Goal: Task Accomplishment & Management: Use online tool/utility

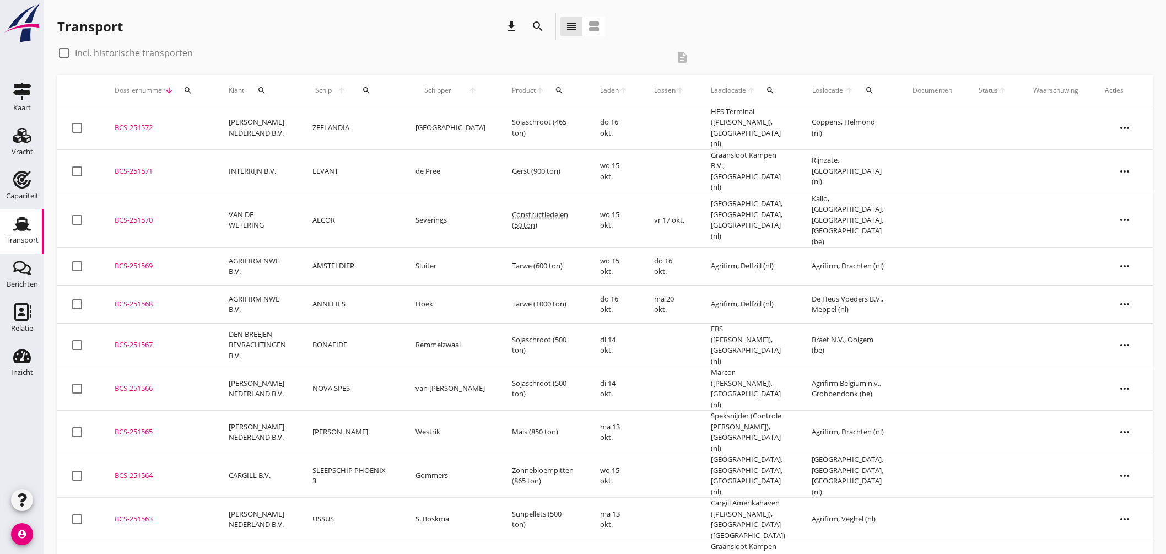
scroll to position [612, 0]
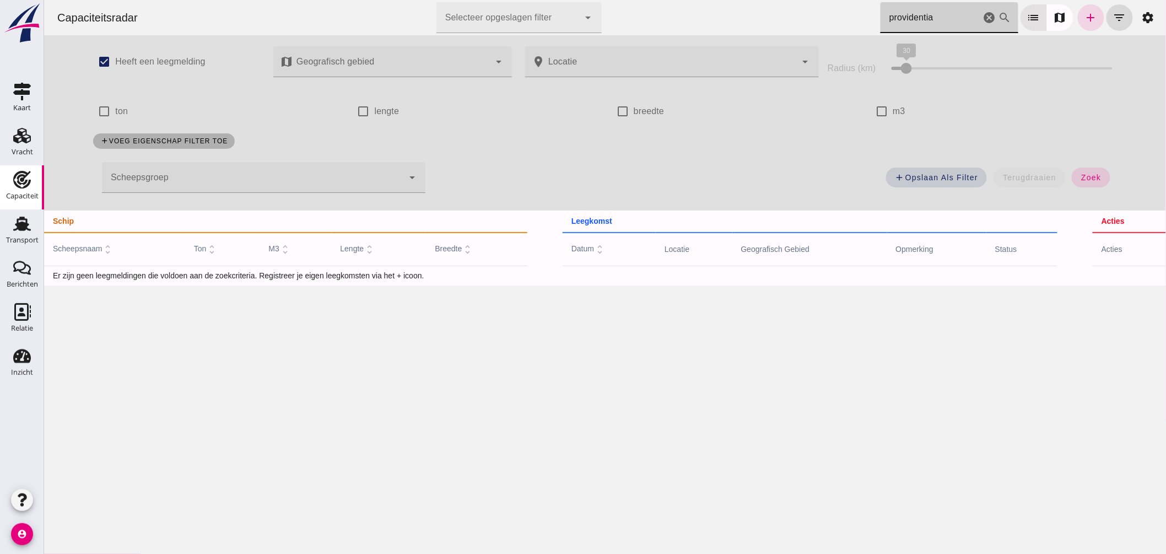
drag, startPoint x: 929, startPoint y: 14, endPoint x: 710, endPoint y: -19, distance: 221.3
click at [710, 0] on html "Capaciteitsradar Selecteer opgeslagen filter Selecteer opgeslagen filter cancel…" at bounding box center [605, 277] width 1122 height 554
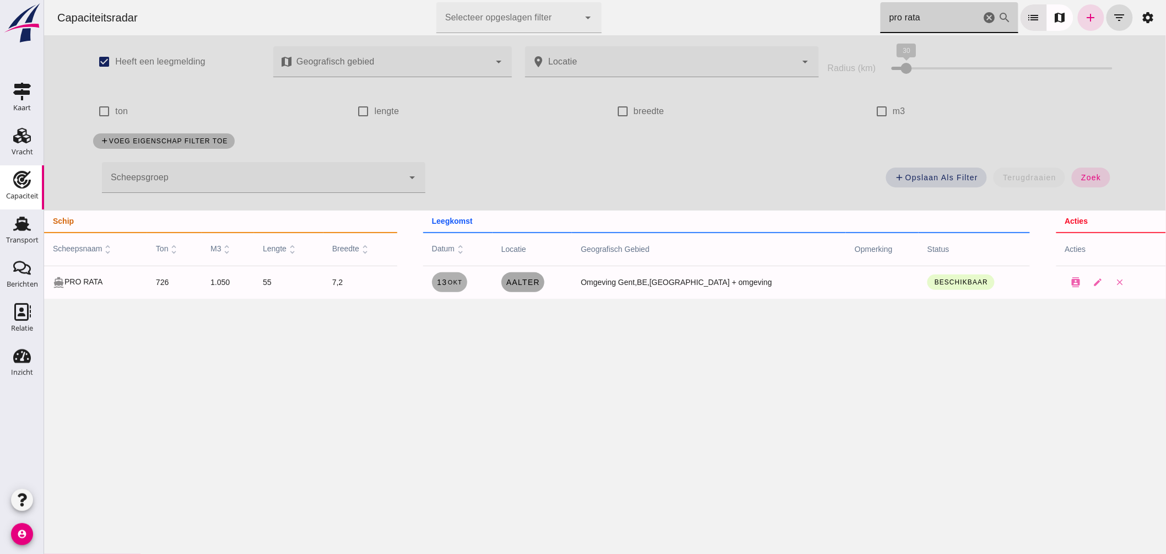
type input "pro rata"
click at [540, 284] on span "Aalter" at bounding box center [522, 282] width 34 height 9
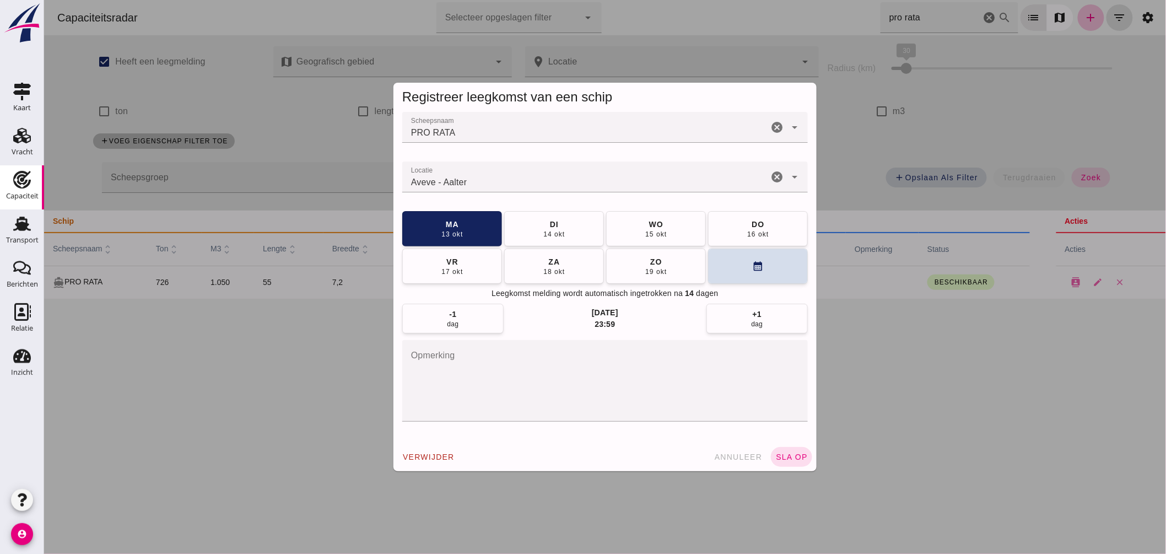
click at [506, 183] on input "Locatie" at bounding box center [585, 182] width 366 height 13
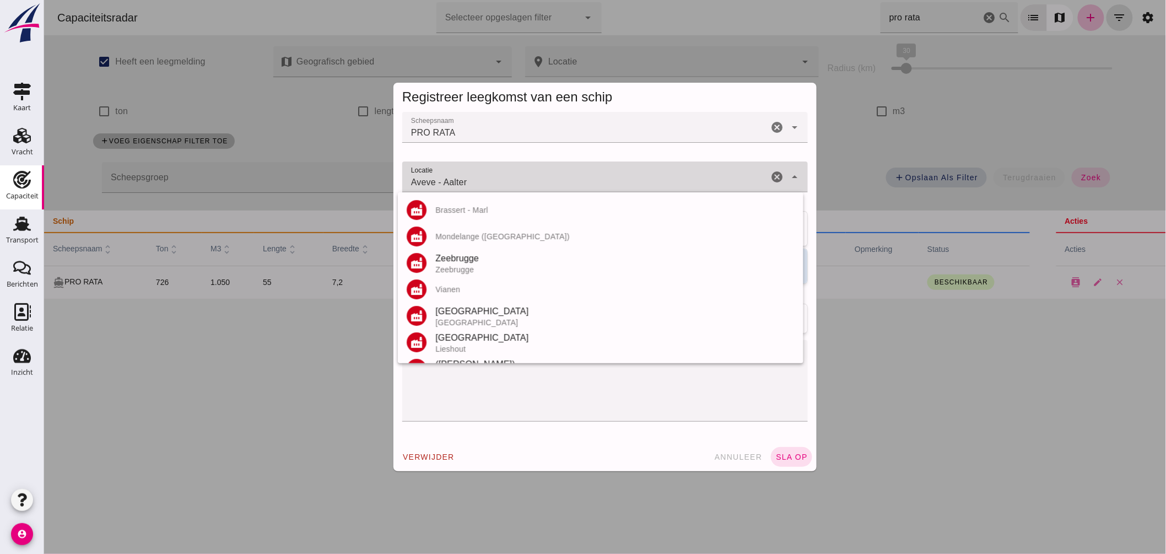
click at [506, 183] on input "Aveve - Aalter" at bounding box center [585, 182] width 366 height 13
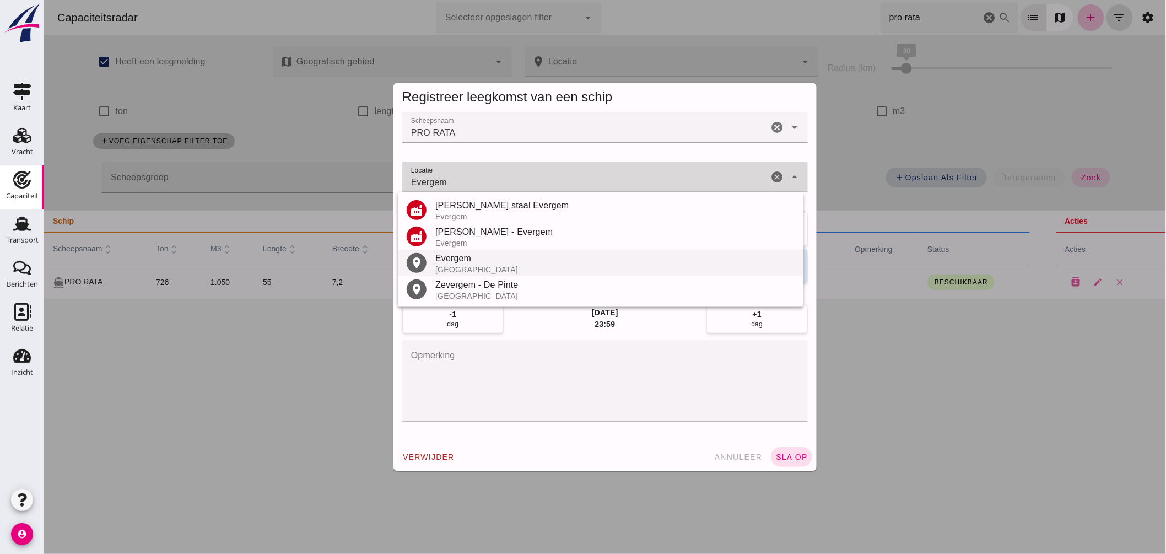
click at [464, 260] on div "Evergem" at bounding box center [614, 258] width 359 height 13
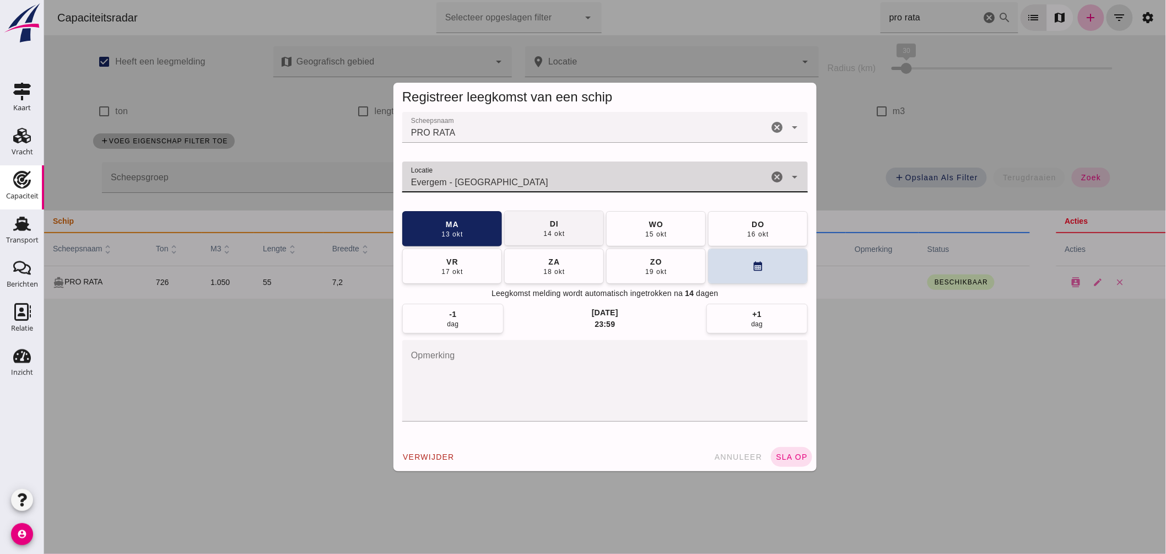
type input "Evergem - Oost-Vlaanderen"
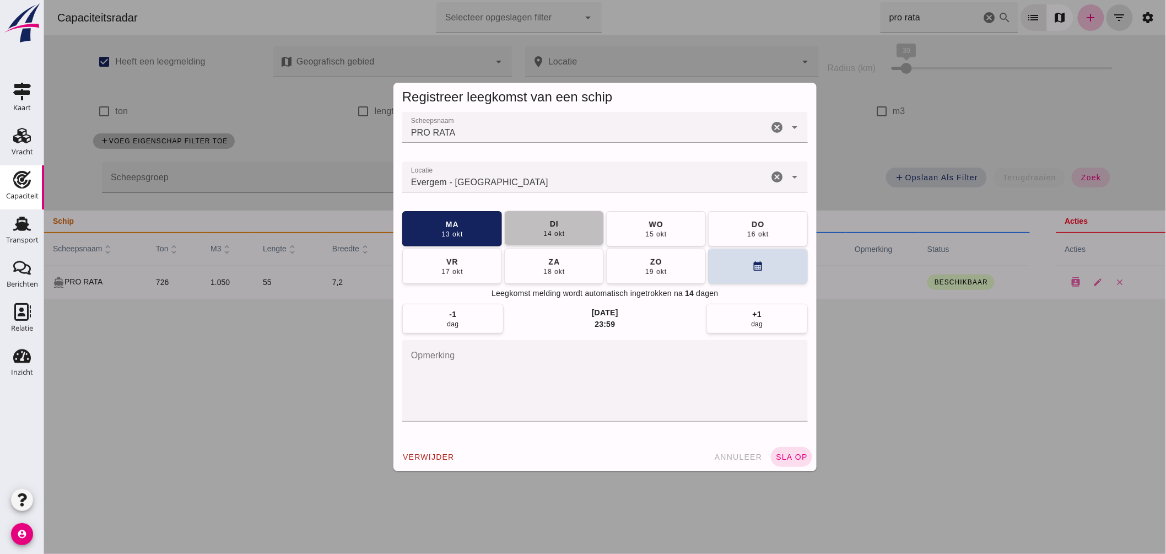
click at [566, 224] on button "di 14 okt" at bounding box center [554, 228] width 100 height 35
click at [510, 386] on textarea "opmerking" at bounding box center [605, 381] width 406 height 82
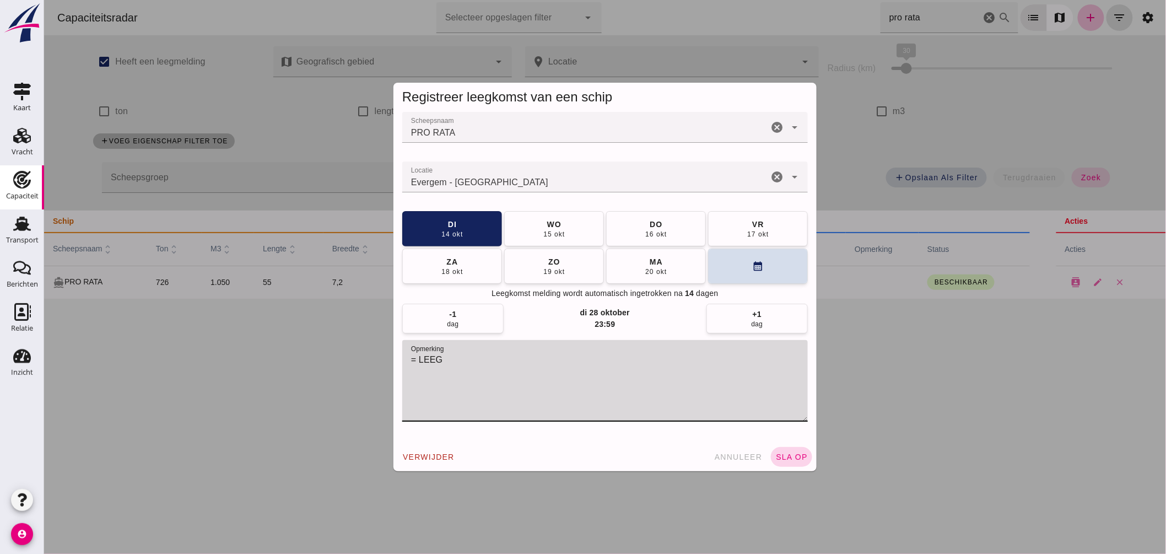
type textarea "= LEEG"
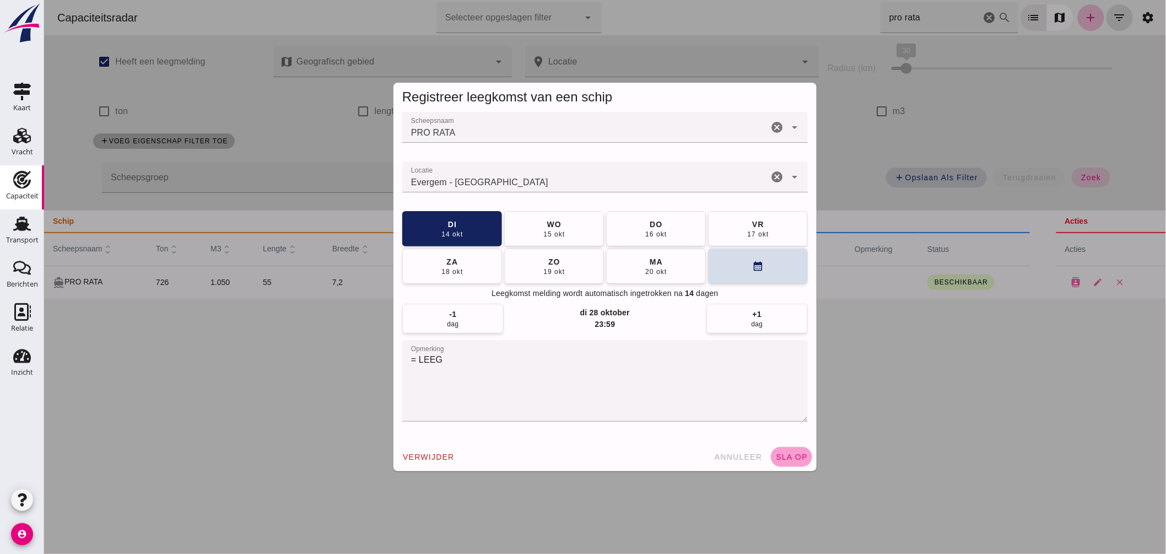
click at [790, 455] on span "sla op" at bounding box center [791, 456] width 33 height 9
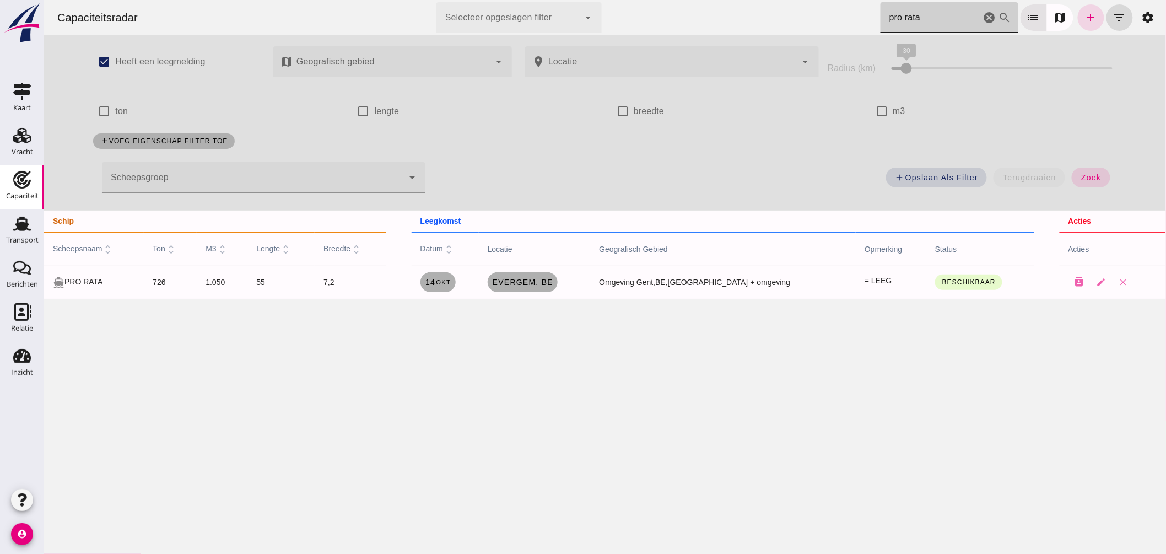
drag, startPoint x: 920, startPoint y: 10, endPoint x: 564, endPoint y: -58, distance: 362.5
click at [564, 0] on html "Capaciteitsradar Selecteer opgeslagen filter Selecteer opgeslagen filter cancel…" at bounding box center [605, 277] width 1122 height 554
type input "pergo"
click at [501, 285] on span "Oss" at bounding box center [491, 282] width 19 height 9
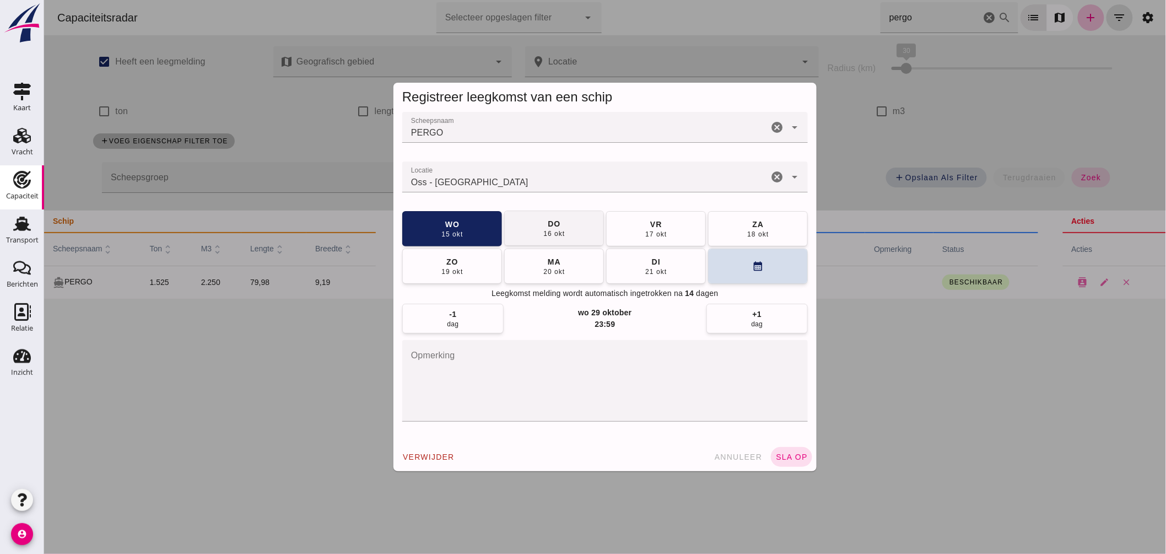
click at [543, 235] on div "16 okt" at bounding box center [553, 233] width 22 height 9
click at [789, 455] on span "sla op" at bounding box center [791, 456] width 33 height 9
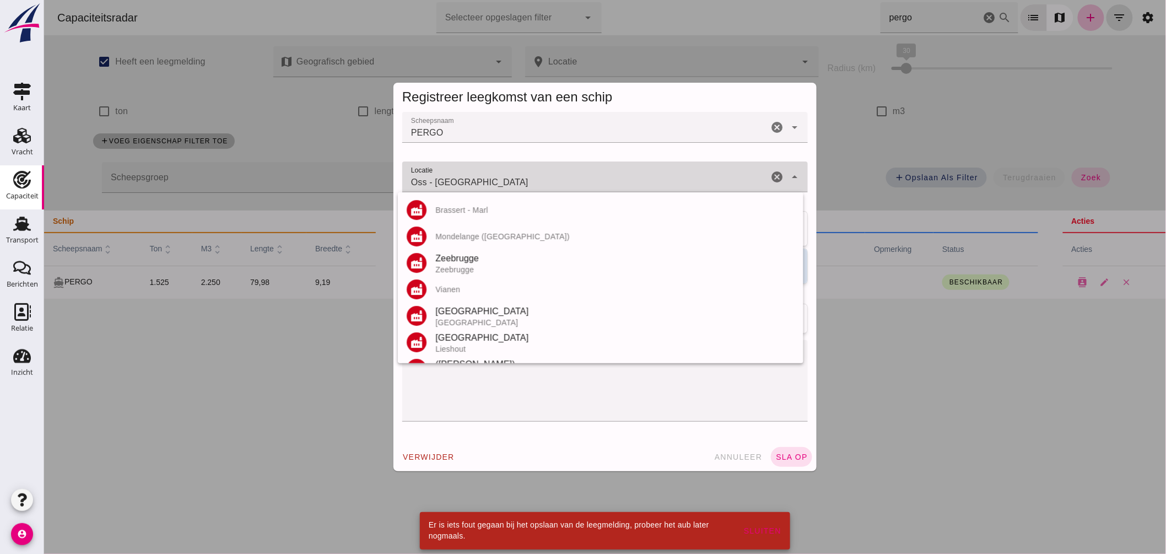
drag, startPoint x: 488, startPoint y: 183, endPoint x: 557, endPoint y: 190, distance: 69.2
click at [557, 190] on div "Oss - Noord-Brabant Oss - Noord-Brabant" at bounding box center [585, 176] width 366 height 31
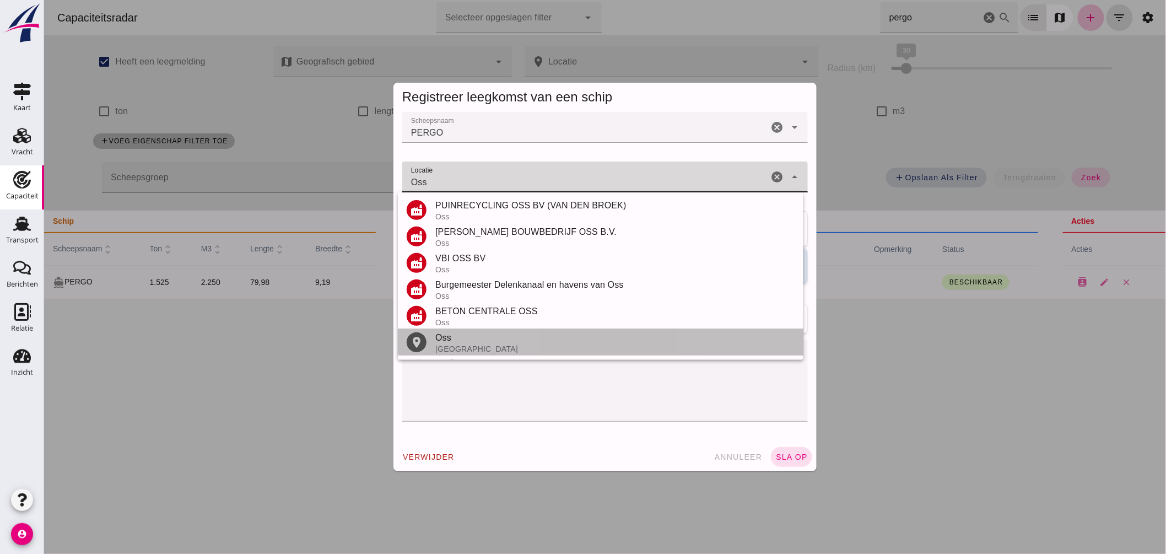
click at [444, 337] on div "Oss" at bounding box center [614, 337] width 359 height 13
type input "Oss - Noord-Brabant"
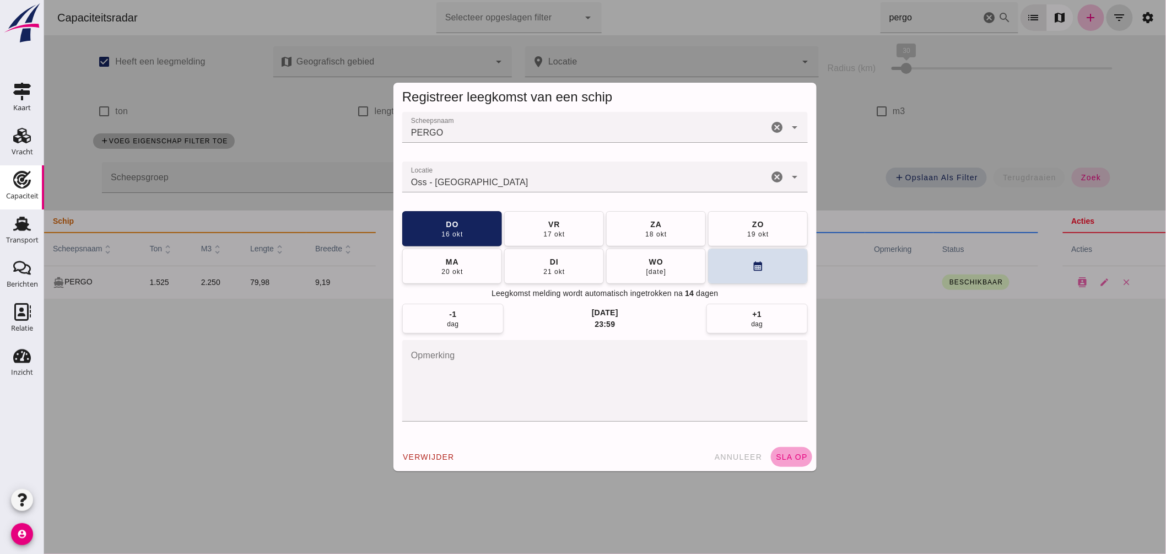
click at [790, 455] on span "sla op" at bounding box center [791, 456] width 33 height 9
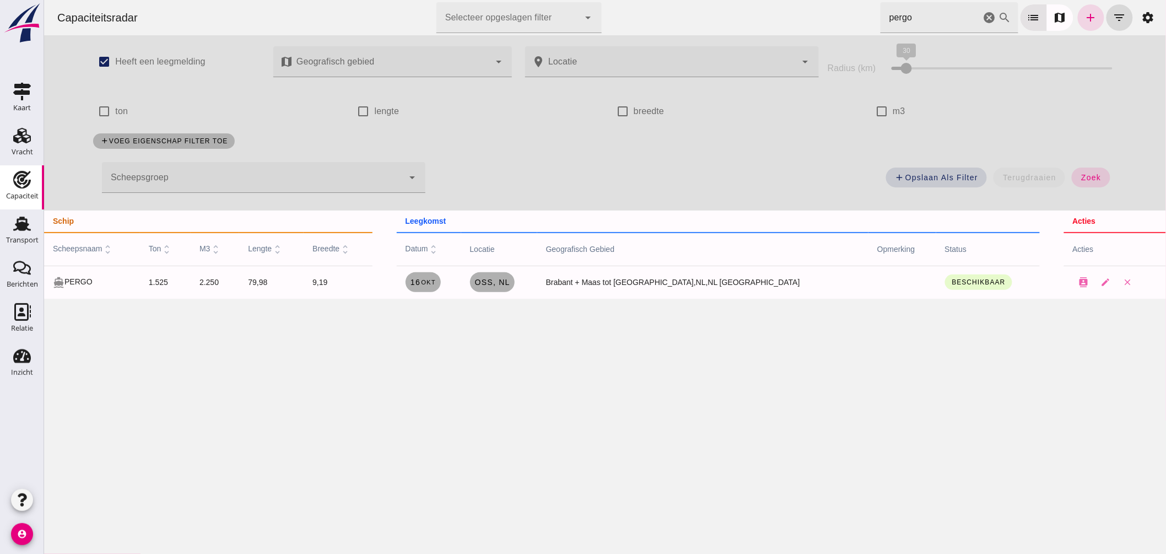
drag, startPoint x: 915, startPoint y: 13, endPoint x: 653, endPoint y: -19, distance: 263.8
click at [653, 0] on html "Capaciteitsradar Selecteer opgeslagen filter Selecteer opgeslagen filter cancel…" at bounding box center [605, 277] width 1122 height 554
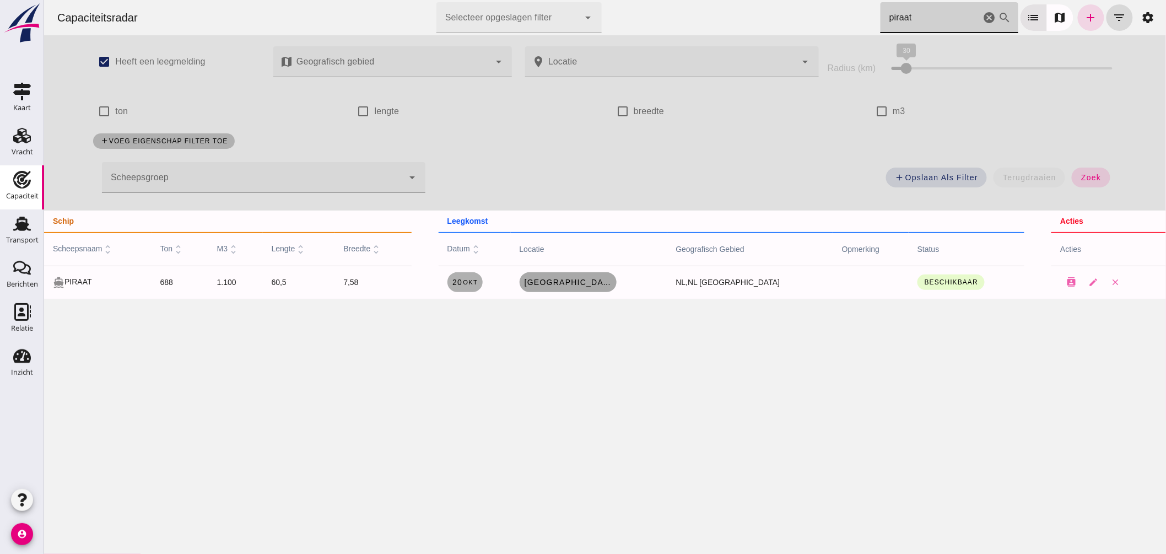
click at [580, 278] on span "Rotterdam" at bounding box center [568, 282] width 88 height 9
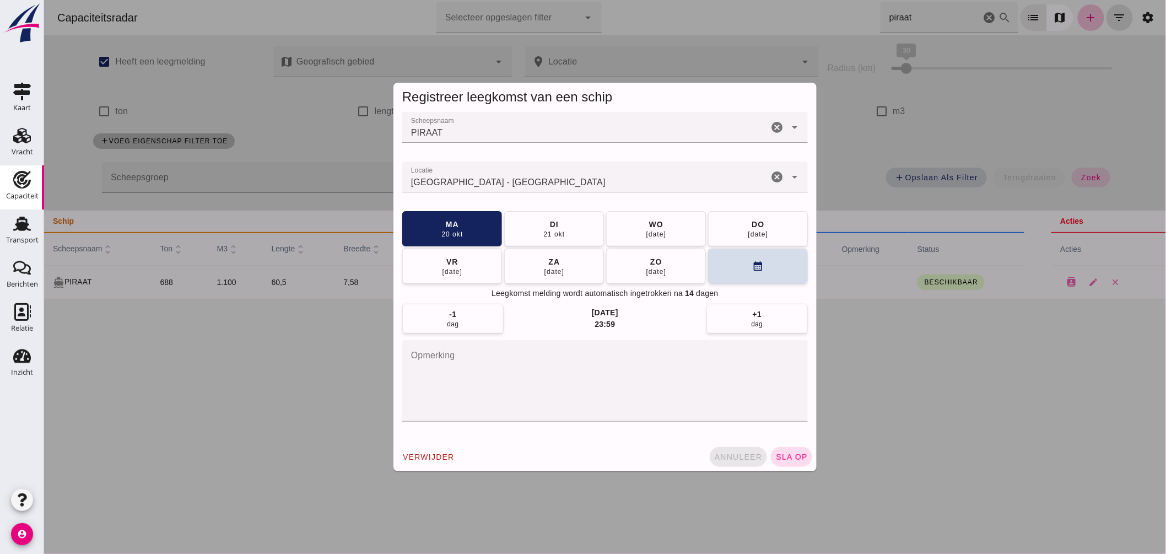
click at [736, 454] on span "annuleer" at bounding box center [738, 456] width 48 height 9
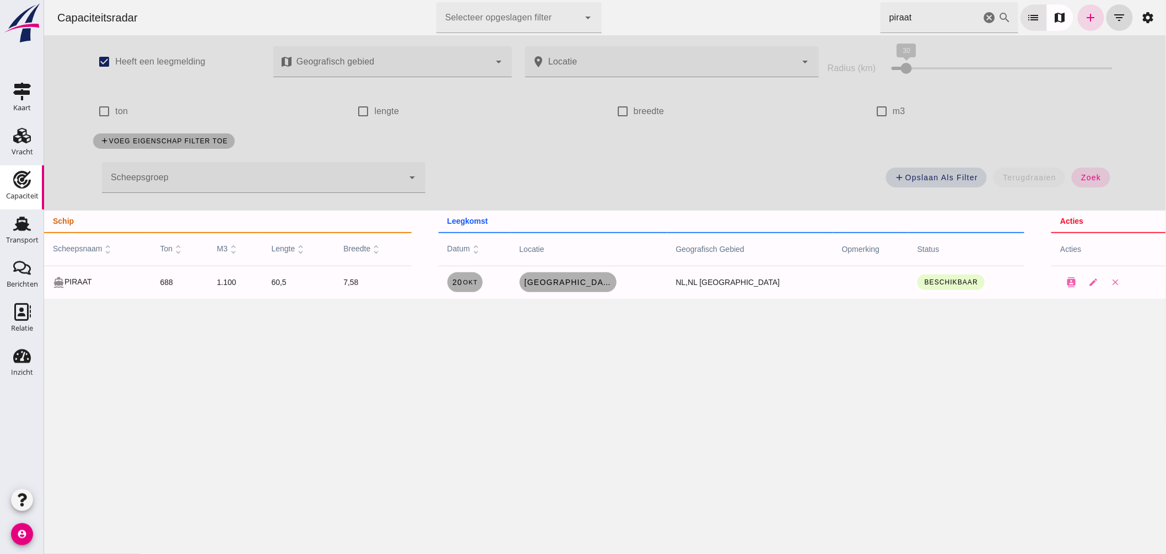
drag, startPoint x: 927, startPoint y: 14, endPoint x: 608, endPoint y: 1, distance: 319.3
click at [608, 1] on div "Capaciteitsradar Selecteer opgeslagen filter Selecteer opgeslagen filter cancel…" at bounding box center [604, 17] width 1113 height 35
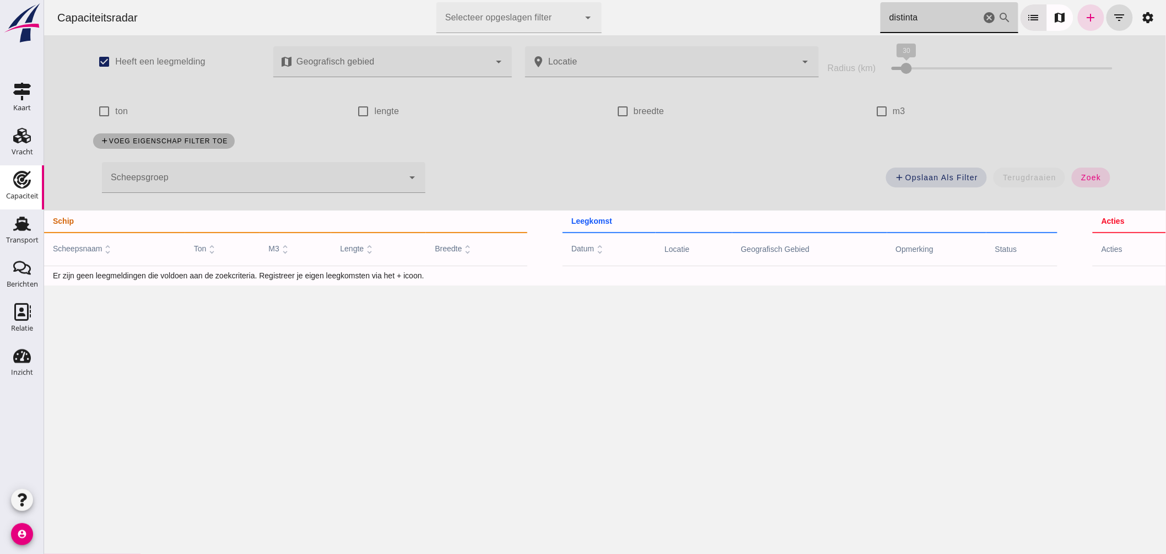
type input "distinta"
click at [1084, 17] on icon "add" at bounding box center [1090, 17] width 13 height 13
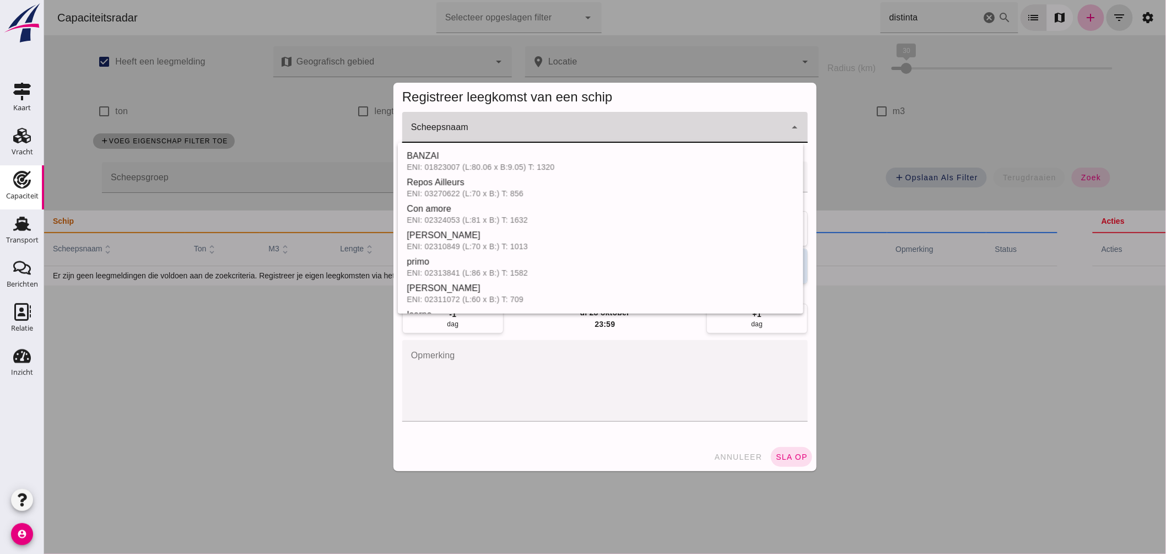
click at [516, 127] on input "Scheepsnaam" at bounding box center [594, 132] width 384 height 13
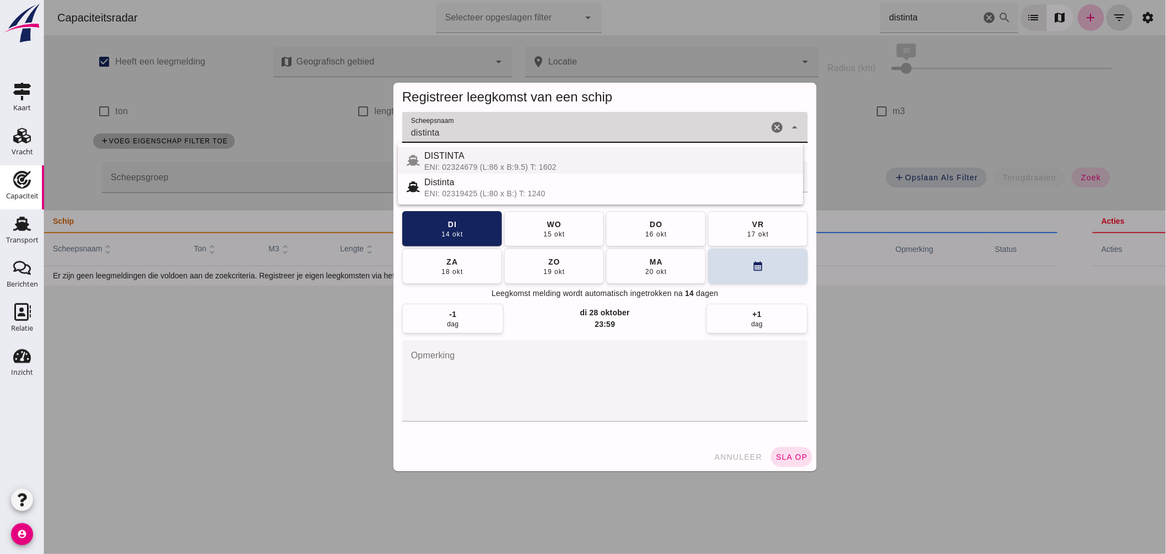
click at [493, 161] on div "DISTINTA" at bounding box center [609, 155] width 370 height 13
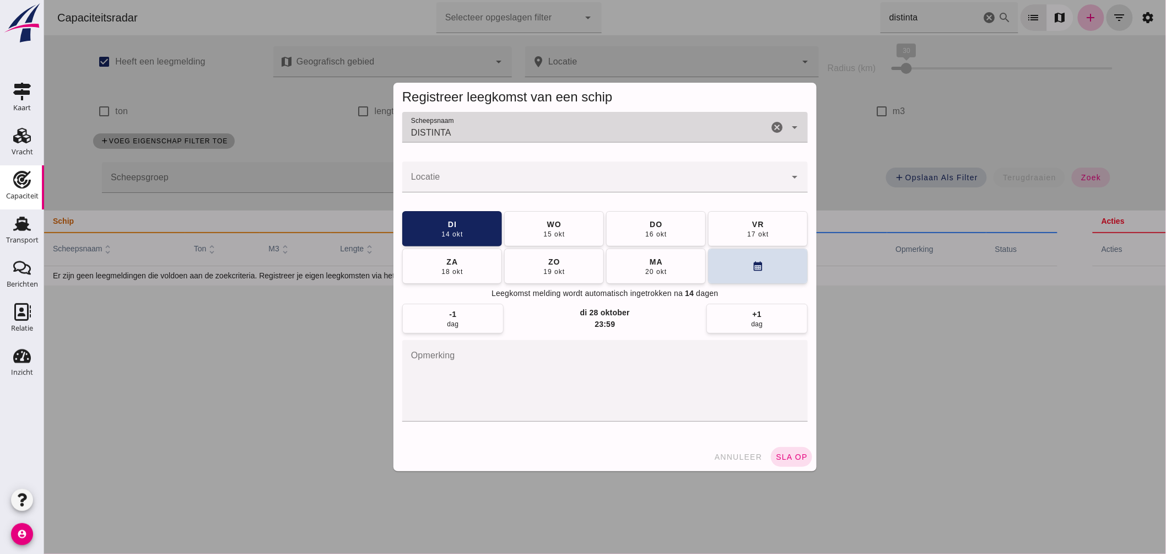
type input "DISTINTA"
click at [464, 185] on input "Locatie" at bounding box center [594, 182] width 384 height 13
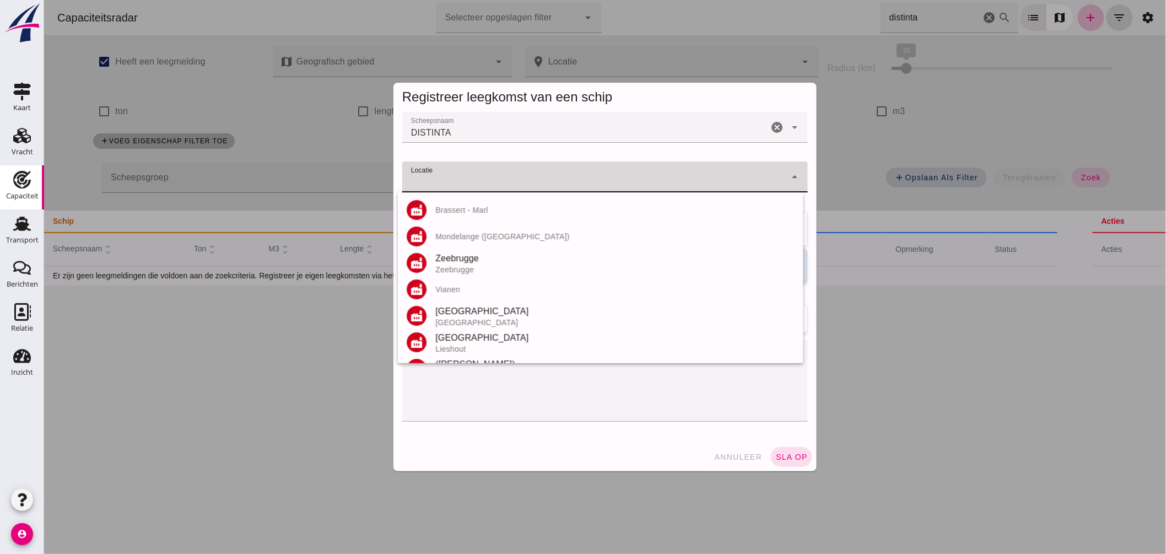
click at [465, 184] on input "Locatie" at bounding box center [594, 182] width 384 height 13
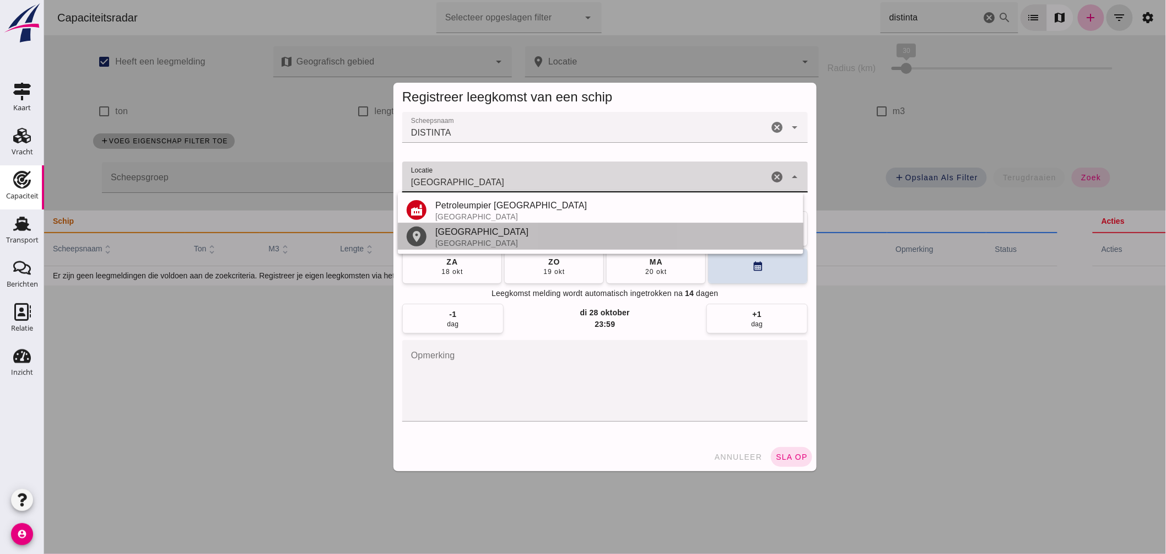
click at [446, 234] on div "Antwerpen" at bounding box center [614, 231] width 359 height 13
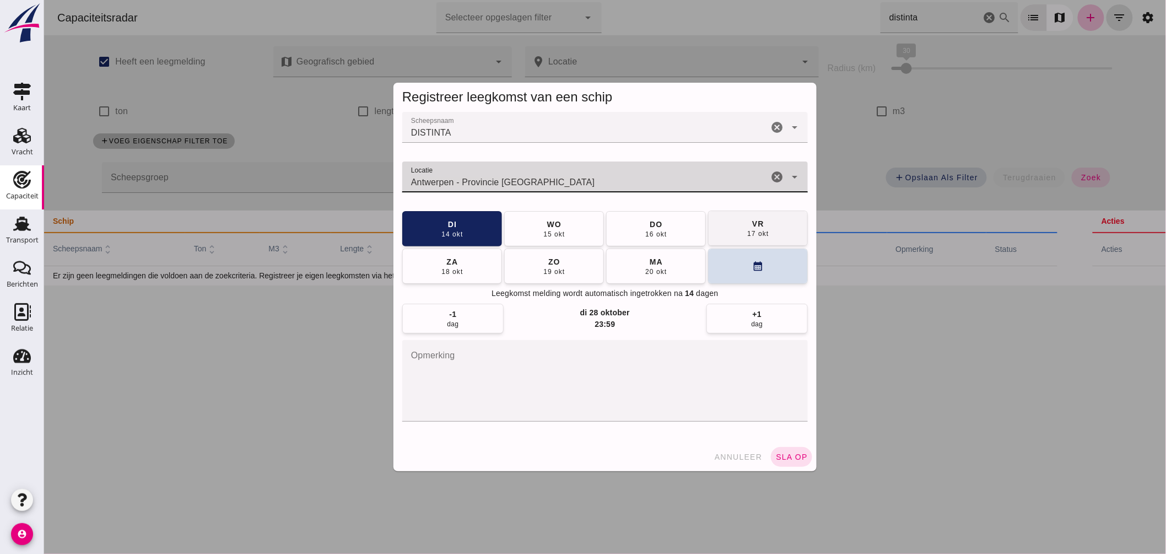
type input "Antwerpen - Provincie Antwerpen"
click at [725, 233] on button "vr 17 okt" at bounding box center [758, 228] width 100 height 35
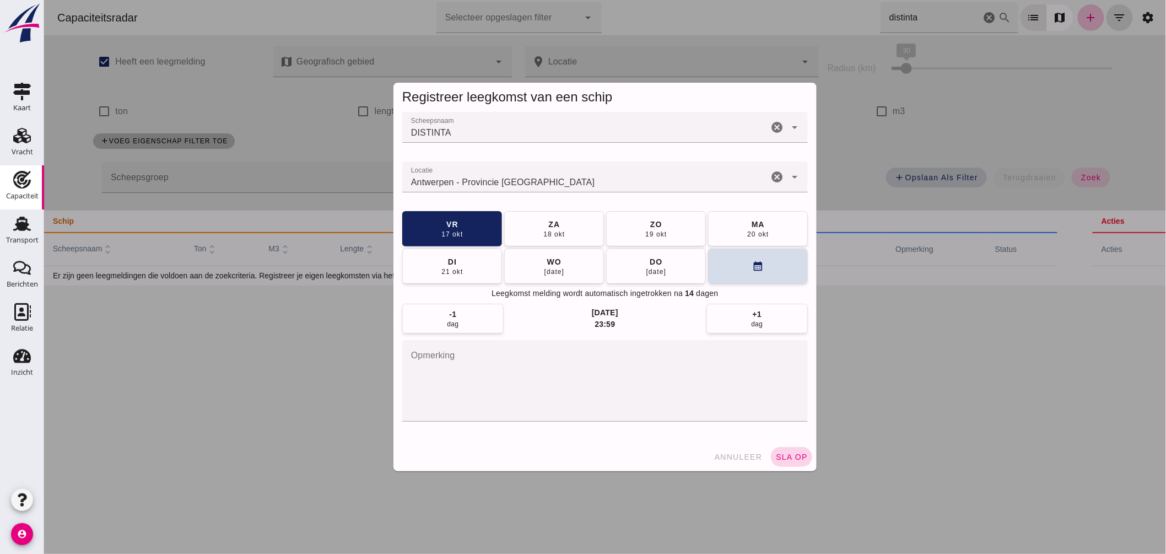
click at [800, 448] on button "sla op" at bounding box center [790, 457] width 41 height 20
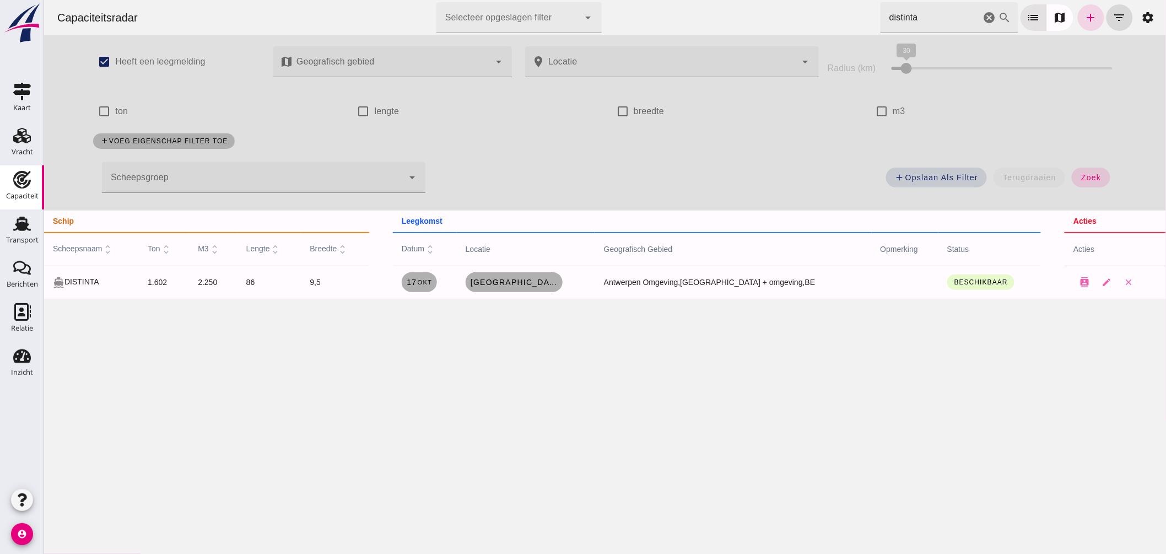
drag, startPoint x: 981, startPoint y: 15, endPoint x: 1217, endPoint y: 542, distance: 577.4
click at [983, 15] on icon "cancel" at bounding box center [989, 17] width 13 height 13
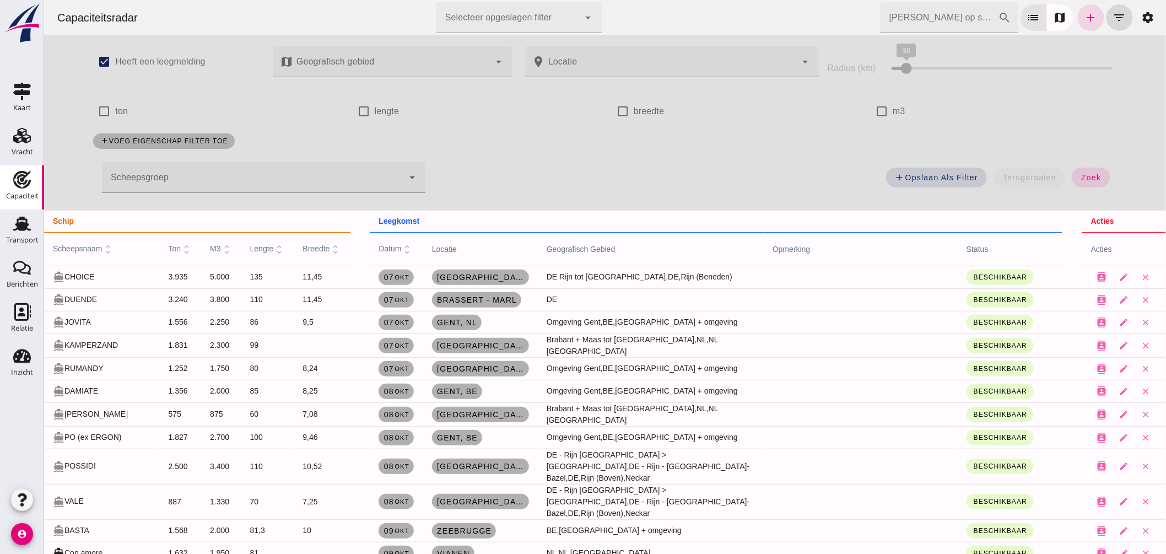
click at [919, 15] on input "Zoek op scheepsnaam" at bounding box center [939, 17] width 118 height 31
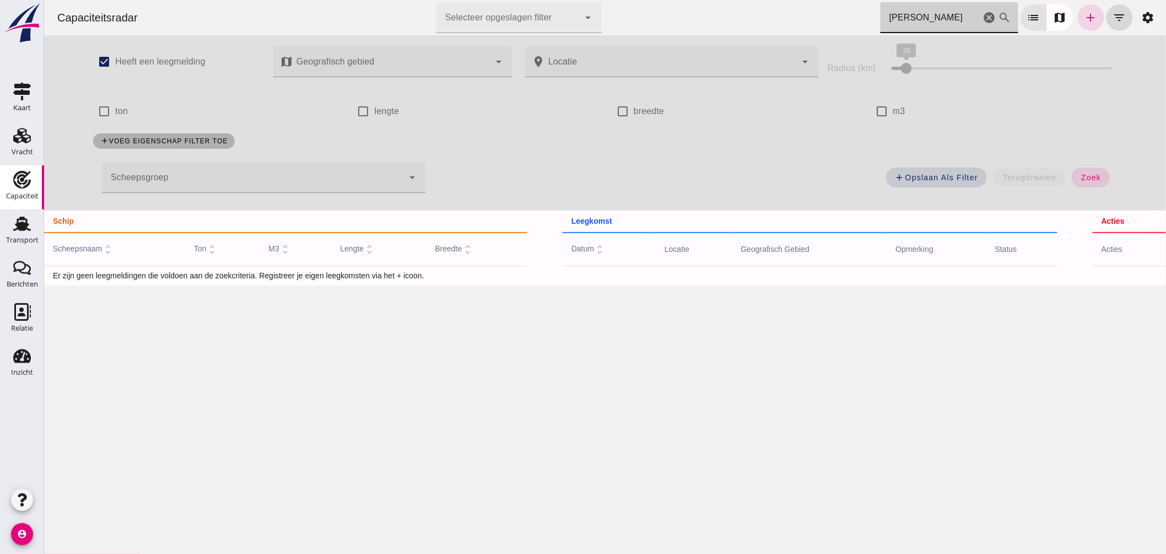
drag, startPoint x: 915, startPoint y: 14, endPoint x: 665, endPoint y: 15, distance: 250.7
click at [684, 15] on div "Capaciteitsradar Selecteer opgeslagen filter Selecteer opgeslagen filter cancel…" at bounding box center [604, 17] width 1113 height 35
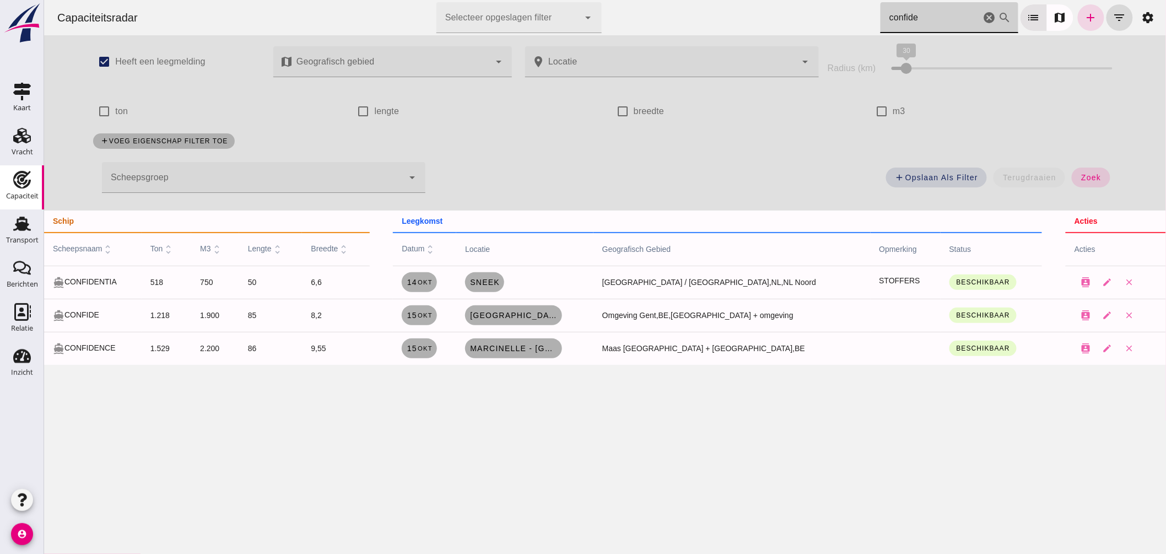
drag, startPoint x: 931, startPoint y: 17, endPoint x: 646, endPoint y: -4, distance: 285.7
click at [646, 0] on html "Capaciteitsradar Selecteer opgeslagen filter Selecteer opgeslagen filter cancel…" at bounding box center [605, 277] width 1122 height 554
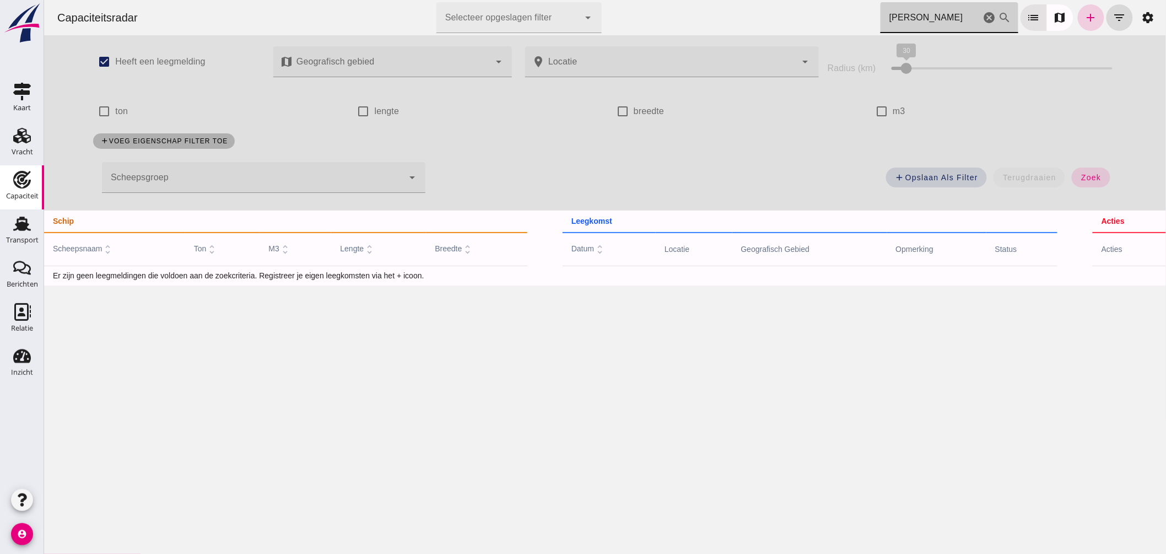
type input "valerio"
click at [1077, 17] on link "add" at bounding box center [1090, 17] width 26 height 26
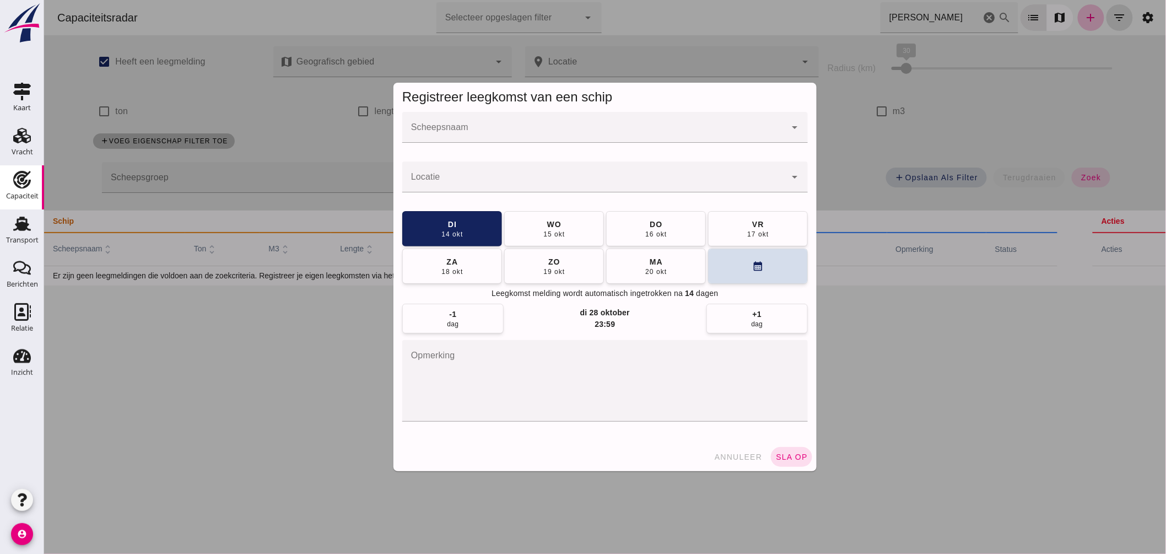
click at [584, 137] on input "Scheepsnaam" at bounding box center [594, 132] width 384 height 13
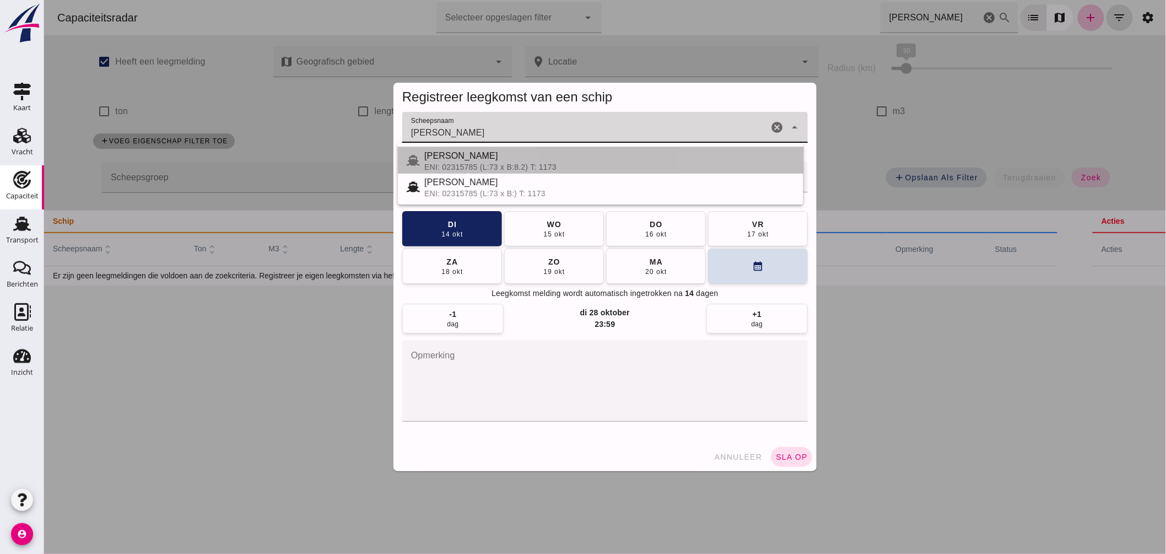
click at [472, 155] on div "VALERIO" at bounding box center [609, 155] width 370 height 13
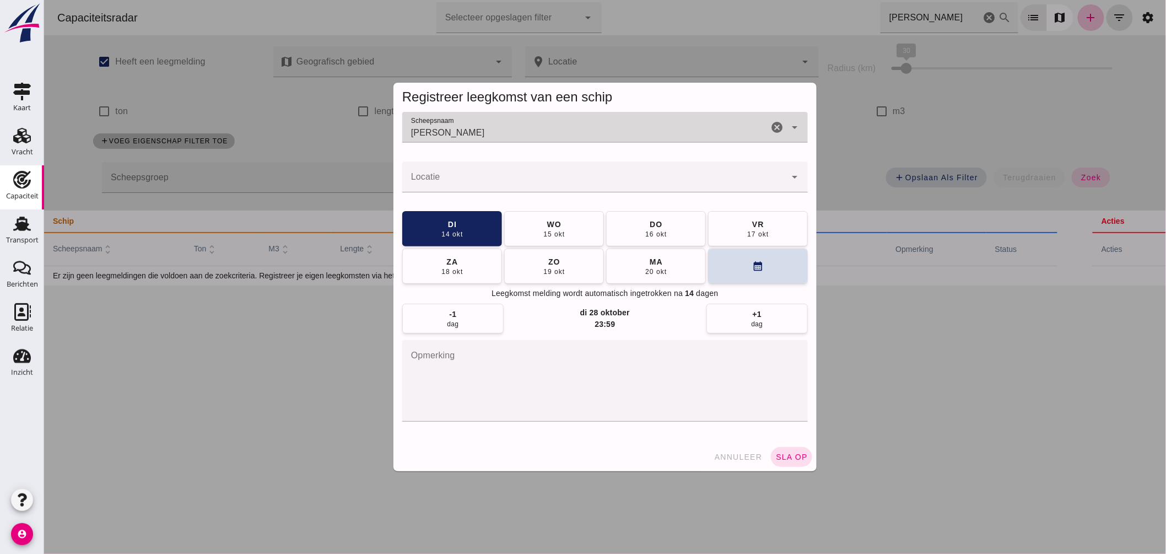
type input "VALERIO"
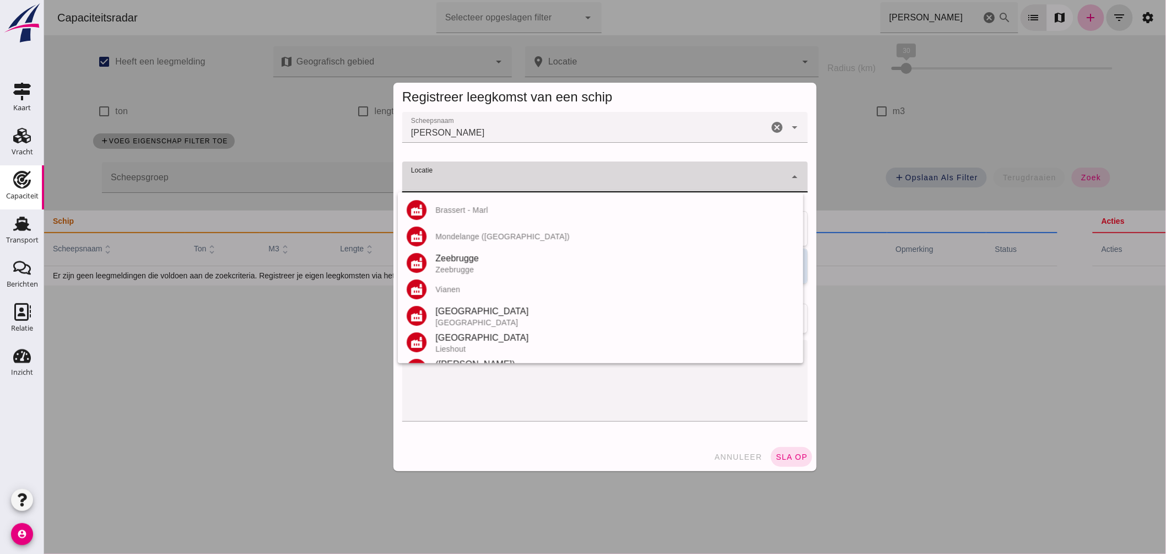
click at [463, 183] on input "Locatie" at bounding box center [594, 182] width 384 height 13
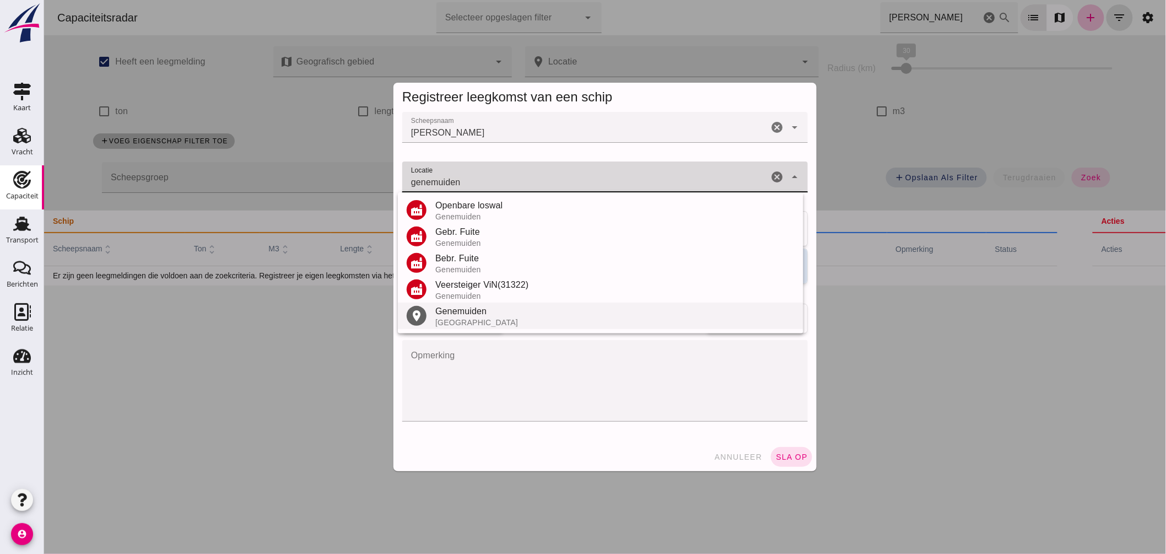
click at [466, 311] on div "Genemuiden" at bounding box center [614, 311] width 359 height 13
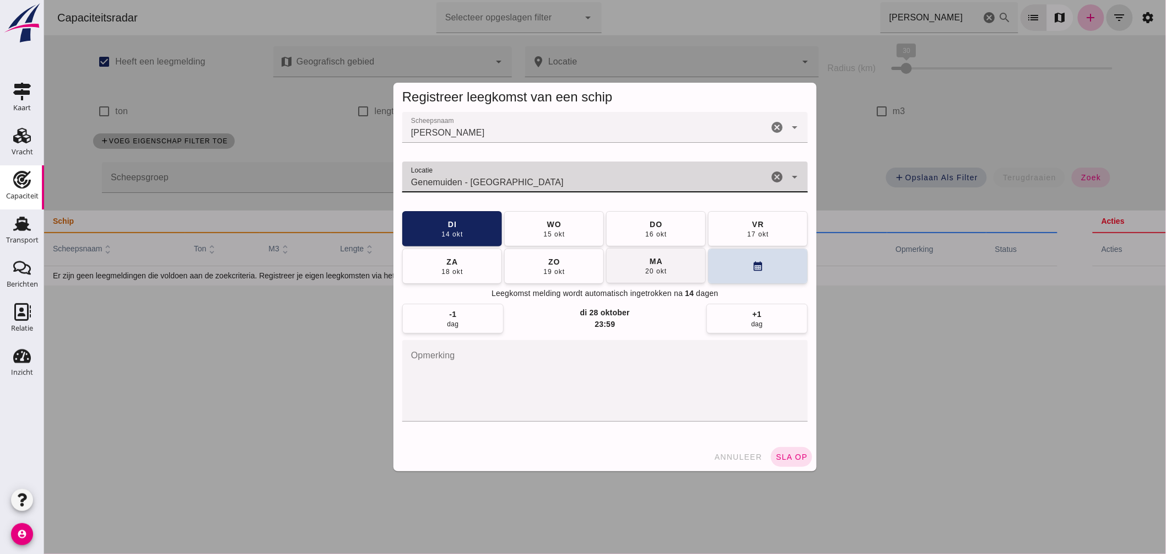
type input "Genemuiden - Overijssel"
click at [665, 266] on button "ma 20 okt" at bounding box center [656, 265] width 100 height 35
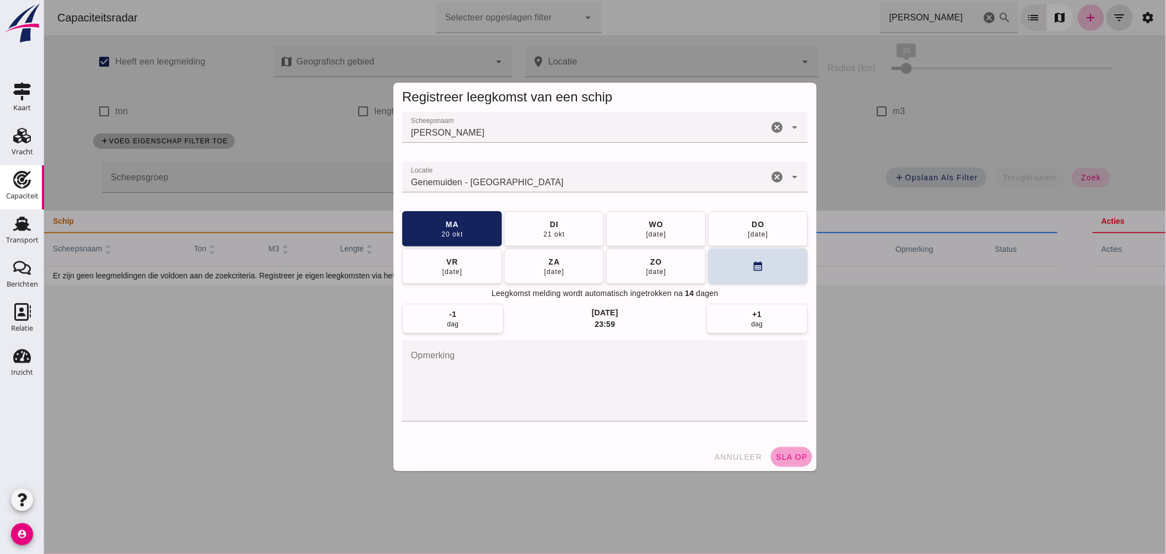
click at [791, 456] on span "sla op" at bounding box center [791, 456] width 33 height 9
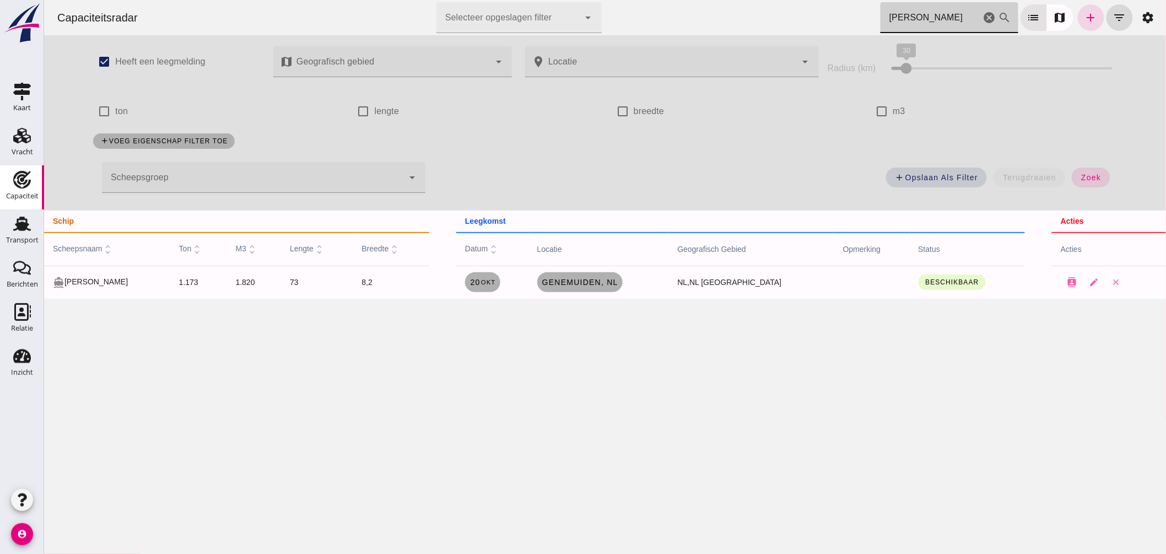
drag, startPoint x: 935, startPoint y: 17, endPoint x: 736, endPoint y: 23, distance: 199.0
click at [736, 23] on div "Capaciteitsradar Selecteer opgeslagen filter Selecteer opgeslagen filter cancel…" at bounding box center [604, 17] width 1113 height 35
type input "vaganto"
click at [983, 14] on icon "cancel" at bounding box center [989, 17] width 13 height 13
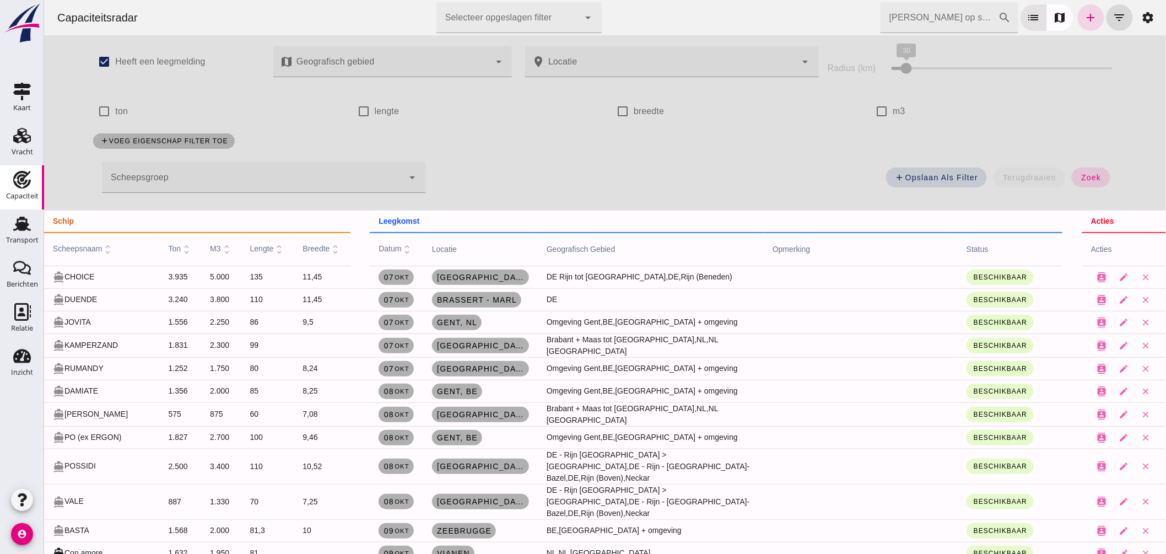
click at [311, 186] on div at bounding box center [251, 177] width 301 height 31
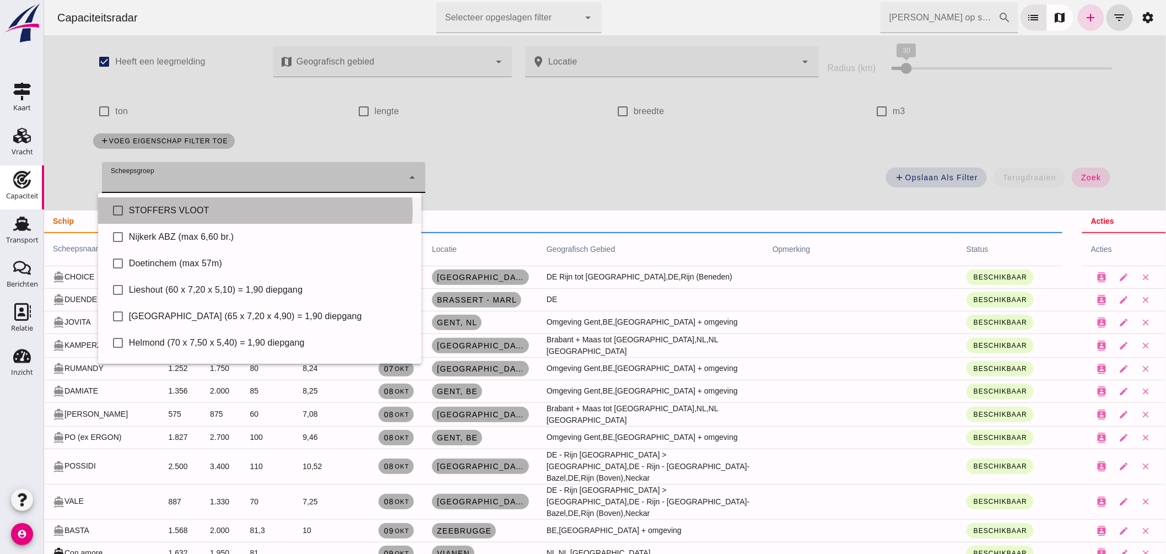
drag, startPoint x: 191, startPoint y: 207, endPoint x: 222, endPoint y: 213, distance: 30.9
click at [191, 208] on div "STOFFERS VLOOT" at bounding box center [270, 210] width 284 height 13
type input "STOFFERS VLOOT"
checkbox input "true"
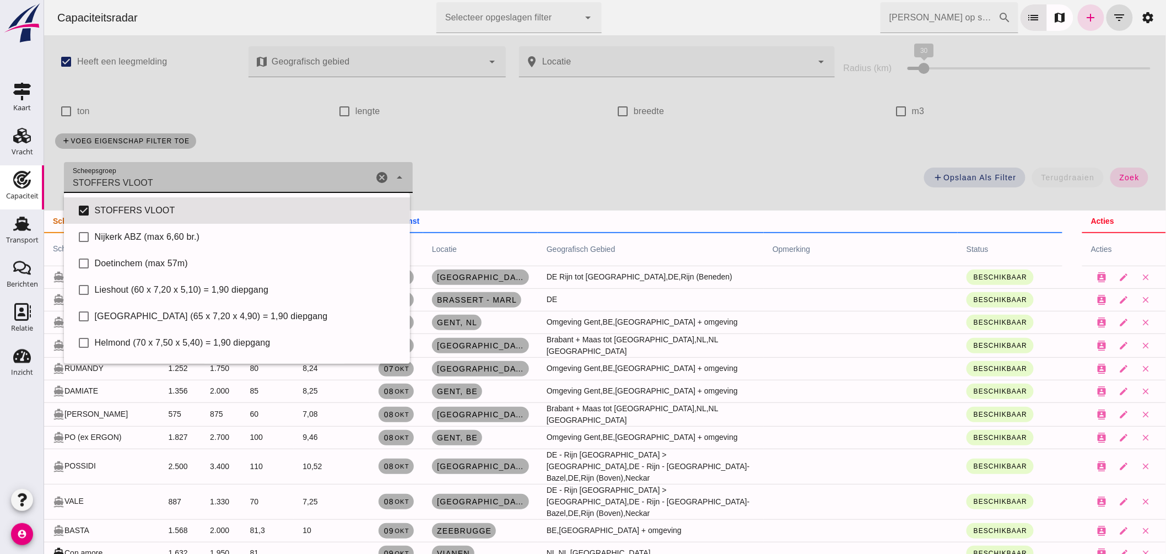
click at [1119, 173] on span "zoek" at bounding box center [1129, 177] width 20 height 9
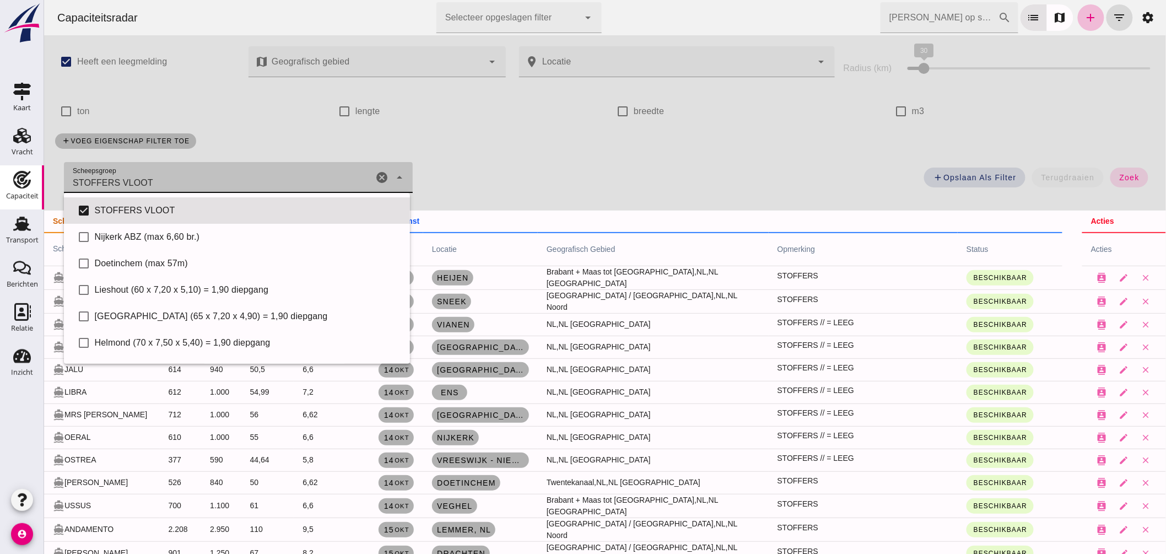
click at [386, 176] on div "Scheepsgroep Scheepsgroep STOFFERS VLOOT STOFFERS VLOOT cancel arrow_drop_down" at bounding box center [237, 177] width 349 height 31
click at [375, 174] on icon "cancel" at bounding box center [381, 177] width 13 height 13
checkbox input "false"
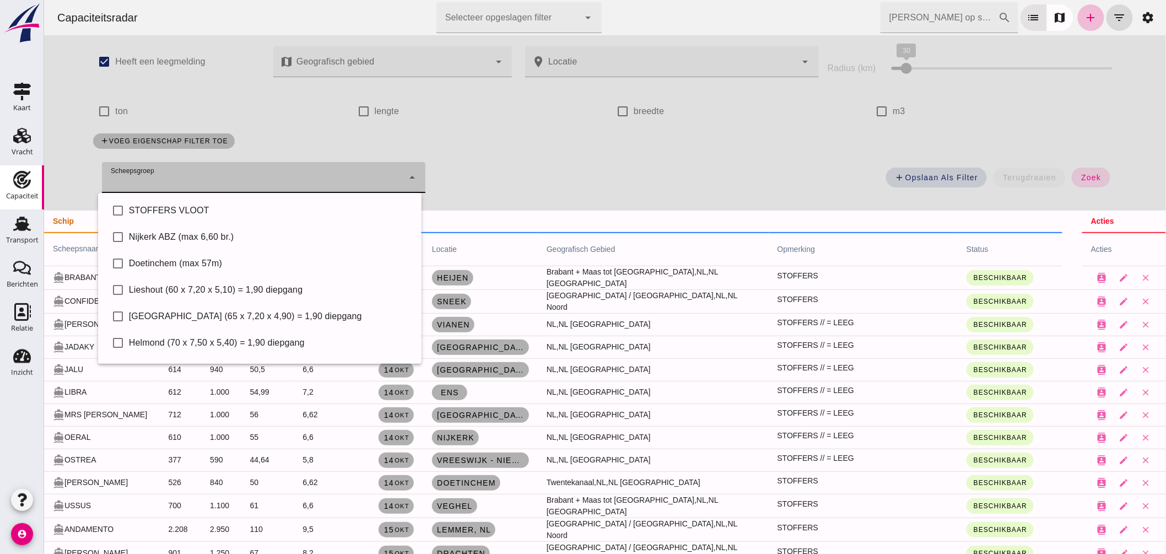
click at [918, 23] on input "Zoek op scheepsnaam" at bounding box center [939, 17] width 118 height 31
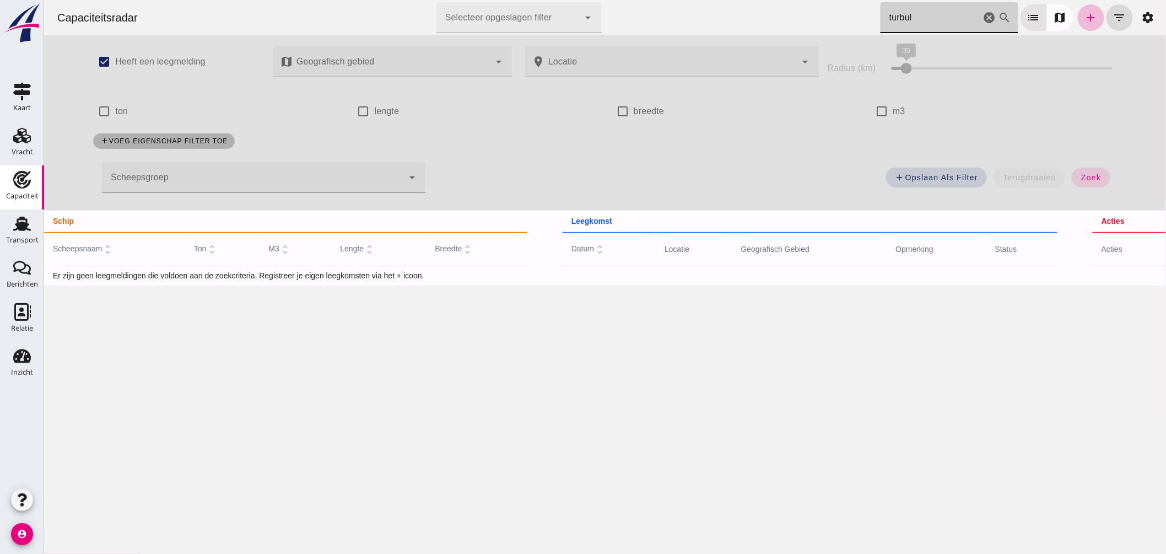
type input "turbul"
click at [1084, 13] on icon "add" at bounding box center [1090, 17] width 13 height 13
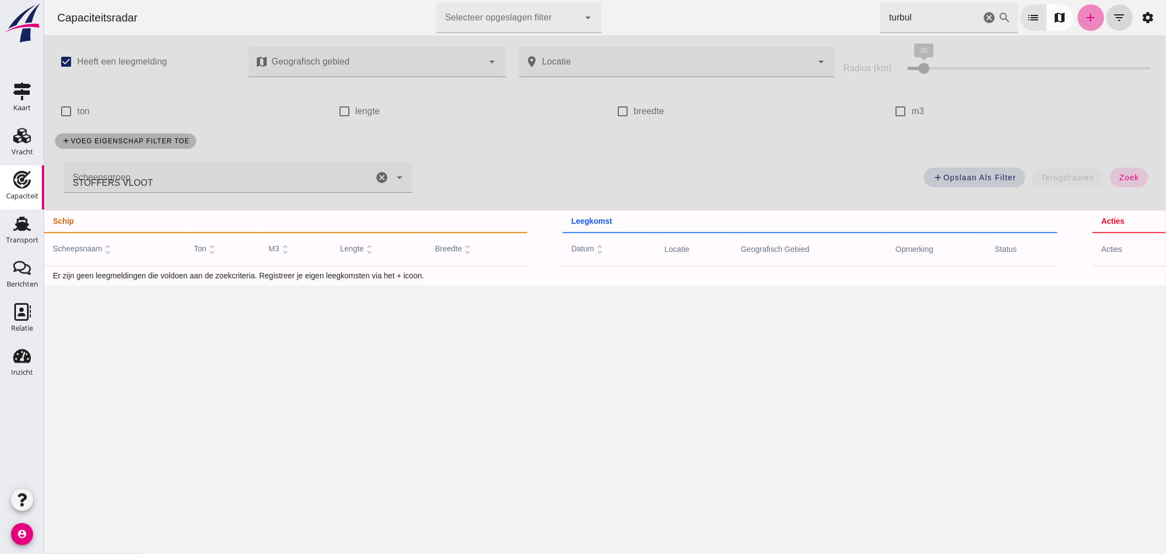
type input "STOFFERS VLOOT"
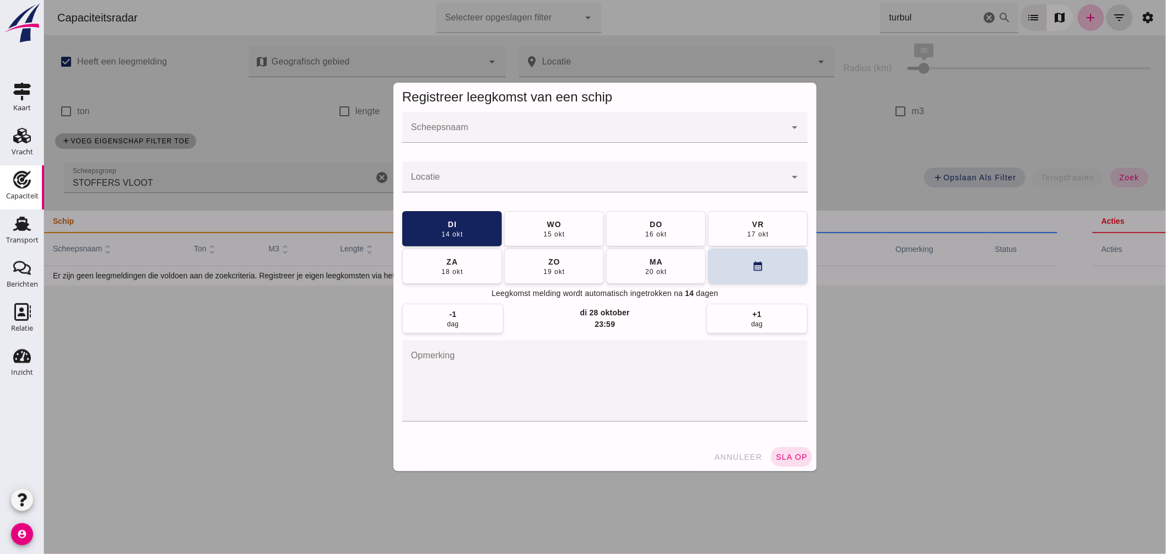
click at [449, 136] on input "Scheepsnaam" at bounding box center [594, 132] width 384 height 13
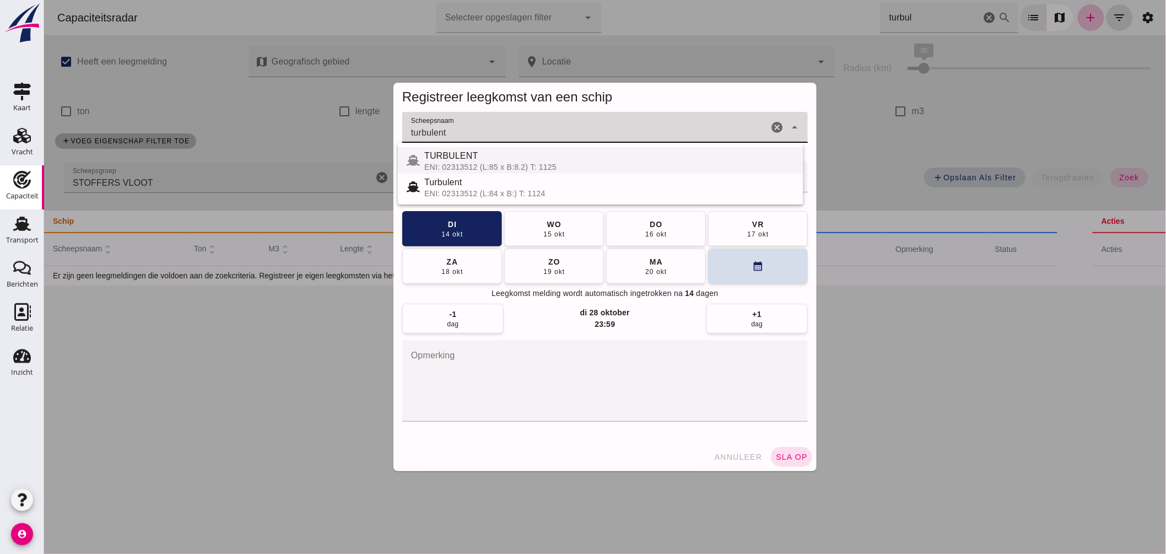
click at [475, 161] on div "TURBULENT" at bounding box center [609, 155] width 370 height 13
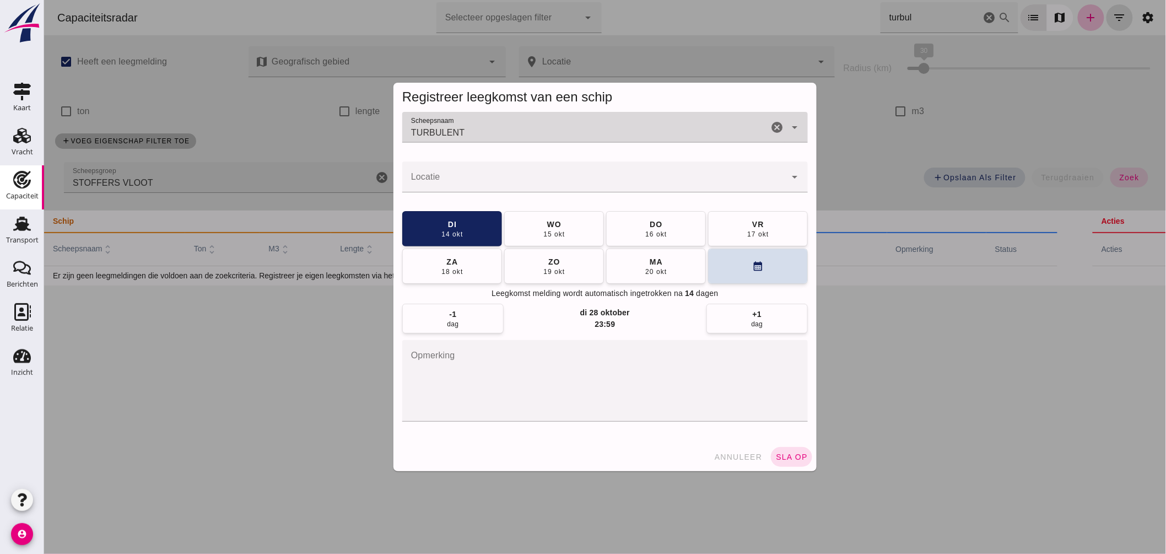
type input "TURBULENT"
click at [464, 177] on input "Locatie" at bounding box center [594, 182] width 384 height 13
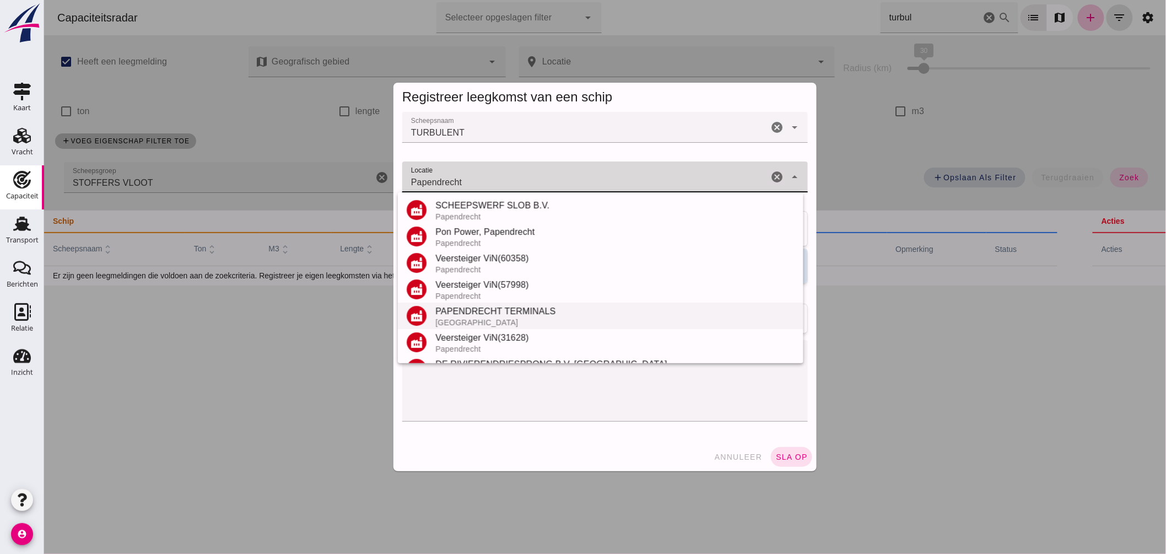
scroll to position [129, 0]
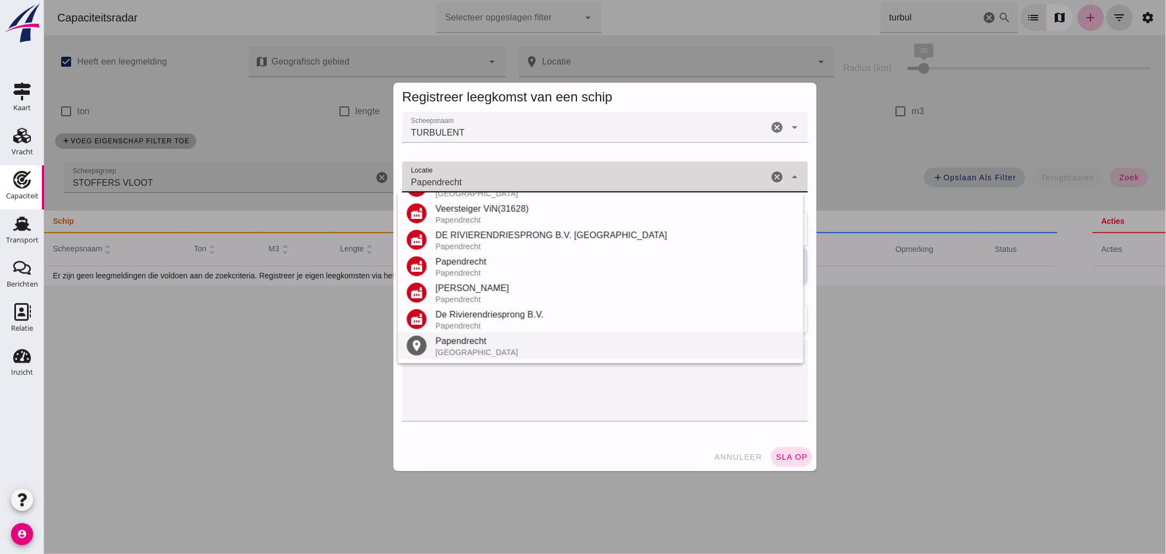
click at [467, 335] on div "Papendrecht" at bounding box center [614, 341] width 359 height 13
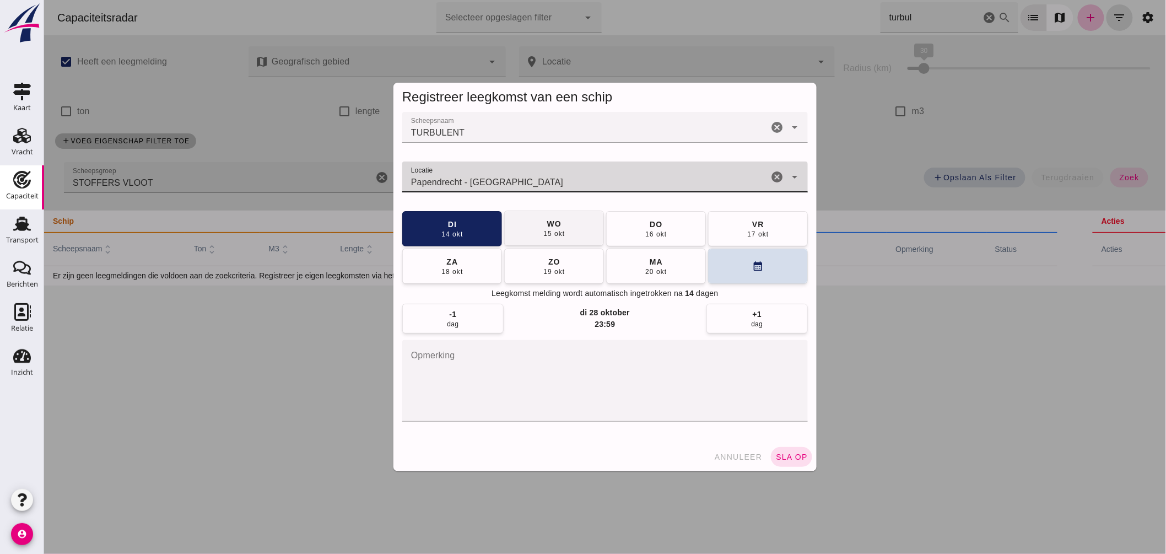
type input "Papendrecht - Zuid-Holland"
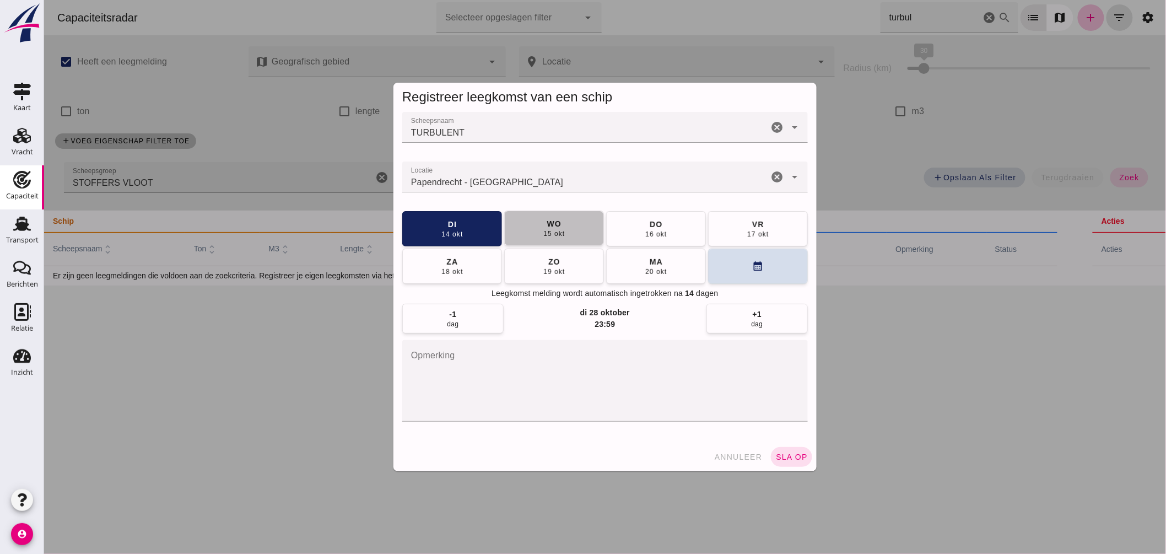
click at [579, 222] on button "wo 15 okt" at bounding box center [554, 228] width 100 height 35
click at [770, 452] on button "sla op" at bounding box center [790, 457] width 41 height 20
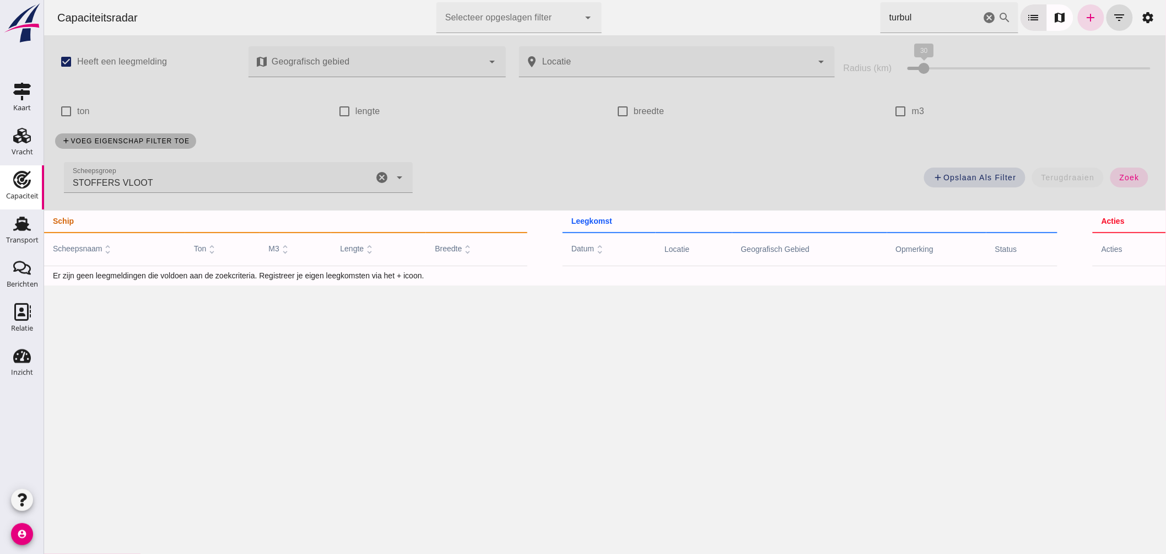
click at [983, 20] on icon "cancel" at bounding box center [989, 17] width 13 height 13
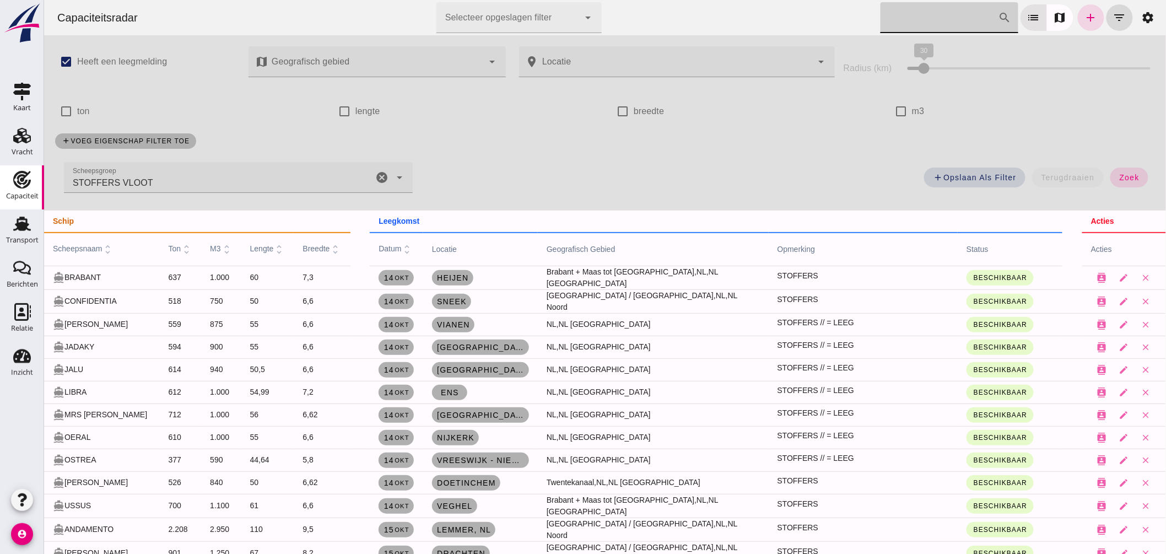
click at [378, 175] on icon "cancel" at bounding box center [381, 177] width 13 height 13
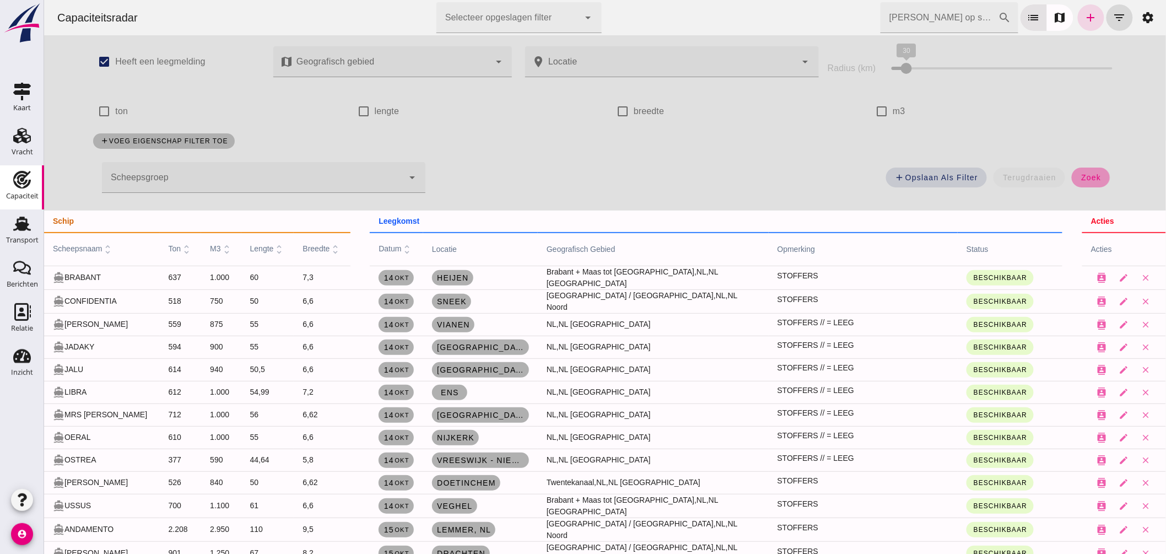
click at [1093, 171] on button "zoek" at bounding box center [1090, 178] width 38 height 20
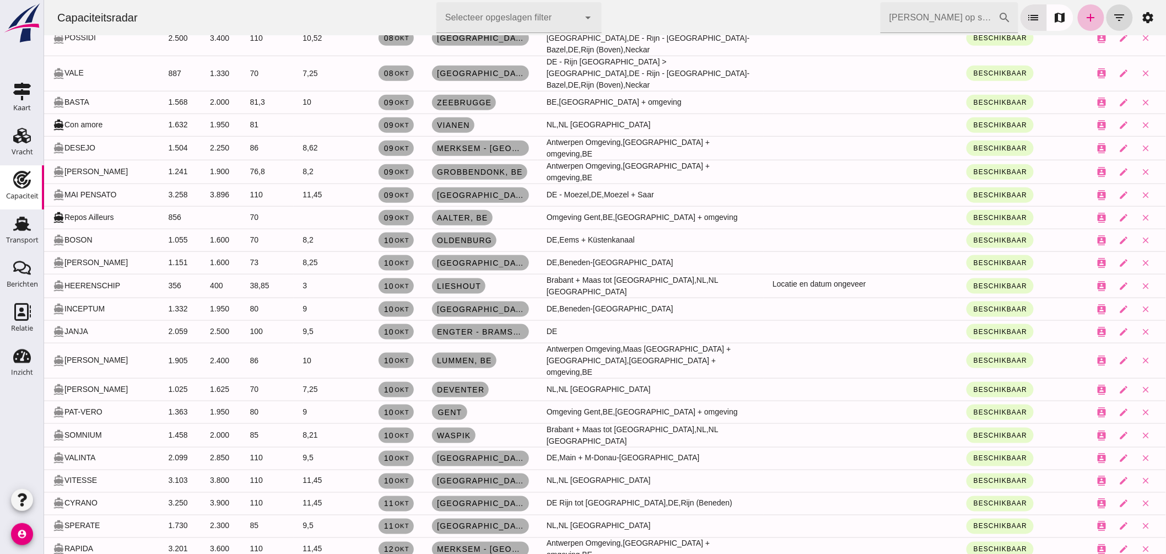
scroll to position [489, 0]
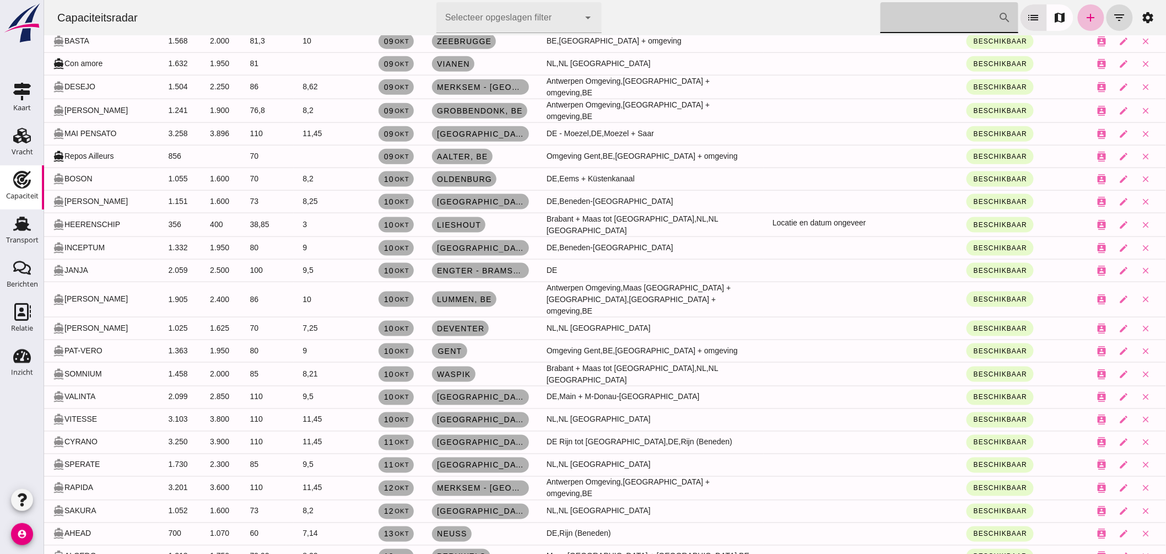
click at [904, 30] on input "Zoek op scheepsnaam" at bounding box center [939, 17] width 118 height 31
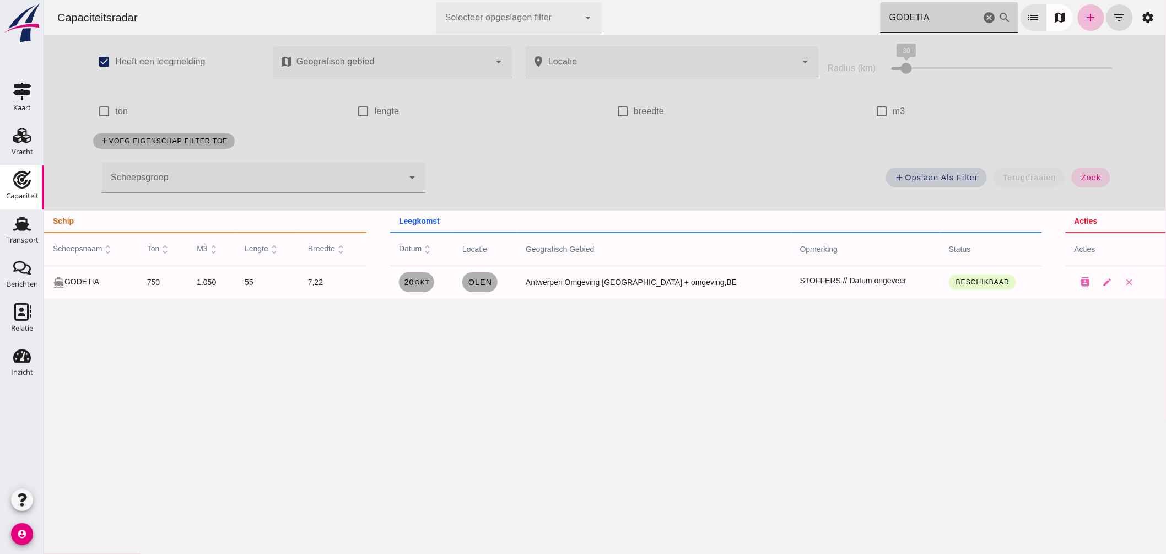
scroll to position [0, 0]
drag, startPoint x: 937, startPoint y: 19, endPoint x: 650, endPoint y: 23, distance: 286.6
click at [662, 23] on div "Capaciteitsradar Selecteer opgeslagen filter Selecteer opgeslagen filter cancel…" at bounding box center [604, 17] width 1113 height 35
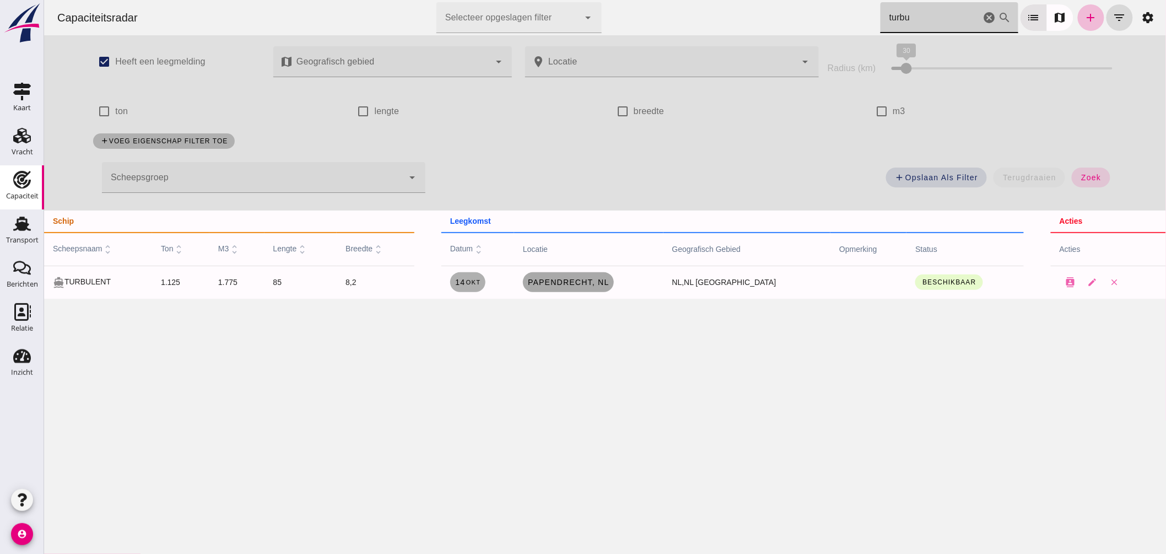
type input "turbu"
click at [571, 284] on span "Papendrecht , nl" at bounding box center [568, 282] width 82 height 9
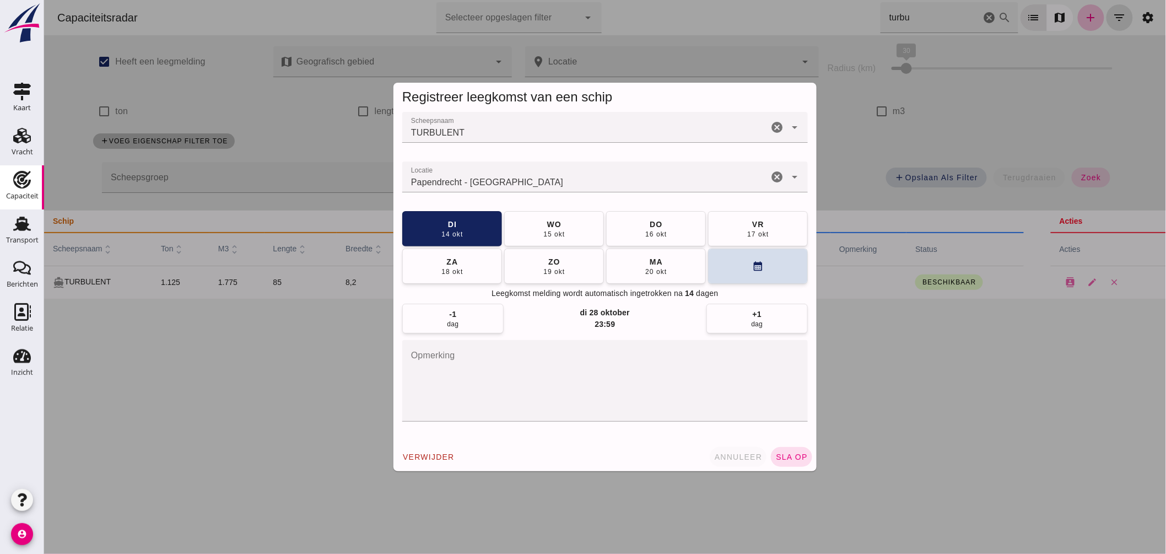
click at [725, 452] on button "annuleer" at bounding box center [737, 457] width 57 height 20
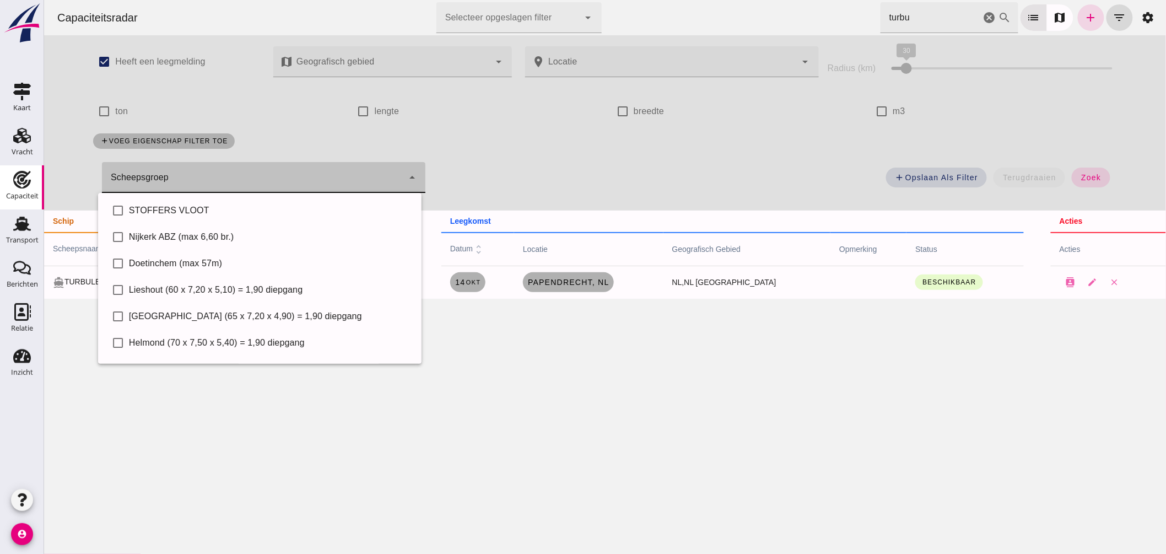
click at [327, 175] on div at bounding box center [251, 177] width 301 height 31
click at [983, 13] on icon "cancel" at bounding box center [989, 17] width 13 height 13
click at [220, 208] on div "check_box Heeft een leegmelding map Geografisch gebied Geografisch gebied cance…" at bounding box center [604, 122] width 1045 height 175
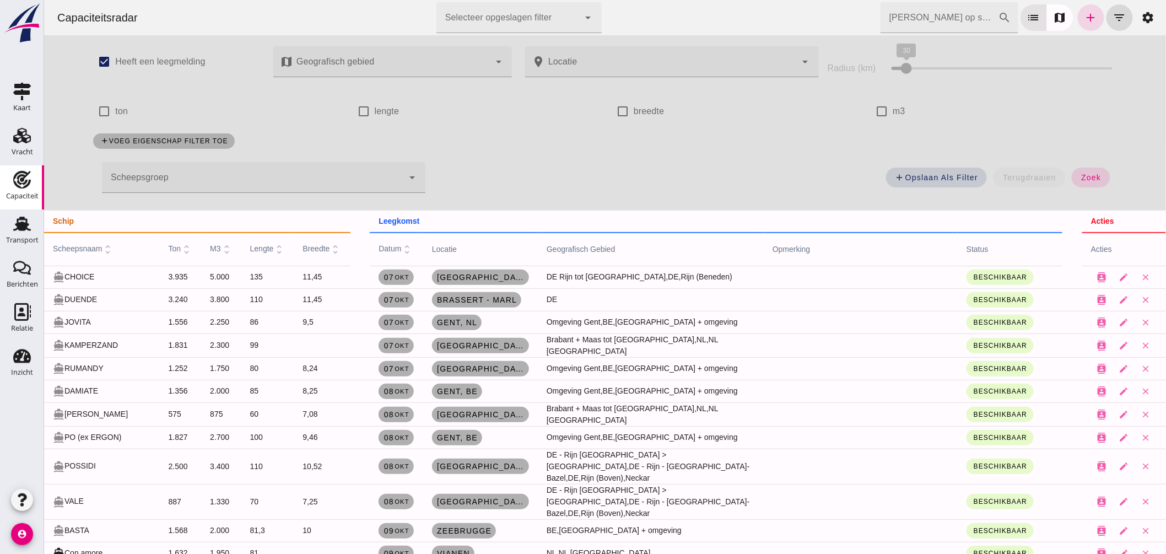
click at [284, 179] on div at bounding box center [251, 177] width 301 height 31
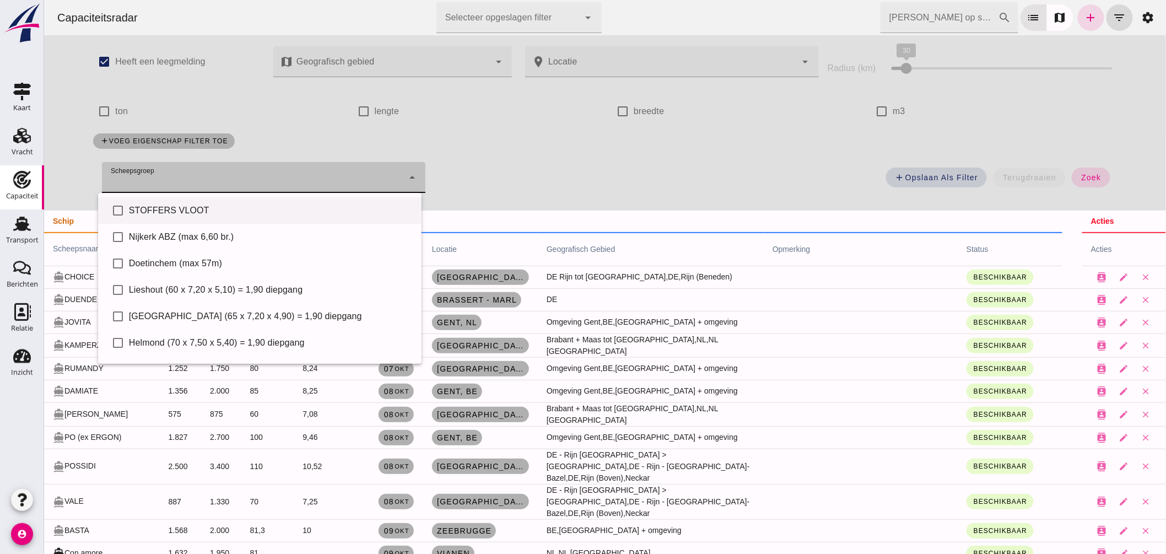
click at [212, 208] on div "STOFFERS VLOOT" at bounding box center [270, 210] width 284 height 13
type input "STOFFERS VLOOT"
checkbox input "true"
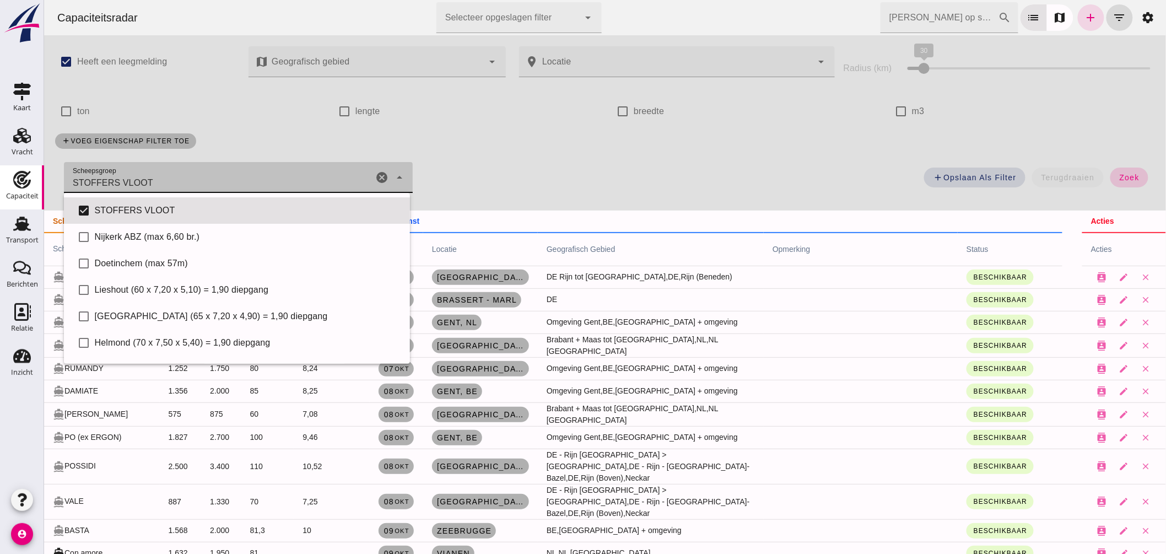
click at [1119, 181] on span "zoek" at bounding box center [1129, 177] width 20 height 9
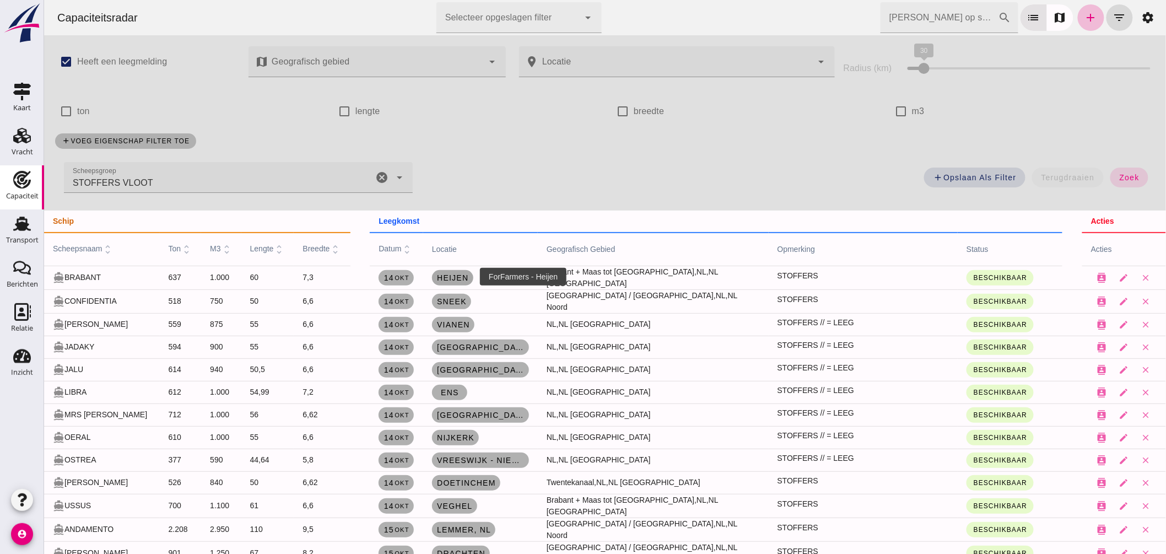
click at [450, 278] on span "Heijen" at bounding box center [452, 277] width 33 height 9
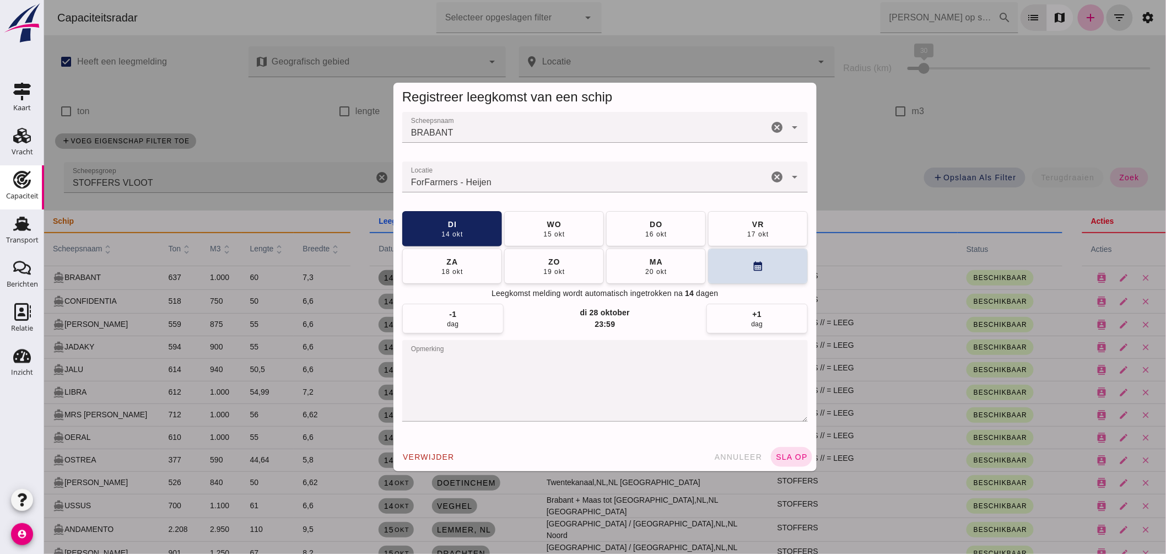
click at [513, 355] on textarea "opmerking" at bounding box center [605, 381] width 406 height 82
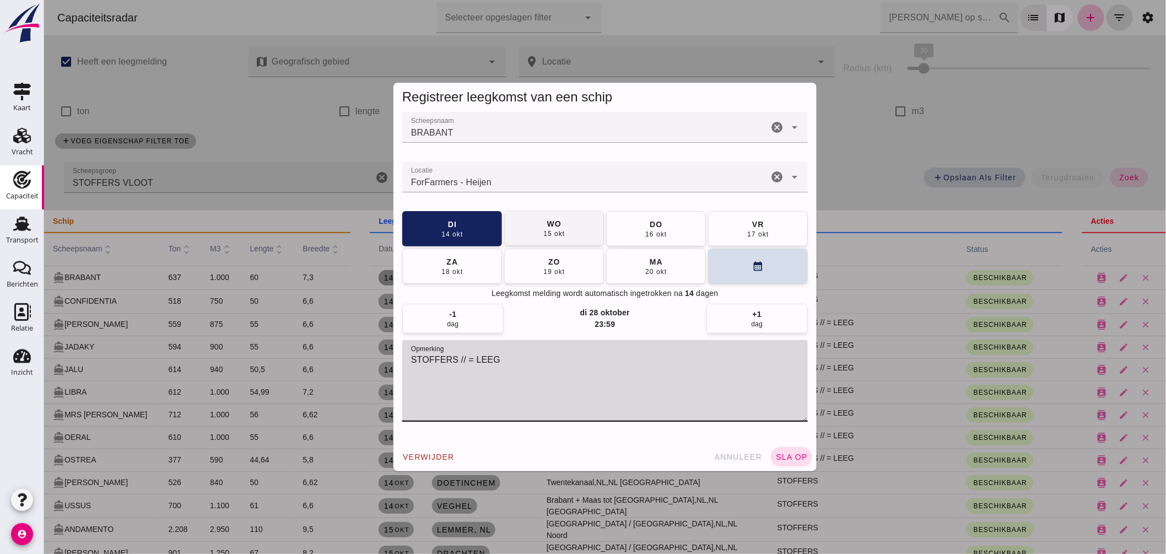
type textarea "STOFFERS // = LEEG"
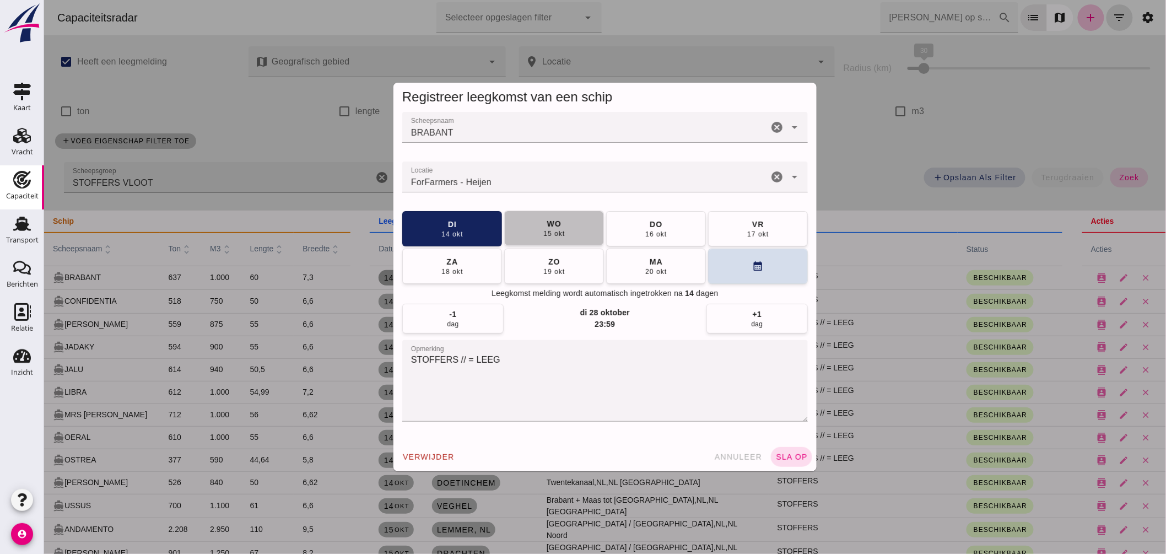
click at [546, 226] on div "wo" at bounding box center [553, 223] width 15 height 11
click at [794, 457] on span "sla op" at bounding box center [791, 456] width 33 height 9
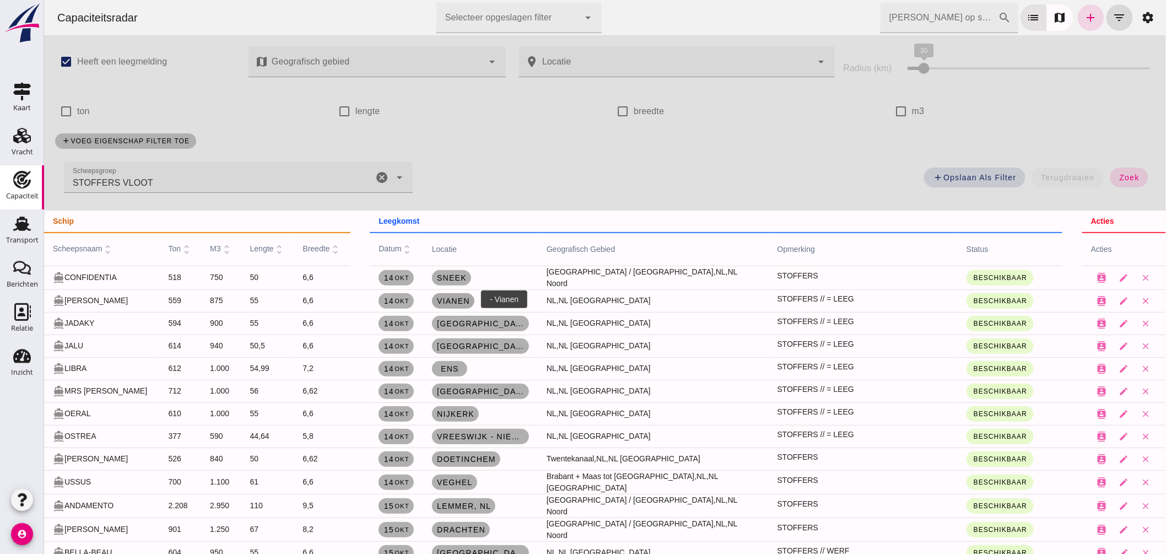
click at [457, 298] on span "Vianen" at bounding box center [453, 300] width 34 height 9
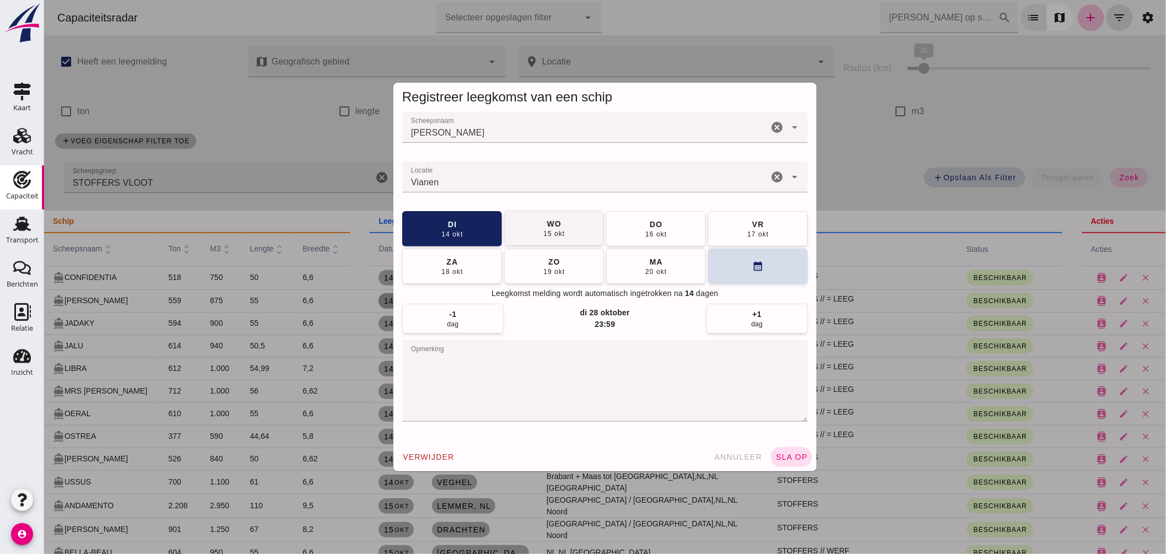
click at [542, 231] on div "15 okt" at bounding box center [553, 233] width 22 height 9
click at [777, 453] on span "sla op" at bounding box center [791, 456] width 33 height 9
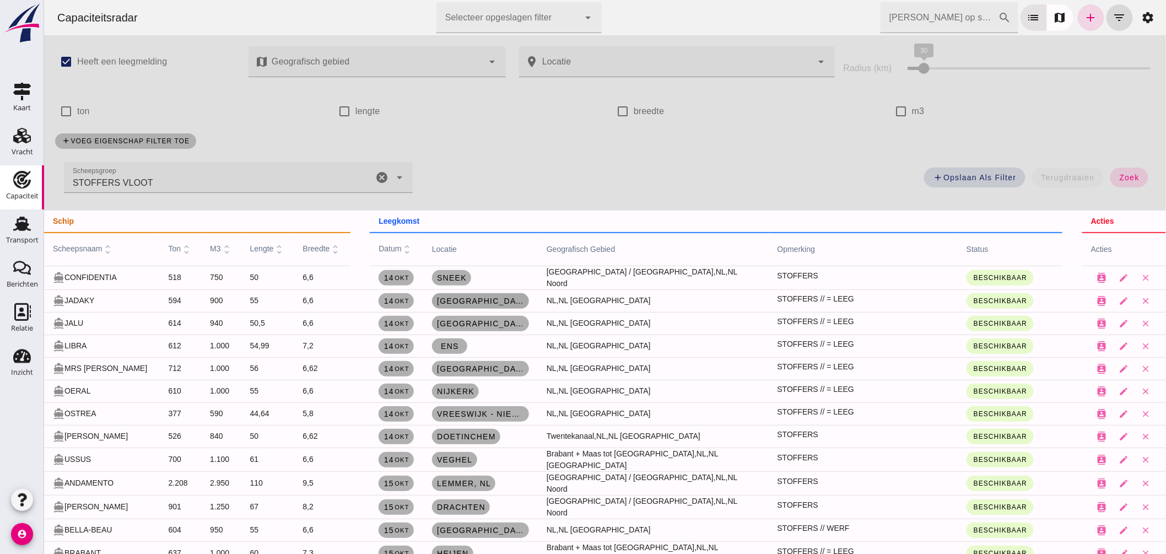
click at [457, 301] on span "Amsterdam , nl" at bounding box center [480, 300] width 88 height 9
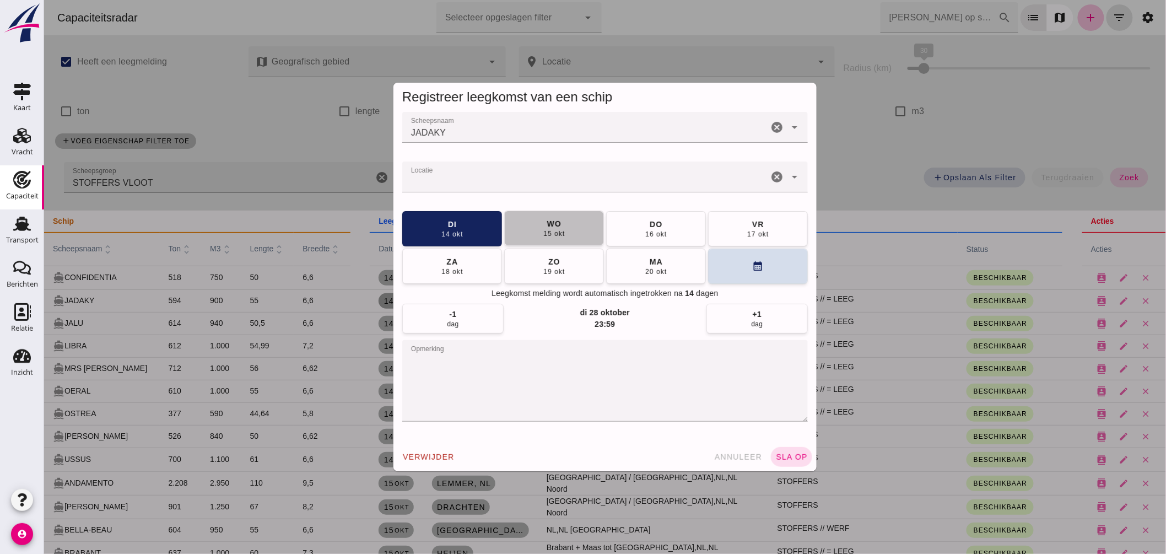
click at [546, 221] on div "wo" at bounding box center [553, 223] width 15 height 11
click at [780, 449] on button "sla op" at bounding box center [790, 457] width 41 height 20
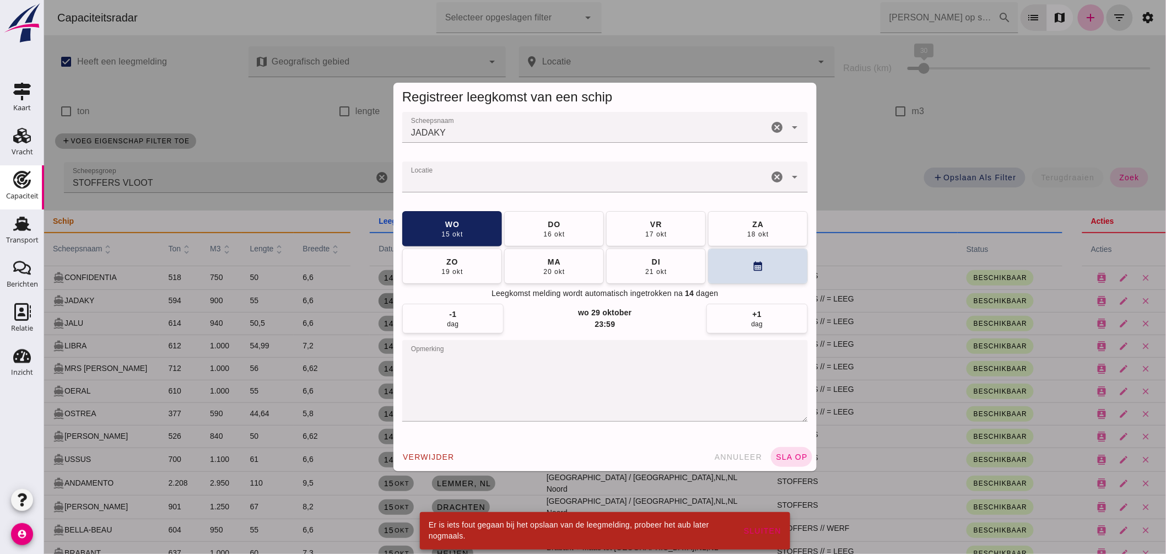
click at [457, 185] on input "Locatie" at bounding box center [585, 182] width 366 height 13
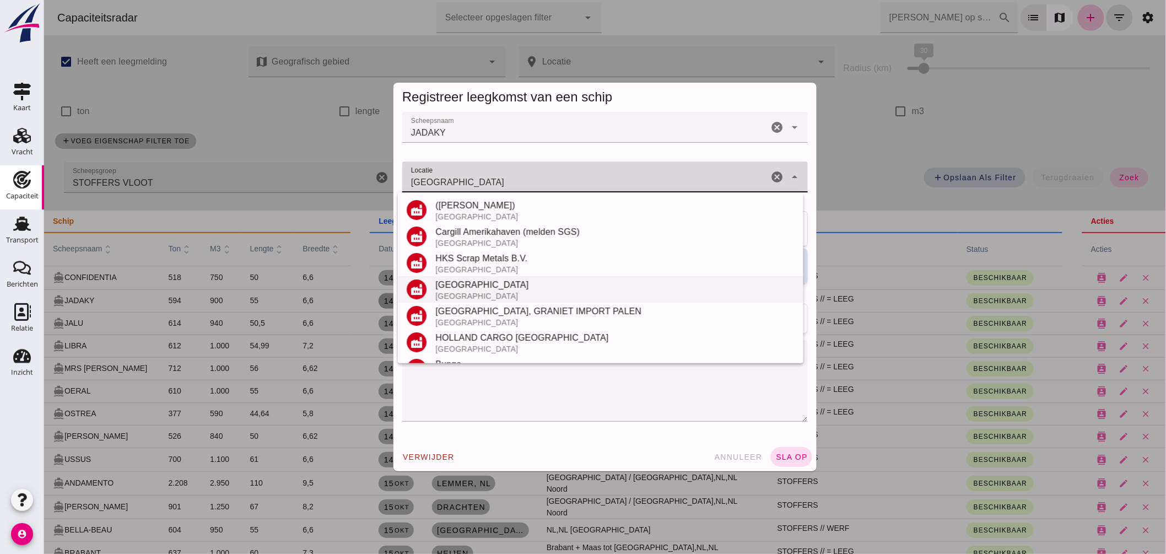
scroll to position [184, 0]
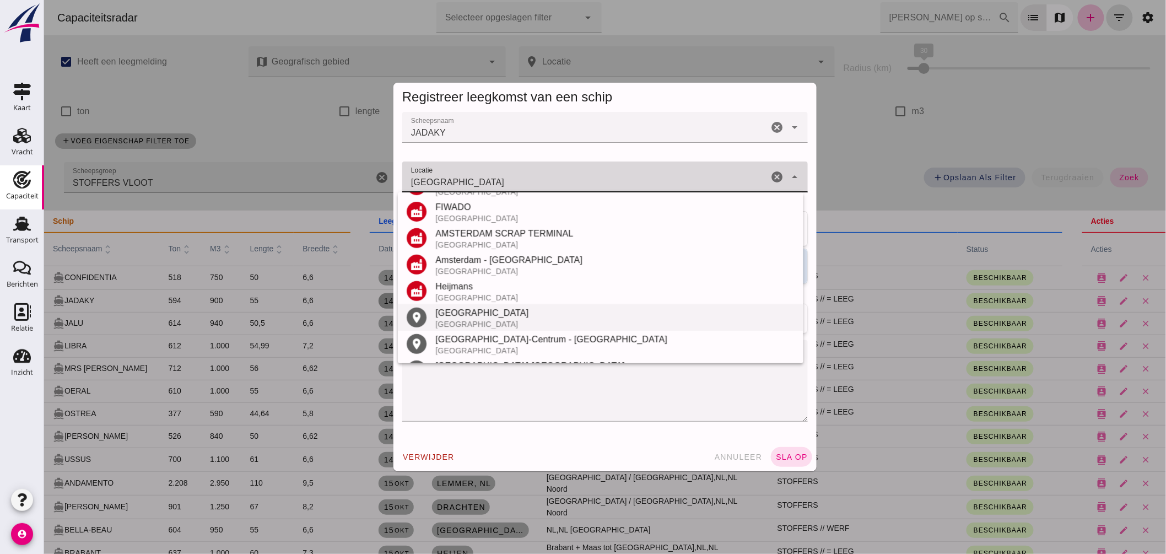
click at [472, 309] on div "Amsterdam" at bounding box center [614, 312] width 359 height 13
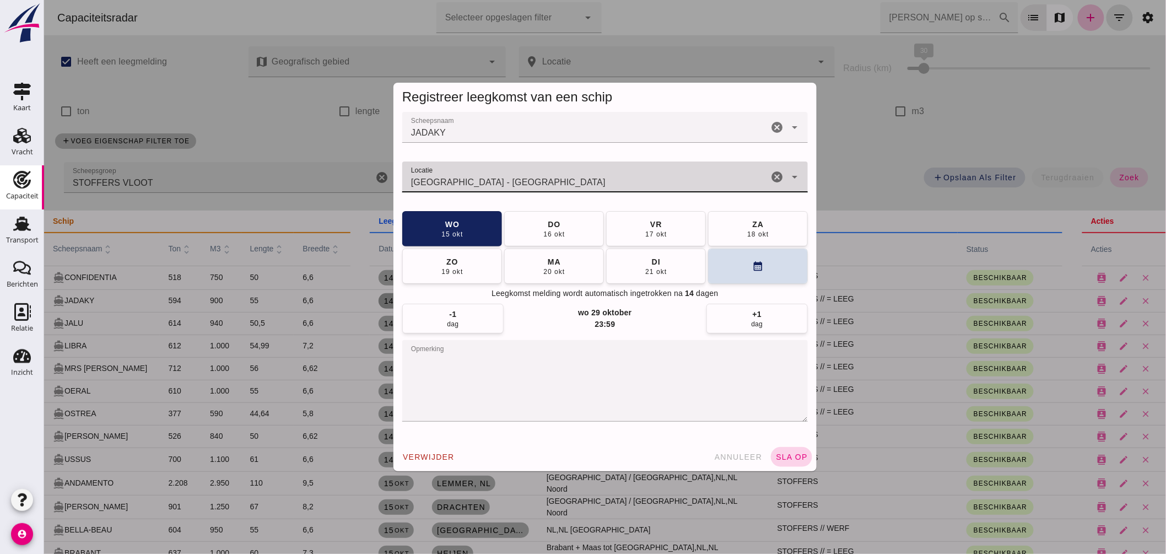
type input "Amsterdam - Noord-Holland"
click at [797, 454] on span "sla op" at bounding box center [791, 456] width 33 height 9
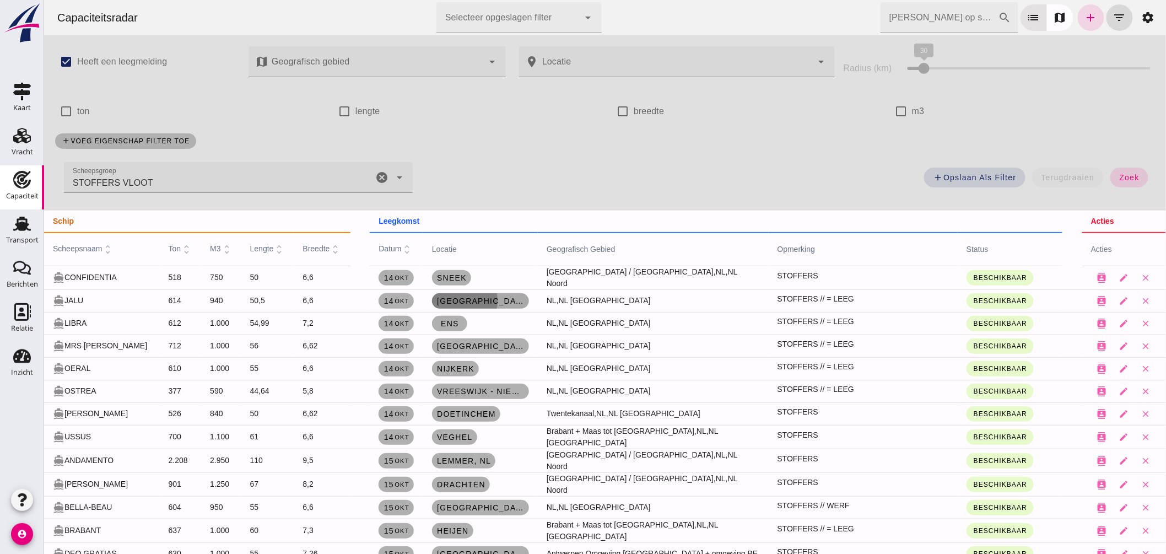
click at [463, 296] on span "Amsterdam" at bounding box center [480, 300] width 88 height 9
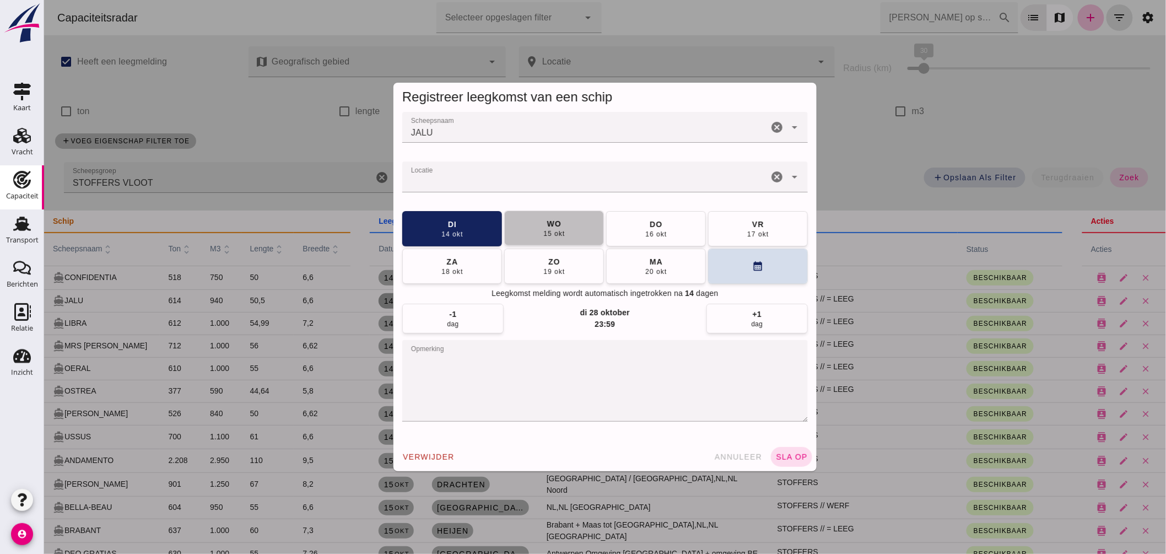
click at [546, 224] on div "wo" at bounding box center [553, 223] width 15 height 11
click at [789, 456] on span "sla op" at bounding box center [791, 456] width 33 height 9
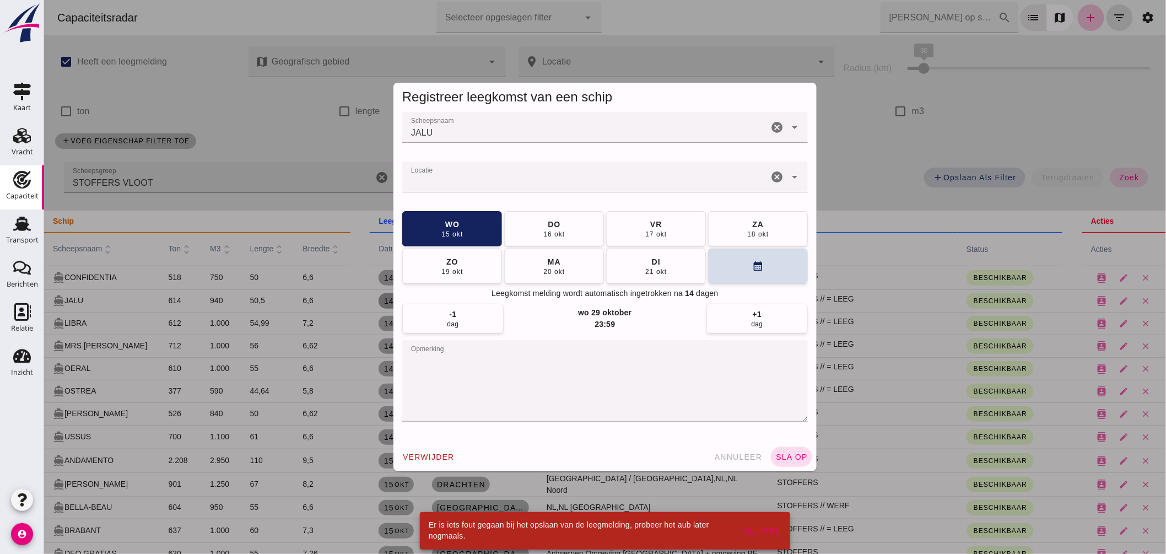
click at [458, 178] on input "Locatie" at bounding box center [585, 182] width 366 height 13
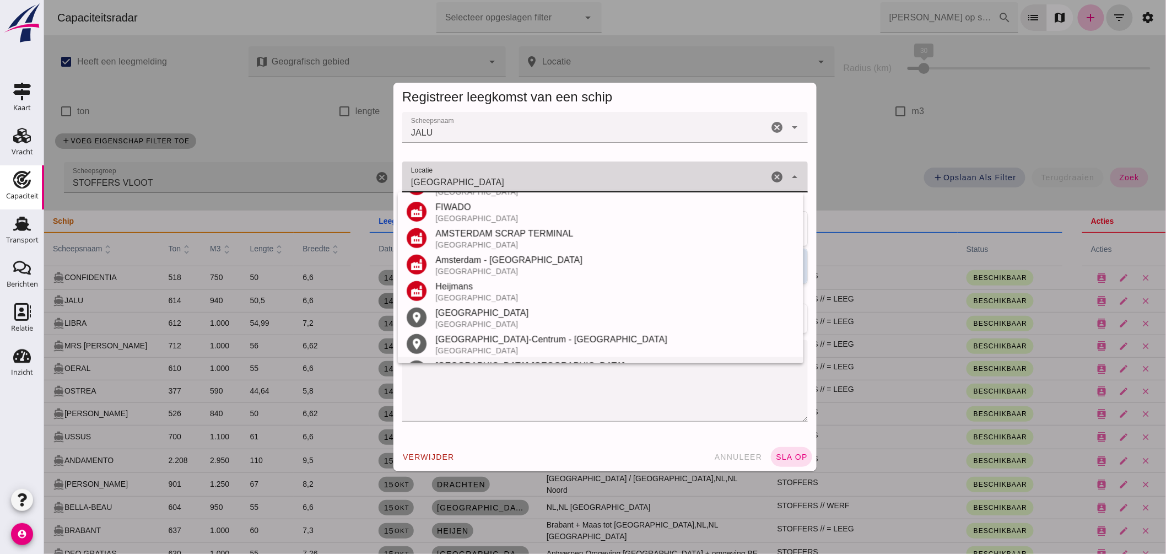
scroll to position [245, 0]
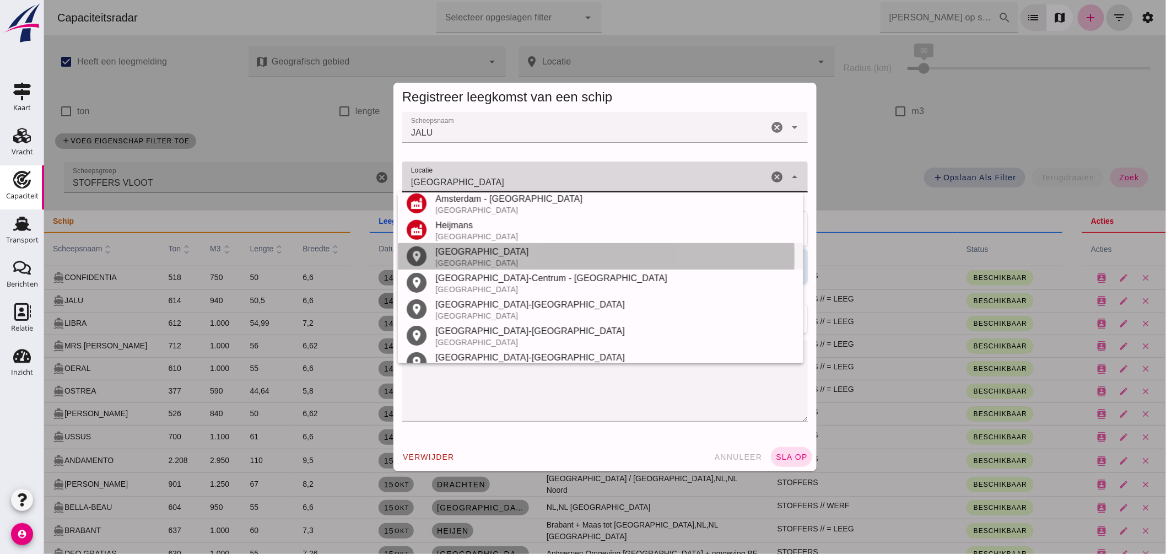
click at [468, 255] on div "Amsterdam" at bounding box center [614, 251] width 359 height 13
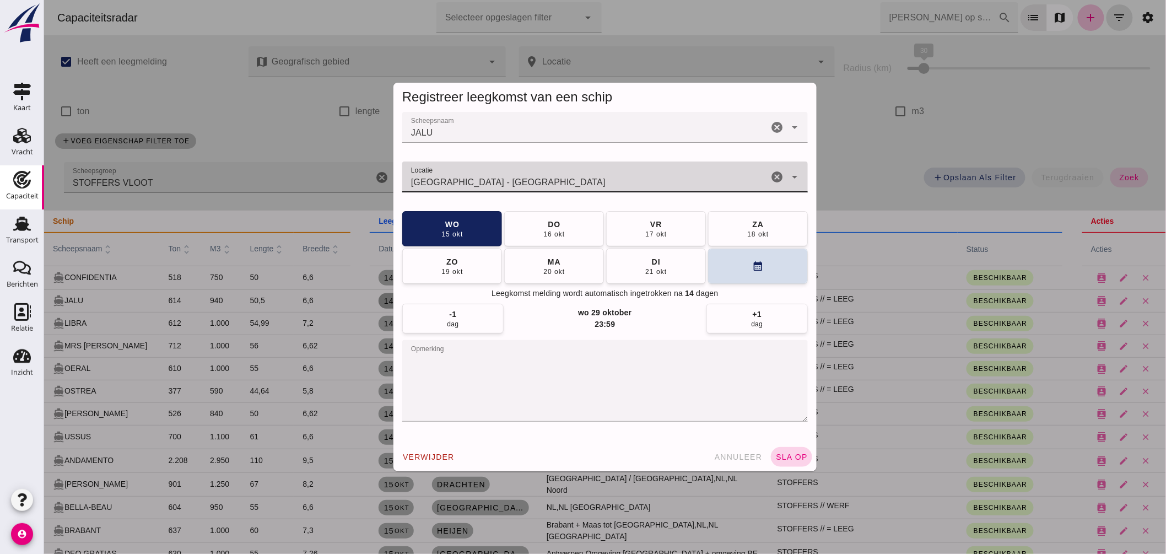
type input "Amsterdam - Noord-Holland"
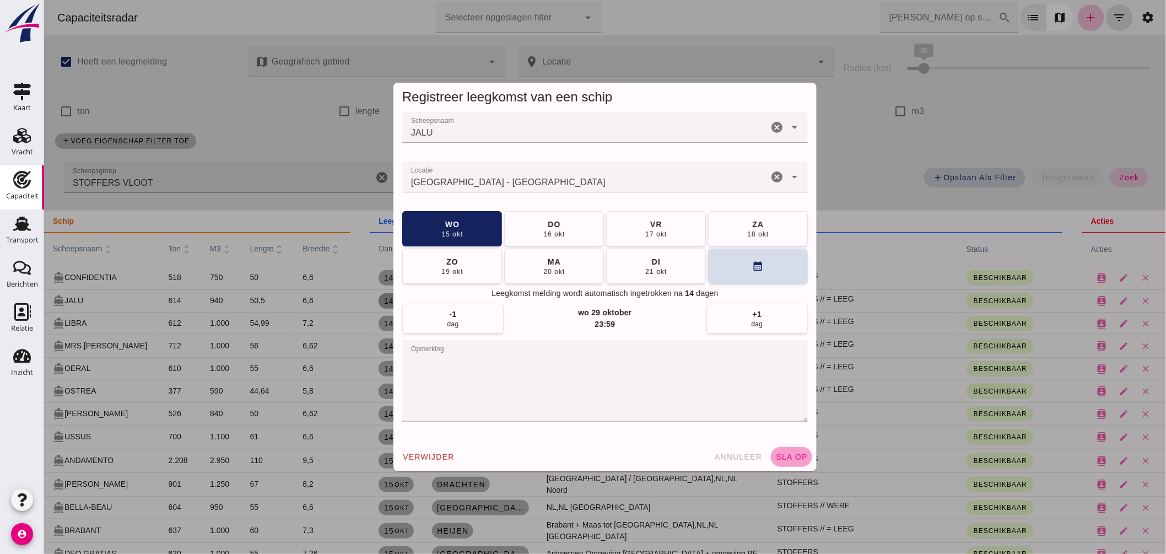
click at [782, 456] on span "sla op" at bounding box center [791, 456] width 33 height 9
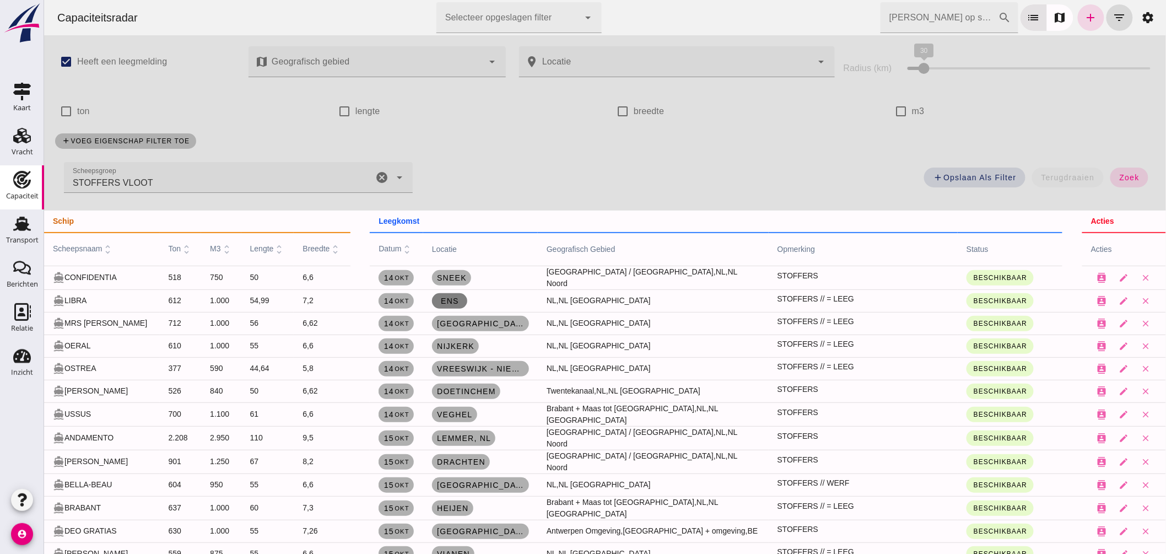
click at [457, 296] on span "Ens" at bounding box center [449, 300] width 19 height 9
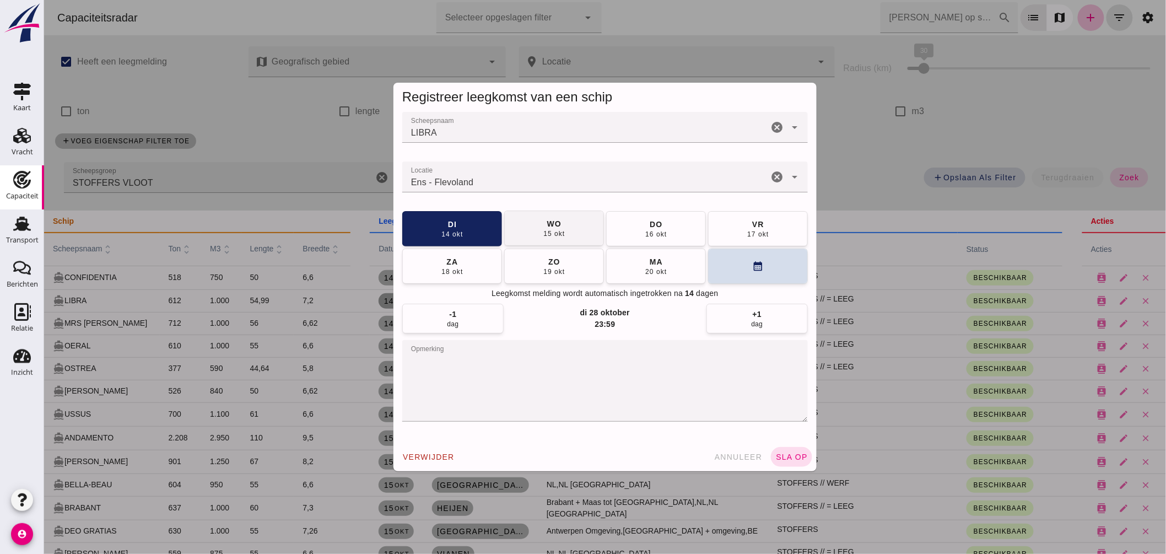
click at [542, 225] on span "wo 15 okt" at bounding box center [553, 228] width 22 height 20
click at [796, 455] on span "sla op" at bounding box center [791, 456] width 33 height 9
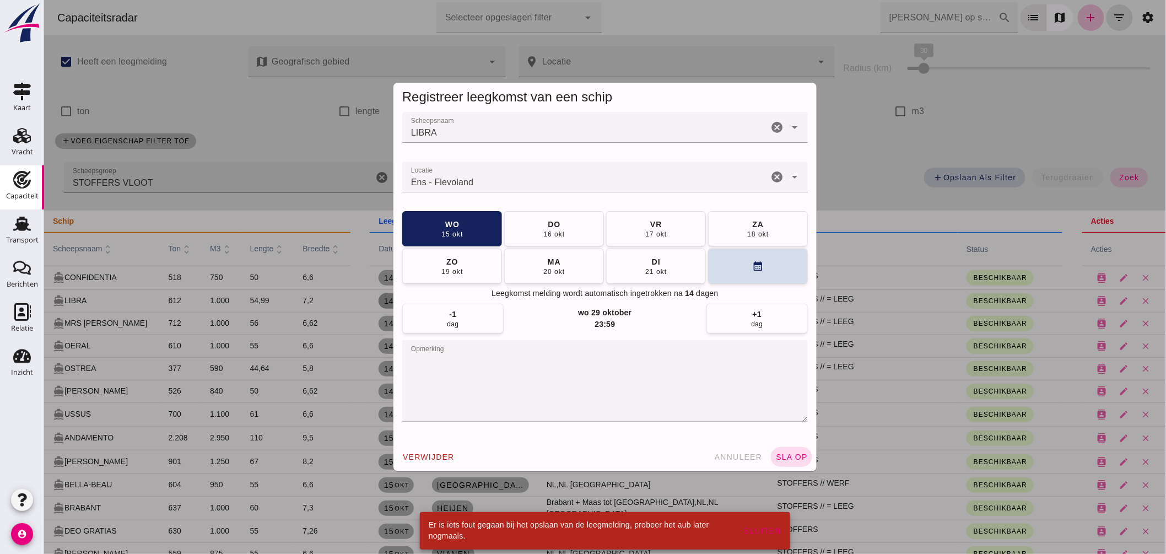
click at [494, 180] on input "Locatie" at bounding box center [585, 182] width 366 height 13
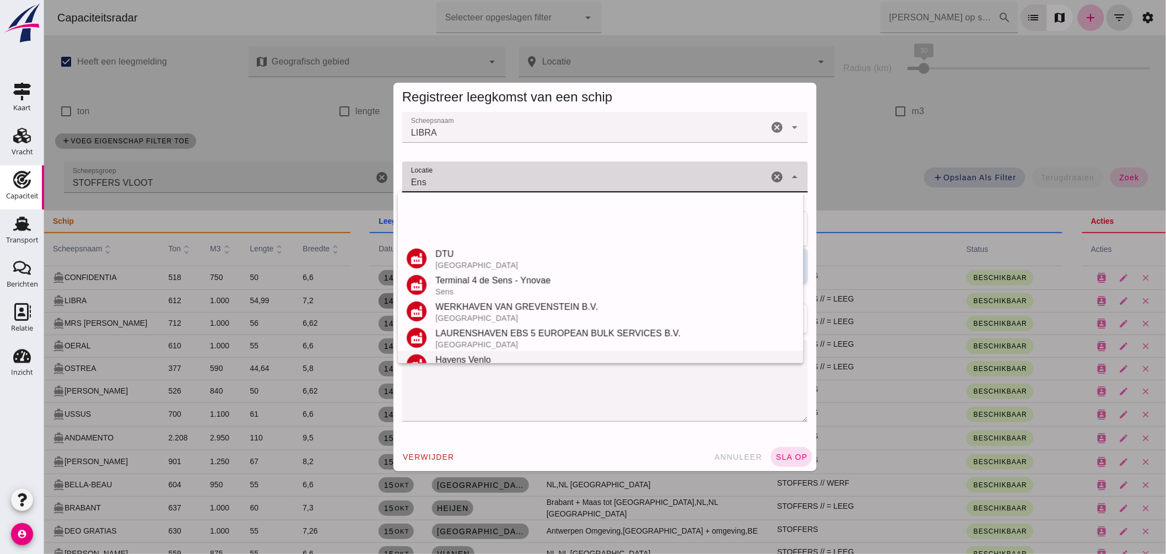
scroll to position [392, 0]
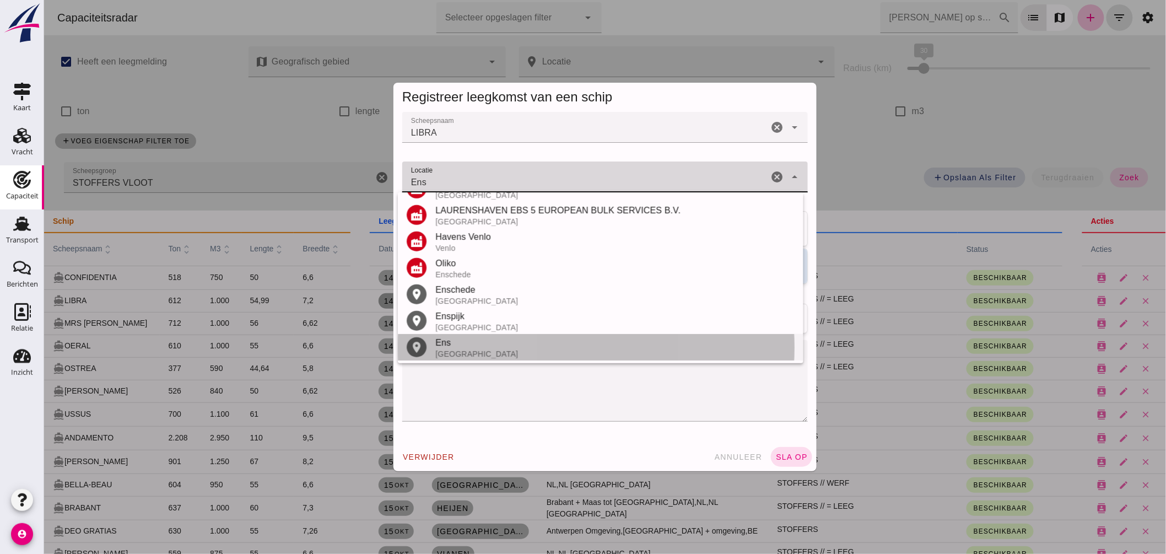
click at [463, 343] on div "Ens" at bounding box center [614, 342] width 359 height 13
type input "Ens - Flevoland"
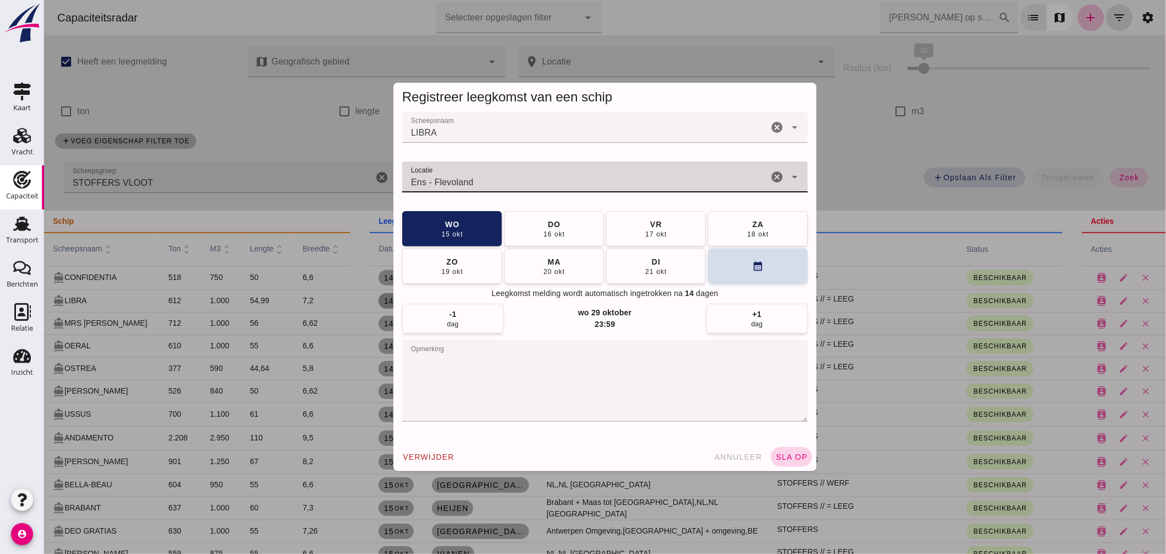
click at [793, 456] on span "sla op" at bounding box center [791, 456] width 33 height 9
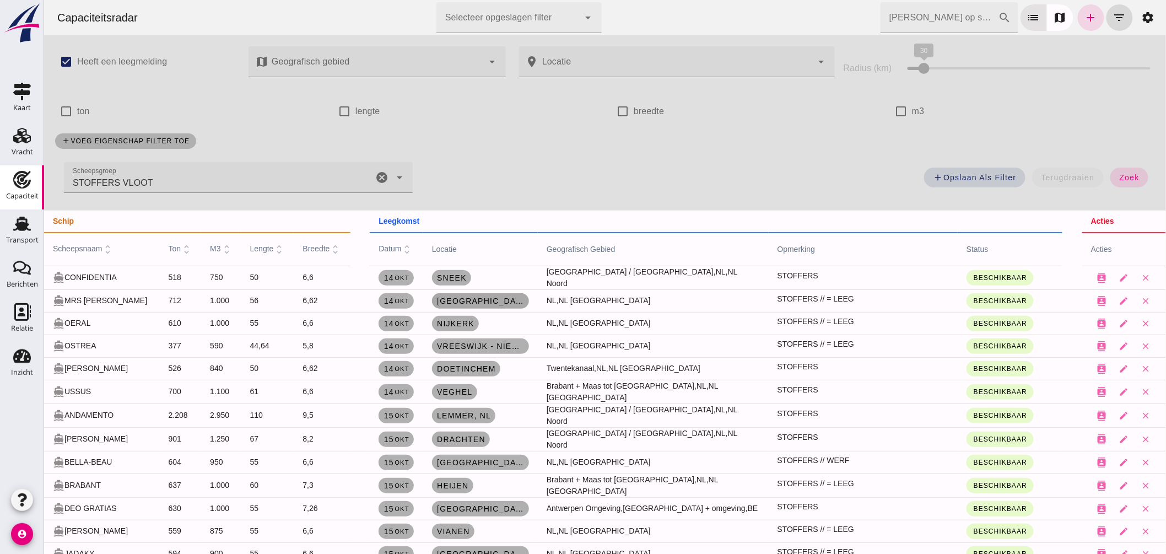
click at [458, 296] on span "Amsterdam" at bounding box center [480, 300] width 88 height 9
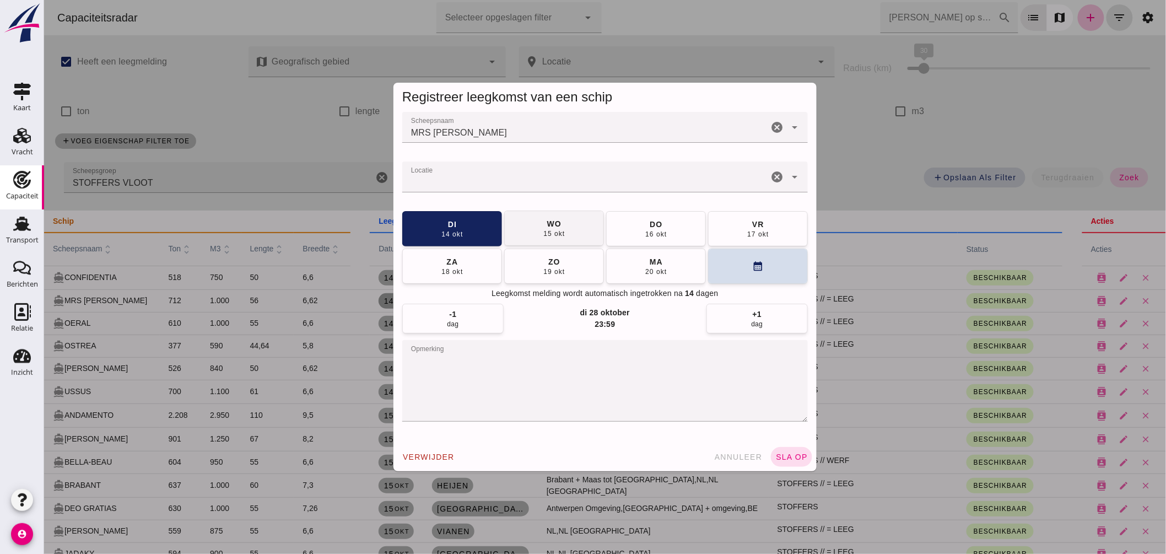
click at [571, 230] on button "wo 15 okt" at bounding box center [554, 228] width 100 height 35
click at [786, 458] on span "sla op" at bounding box center [791, 456] width 33 height 9
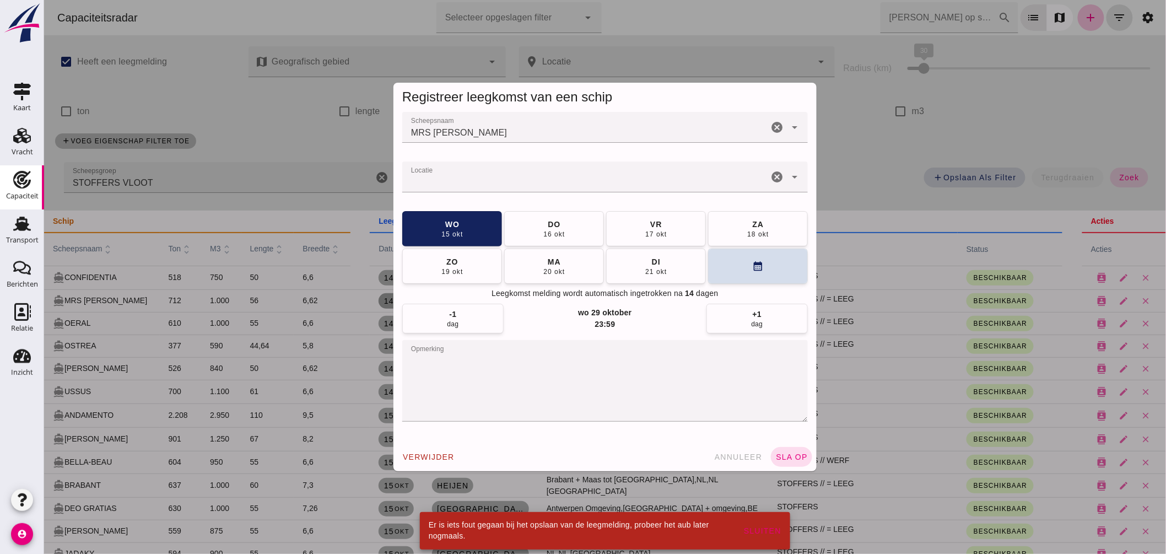
click at [460, 184] on input "Locatie" at bounding box center [585, 182] width 366 height 13
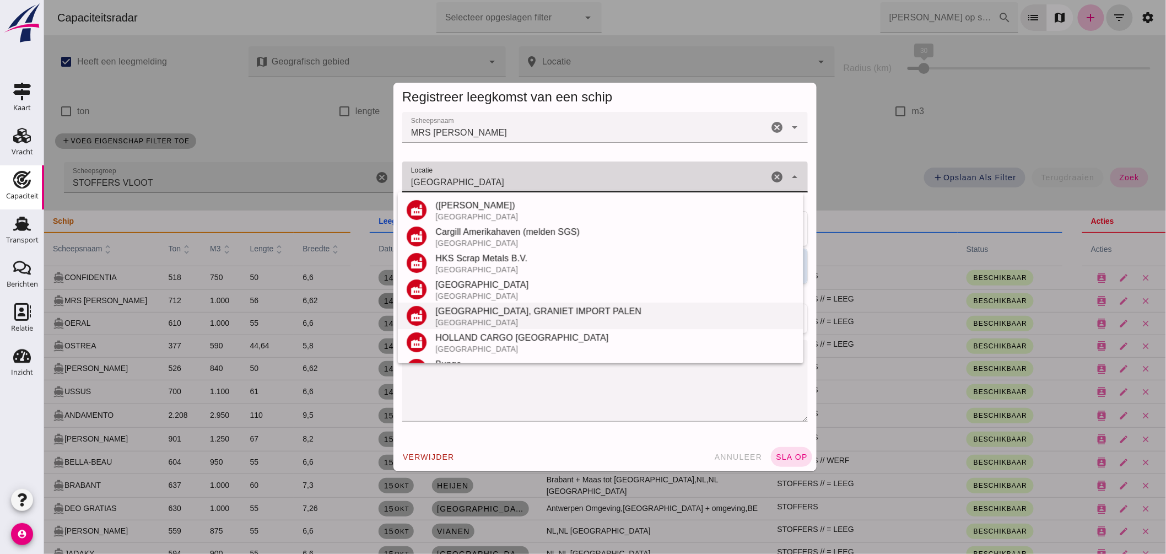
scroll to position [261, 0]
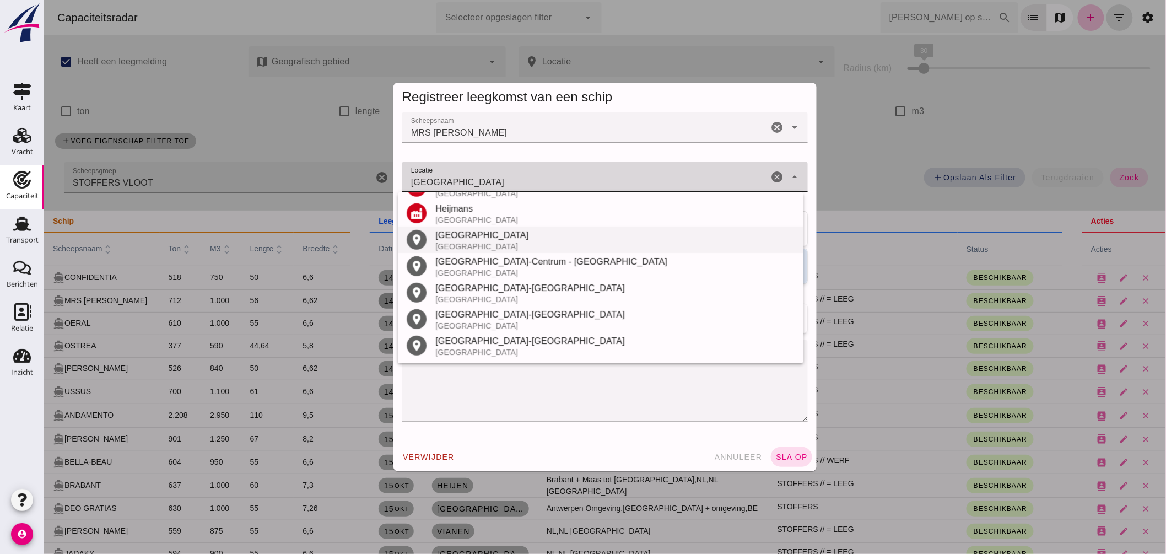
click at [479, 237] on div "Amsterdam" at bounding box center [614, 235] width 359 height 13
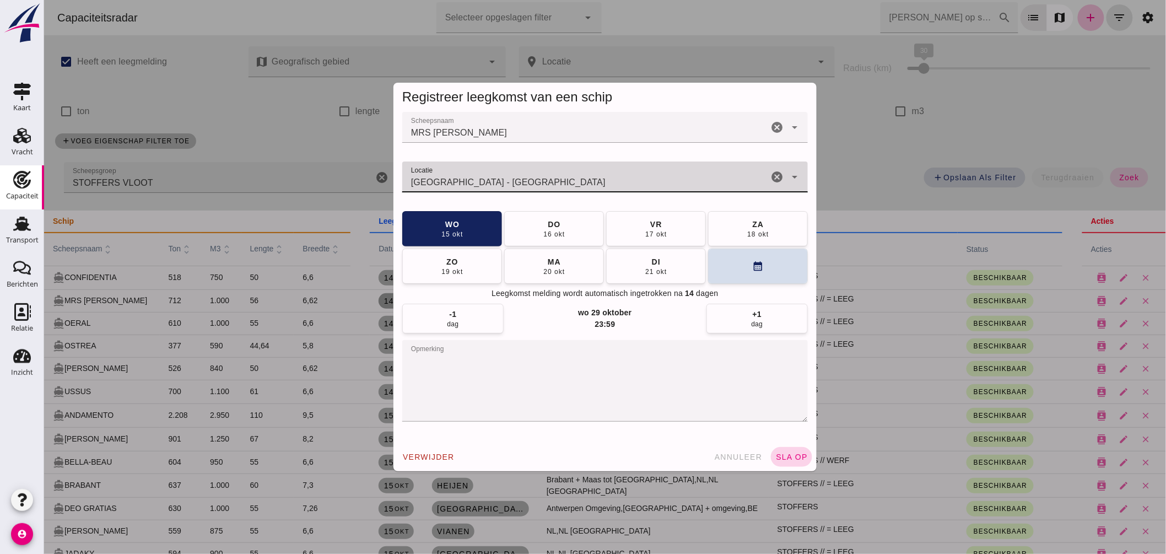
type input "Amsterdam - Noord-Holland"
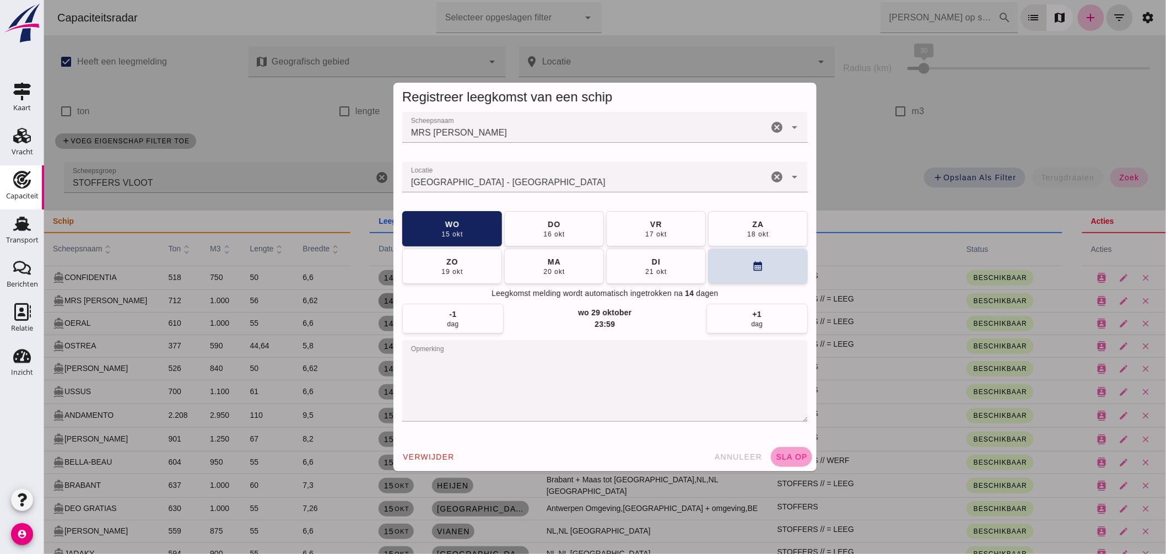
click at [792, 449] on button "sla op" at bounding box center [790, 457] width 41 height 20
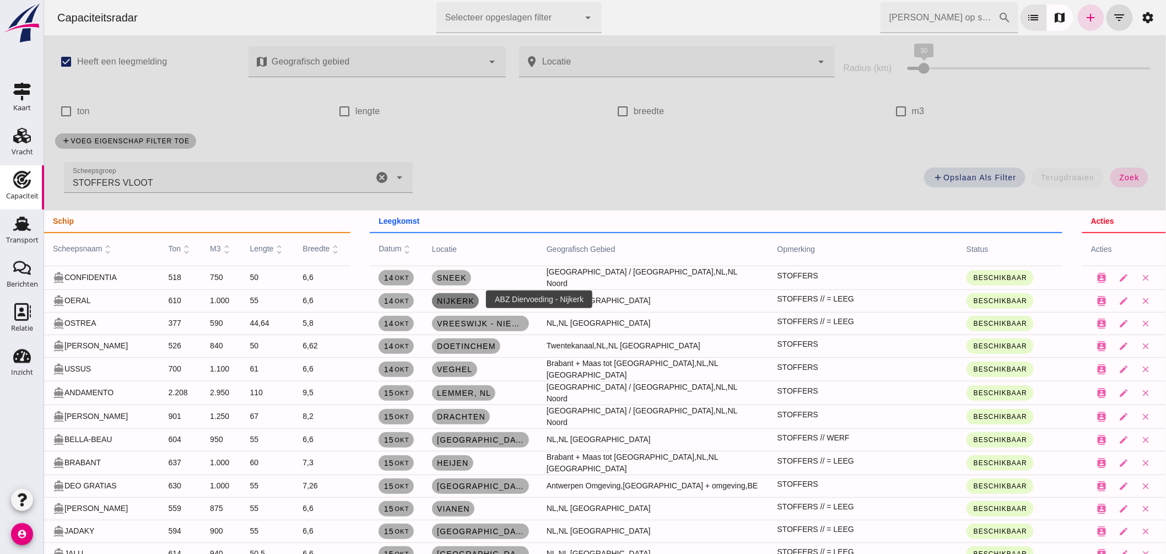
click at [455, 299] on span "Nijkerk" at bounding box center [455, 300] width 38 height 9
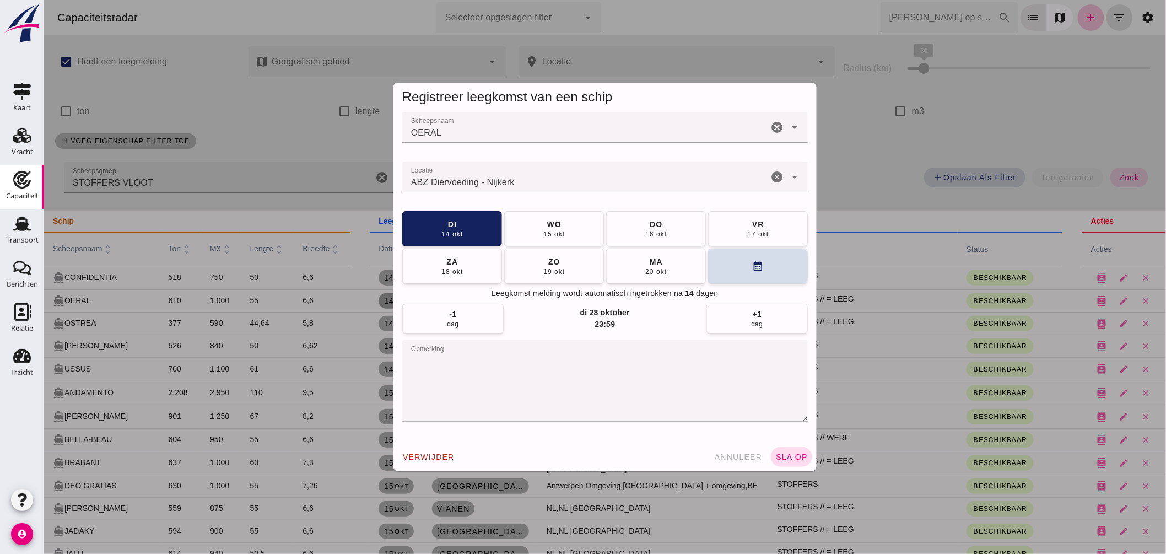
click at [514, 180] on input "Locatie" at bounding box center [585, 182] width 366 height 13
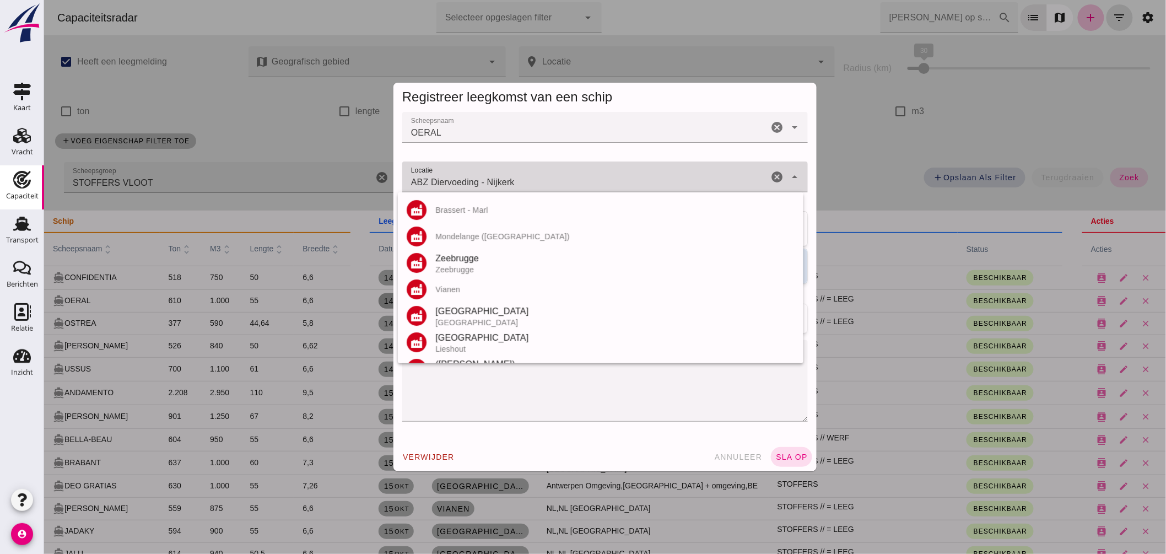
click at [514, 179] on input "ABZ Diervoeding - Nijkerk" at bounding box center [585, 182] width 366 height 13
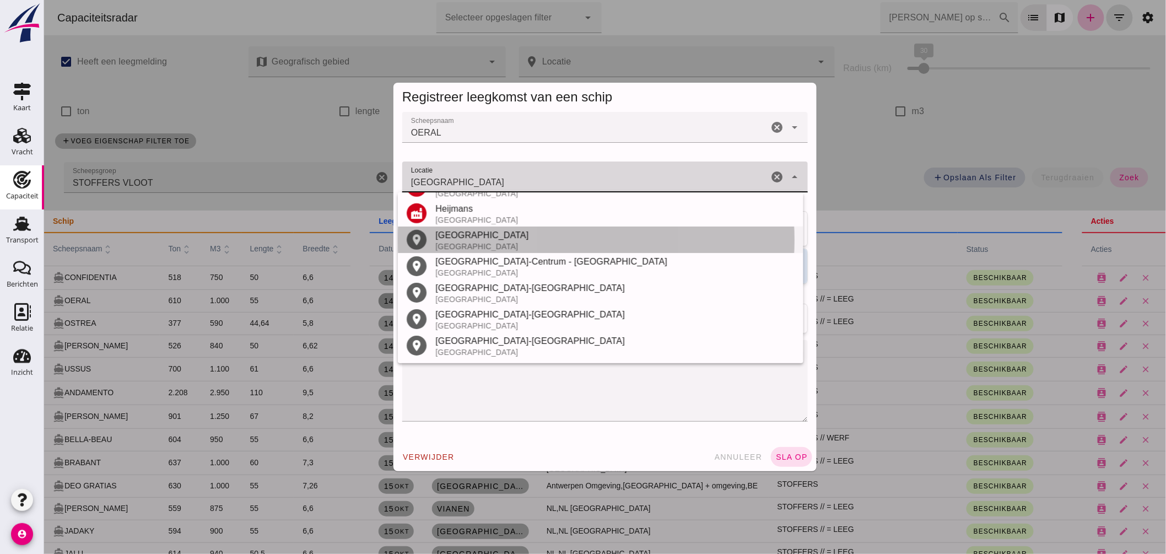
click at [477, 238] on div "Amsterdam" at bounding box center [614, 235] width 359 height 13
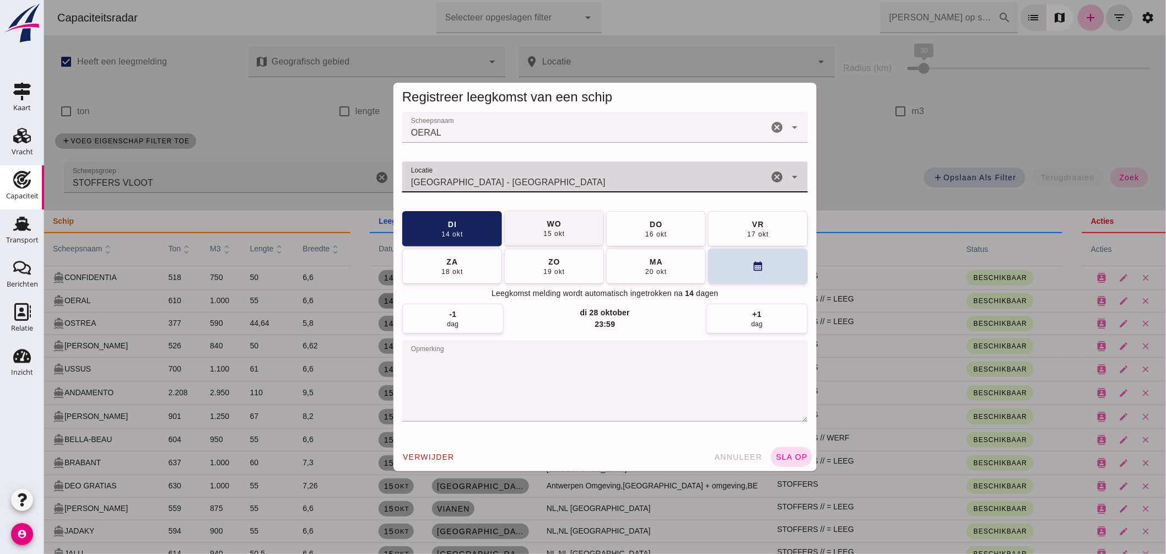
type input "Amsterdam - Noord-Holland"
click at [589, 222] on button "wo 15 okt" at bounding box center [554, 228] width 100 height 35
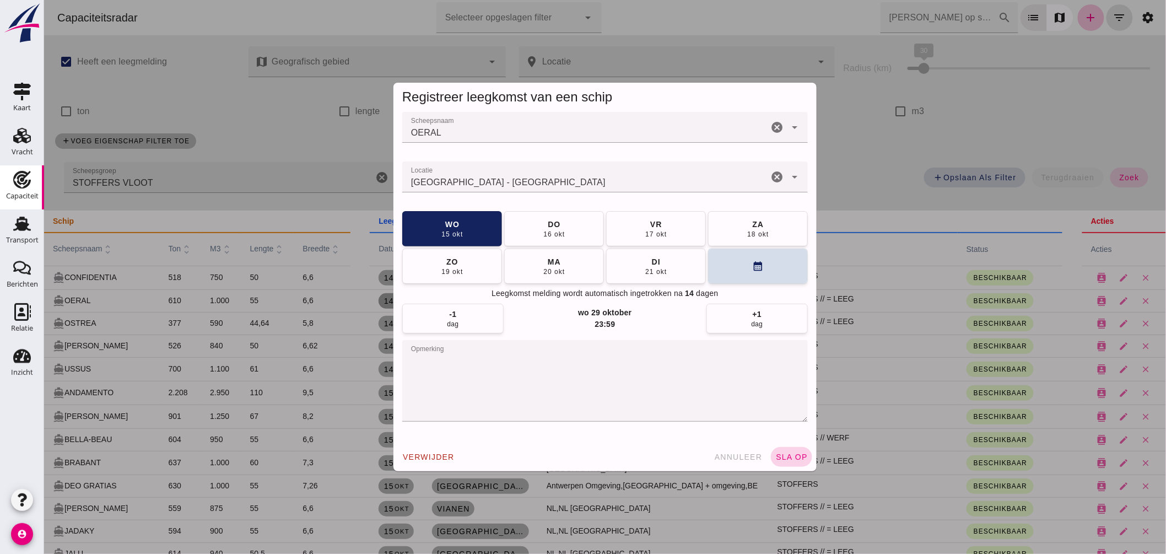
click at [784, 456] on span "sla op" at bounding box center [791, 456] width 33 height 9
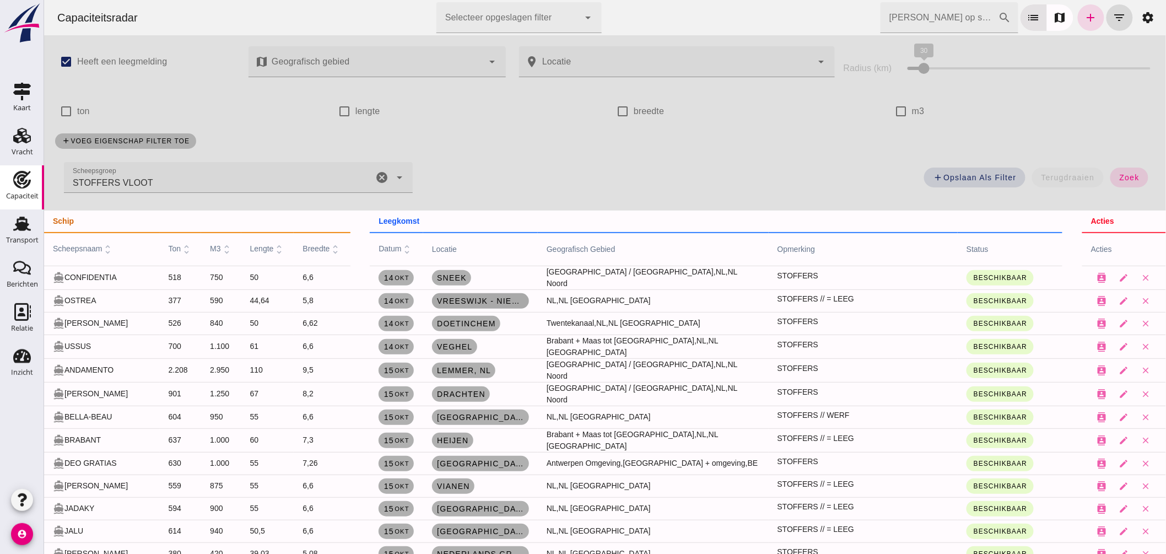
click at [453, 296] on span "Vreeswijk - Nieuwegein , nl" at bounding box center [480, 300] width 88 height 9
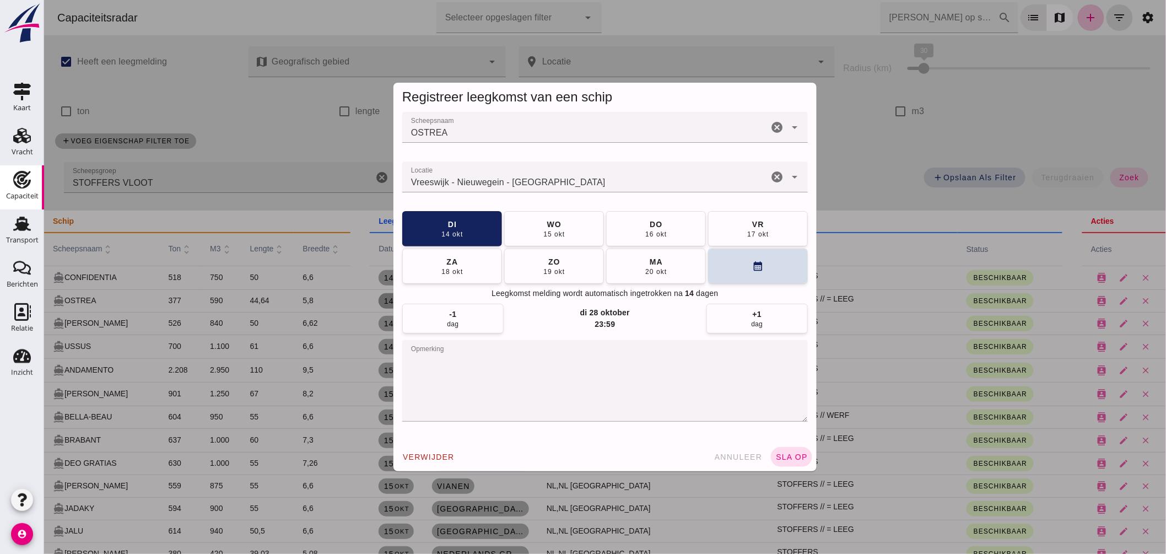
click at [537, 179] on input "Locatie" at bounding box center [585, 182] width 366 height 13
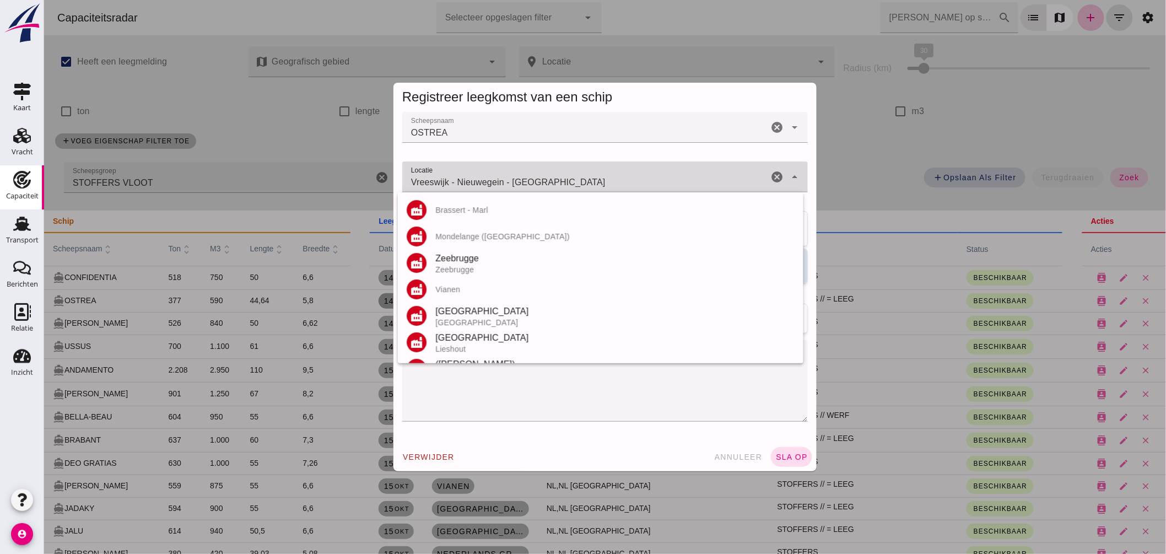
click at [537, 179] on input "Vreeswijk - Nieuwegein - Utrecht" at bounding box center [585, 182] width 366 height 13
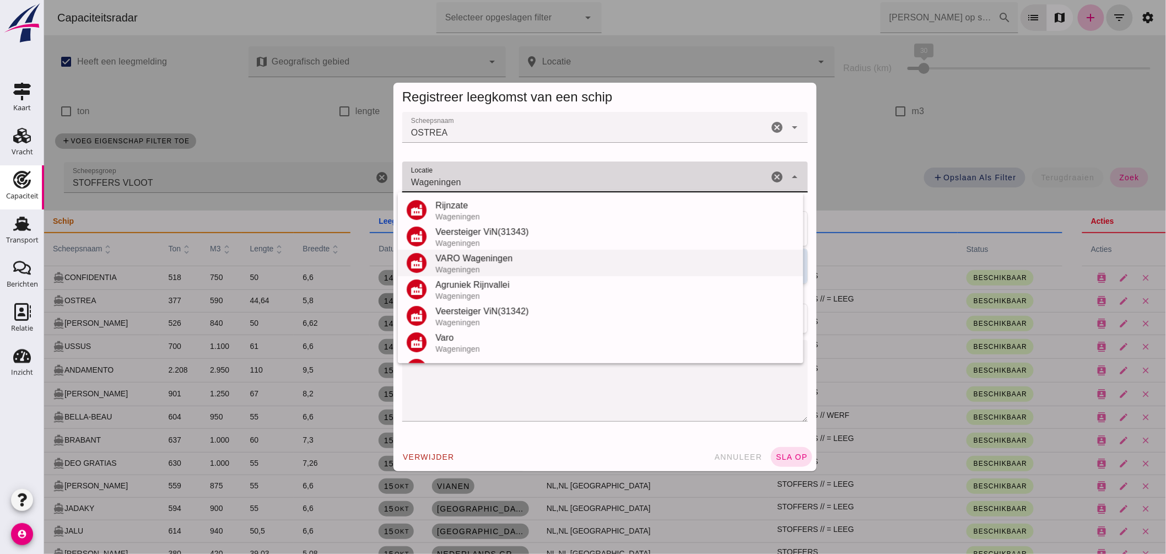
scroll to position [102, 0]
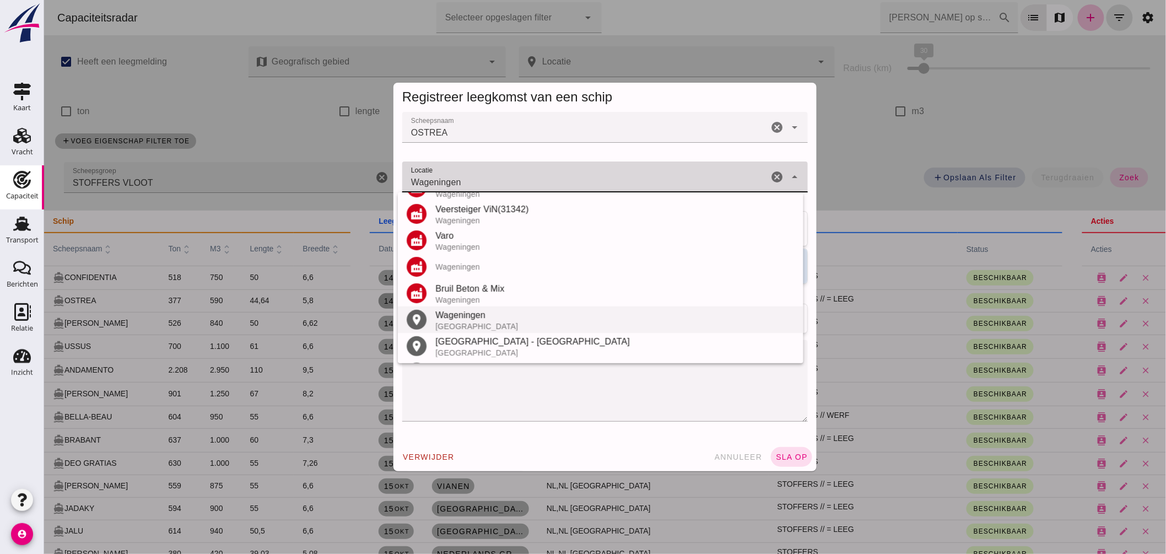
click at [464, 318] on div "Wageningen" at bounding box center [614, 315] width 359 height 13
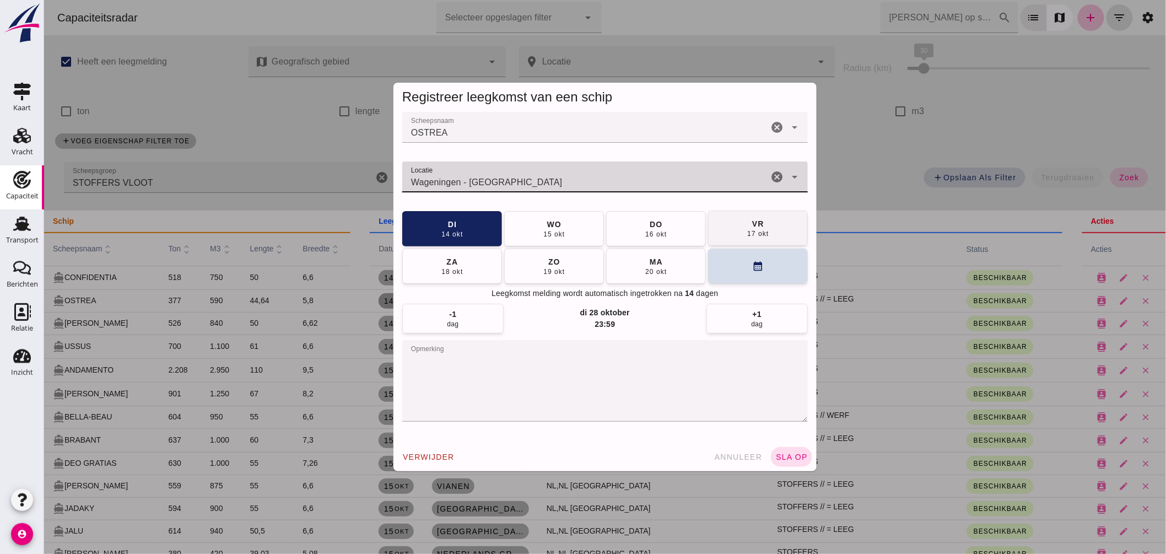
type input "Wageningen - Gelderland"
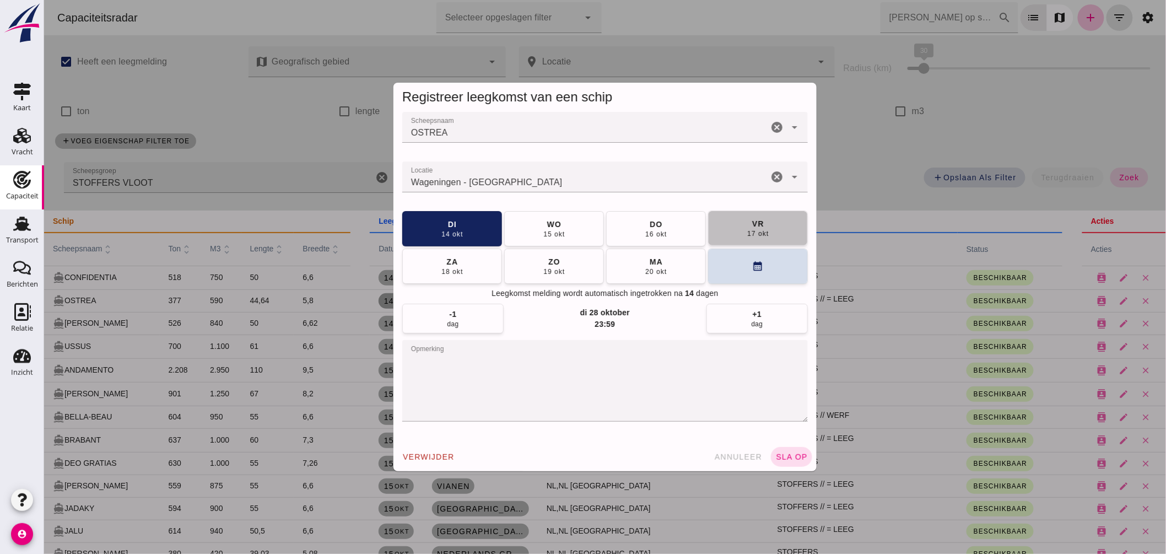
click at [733, 225] on button "vr 17 okt" at bounding box center [758, 228] width 100 height 35
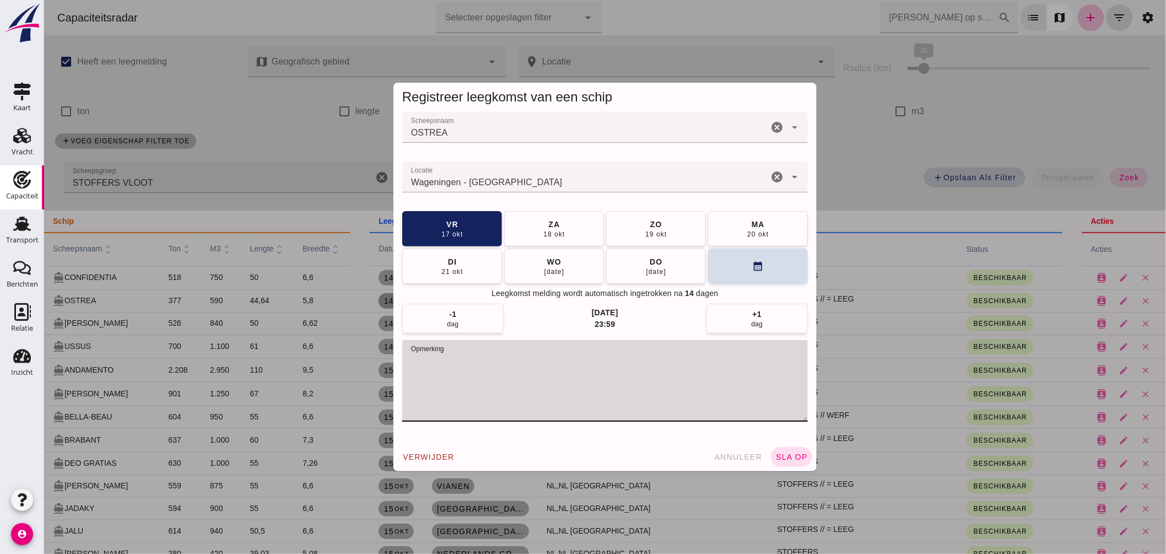
drag, startPoint x: 455, startPoint y: 358, endPoint x: 552, endPoint y: 362, distance: 96.5
click at [552, 362] on textarea "opmerking" at bounding box center [605, 381] width 406 height 82
type textarea "STOFFERS"
click at [783, 454] on span "sla op" at bounding box center [791, 456] width 33 height 9
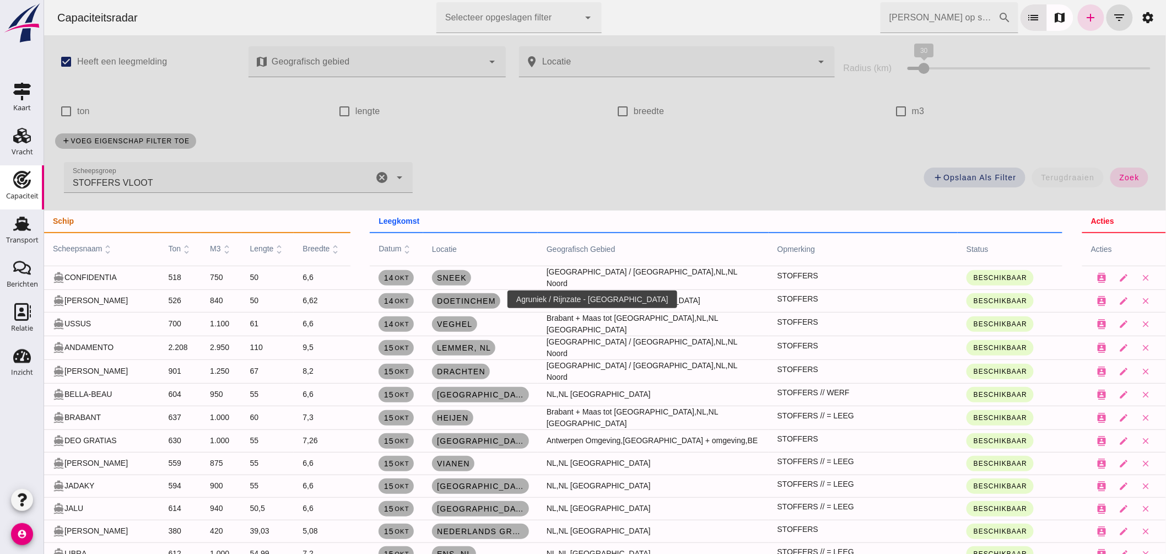
click at [463, 299] on span "Doetinchem" at bounding box center [466, 300] width 60 height 9
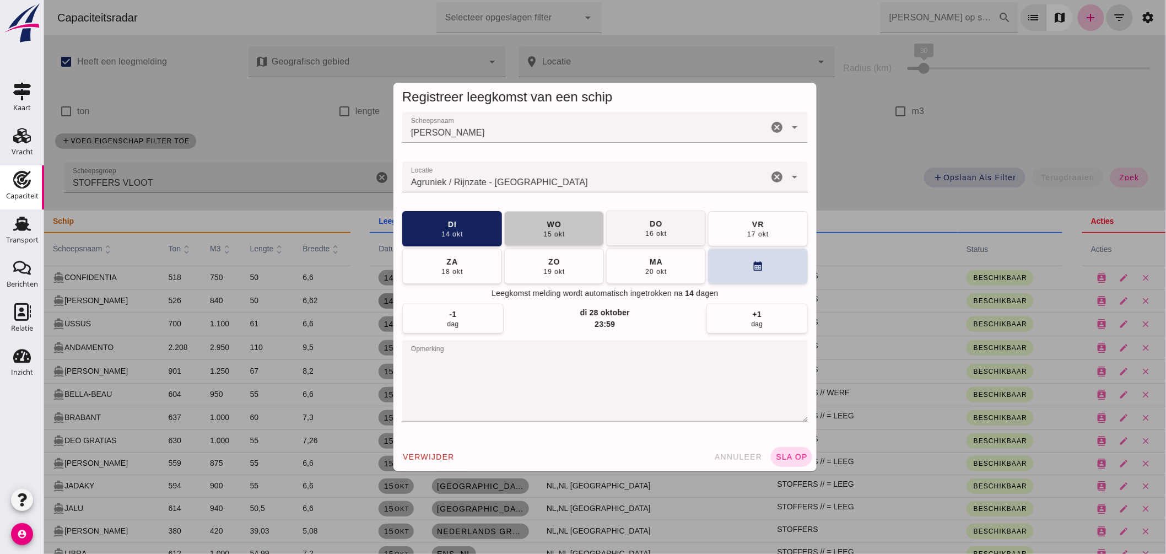
click at [565, 223] on button "wo 15 okt" at bounding box center [554, 228] width 100 height 35
click at [502, 366] on textarea "opmerking" at bounding box center [605, 381] width 406 height 82
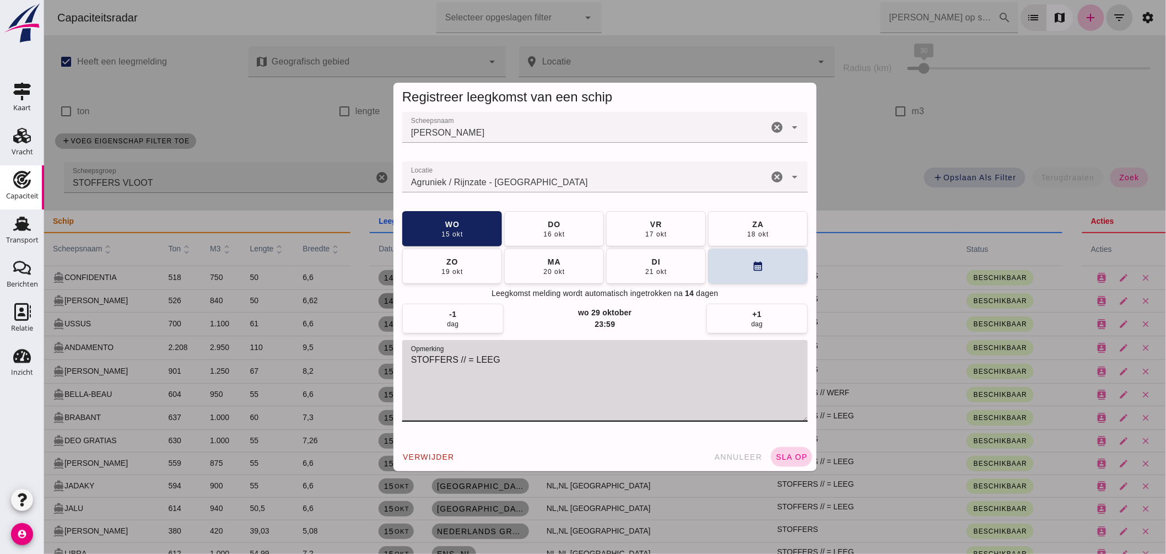
type textarea "STOFFERS // = LEEG"
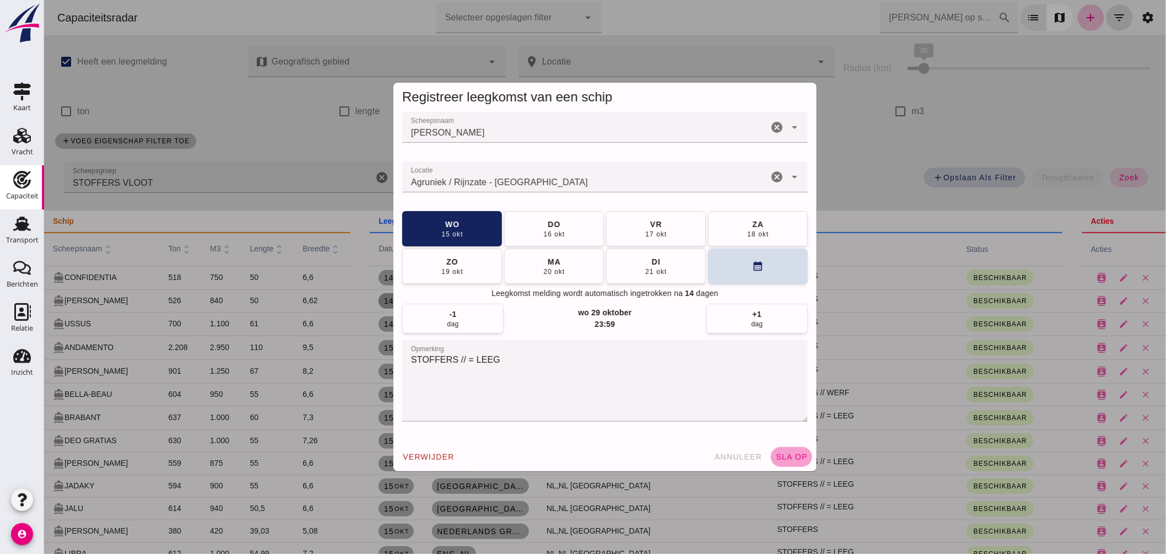
click at [796, 460] on span "sla op" at bounding box center [791, 456] width 33 height 9
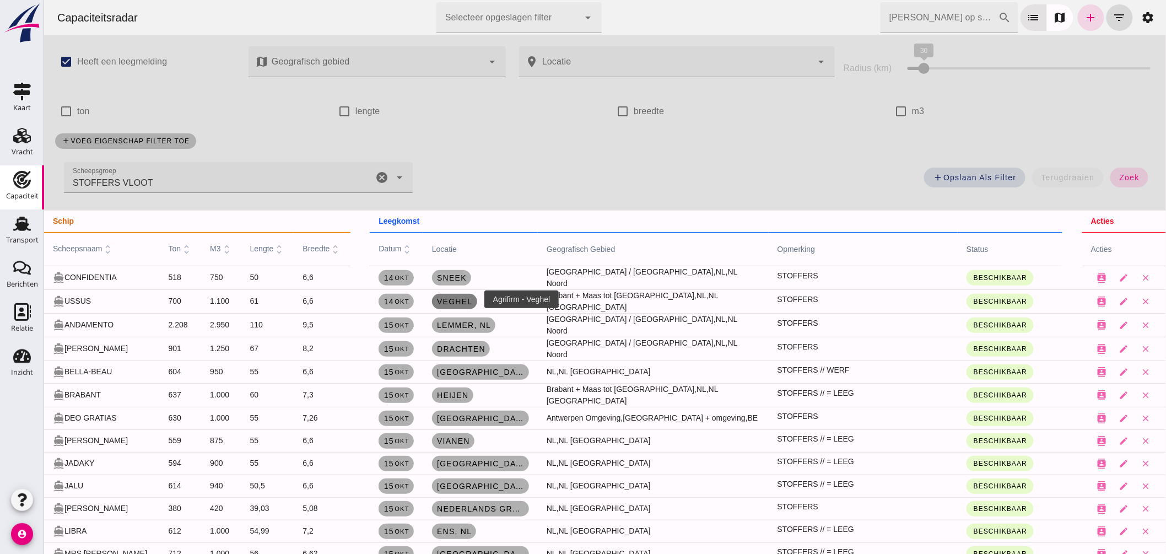
click at [457, 300] on span "Veghel" at bounding box center [454, 301] width 36 height 9
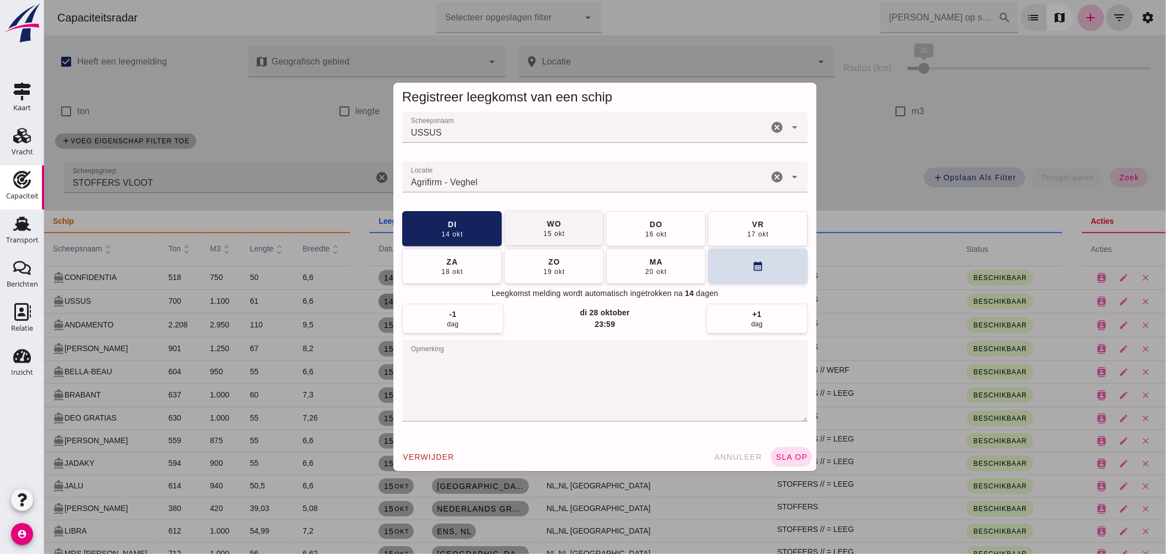
click at [533, 232] on button "wo 15 okt" at bounding box center [554, 228] width 100 height 35
click at [790, 454] on span "sla op" at bounding box center [791, 456] width 33 height 9
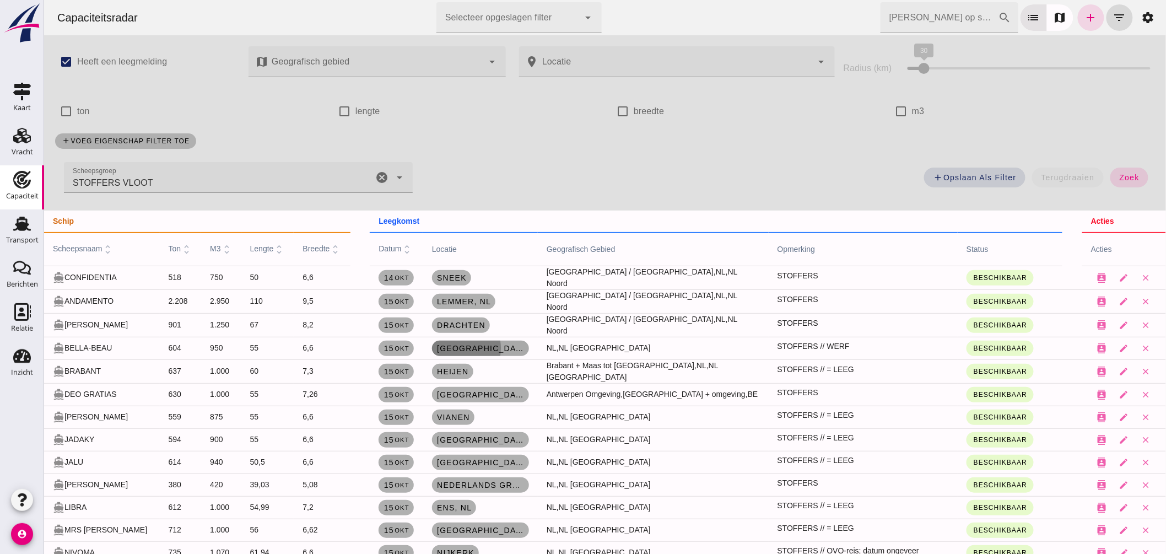
click at [458, 344] on span "Hasselt , nl" at bounding box center [480, 348] width 88 height 9
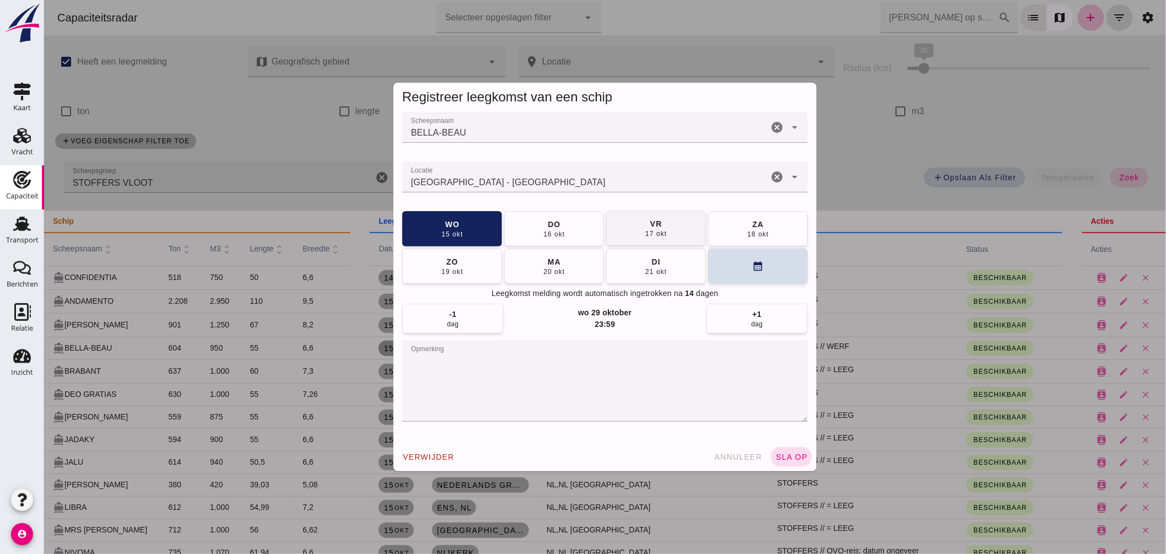
click at [691, 223] on button "vr 17 okt" at bounding box center [656, 228] width 100 height 35
click at [532, 355] on textarea "opmerking" at bounding box center [605, 381] width 406 height 82
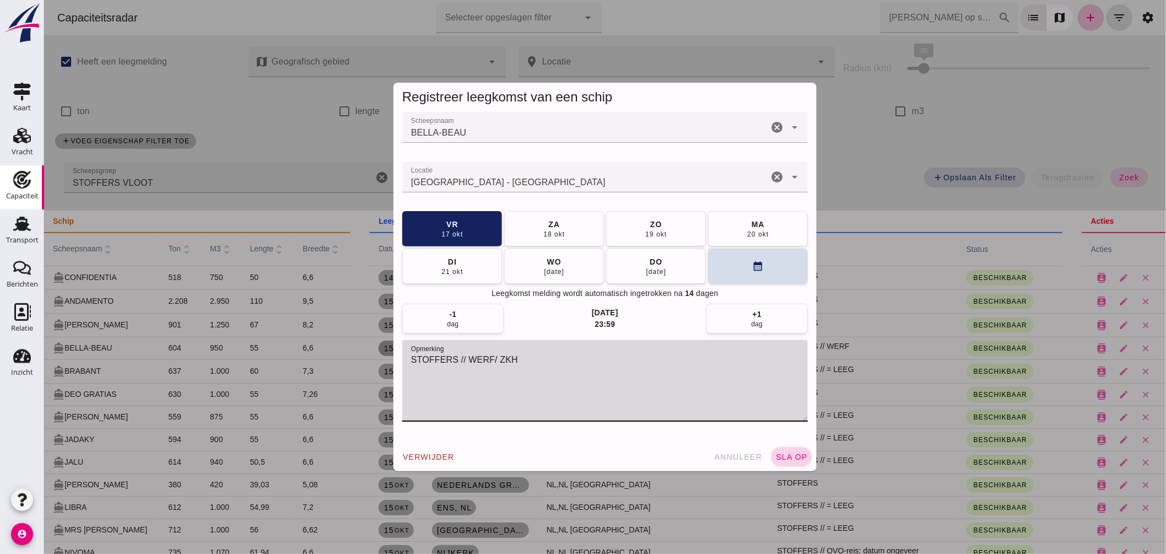
type textarea "STOFFERS // WERF/ ZKH"
click at [775, 452] on span "sla op" at bounding box center [791, 456] width 33 height 9
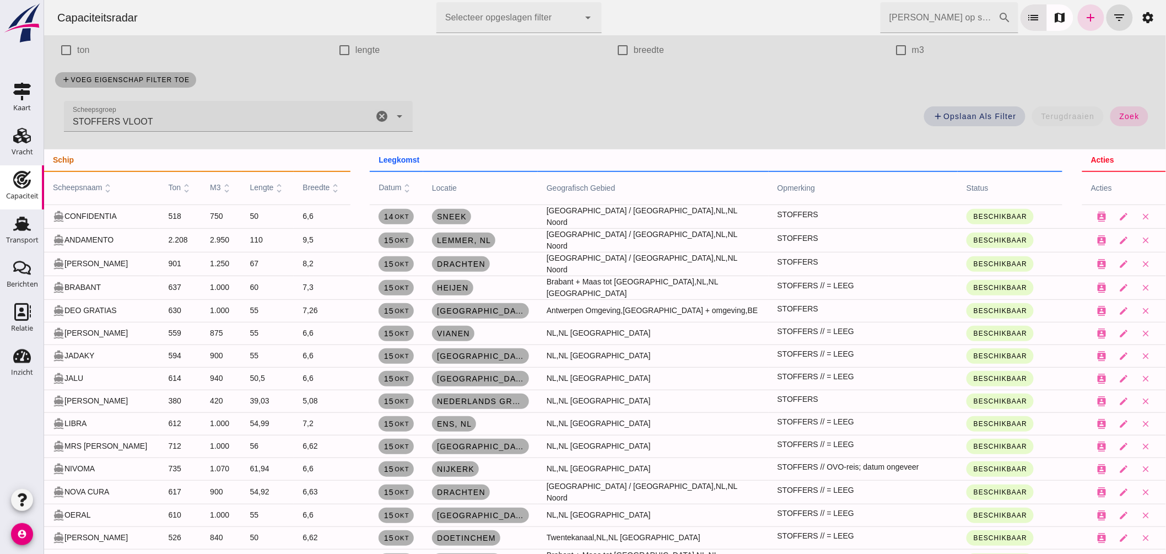
scroll to position [122, 0]
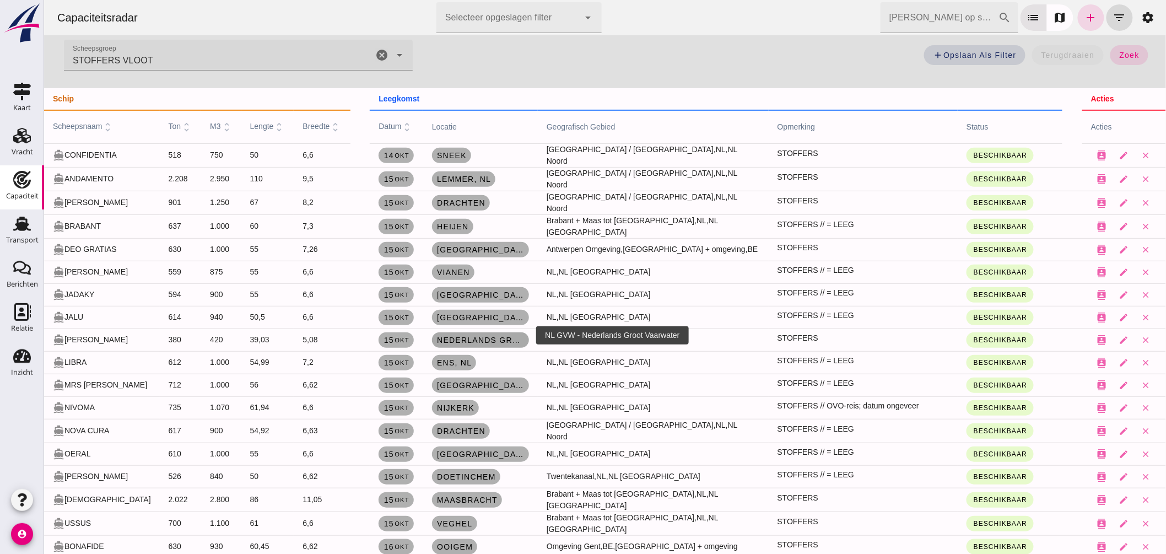
click at [488, 336] on span "Nederlands Groot Vaarwater" at bounding box center [480, 340] width 88 height 9
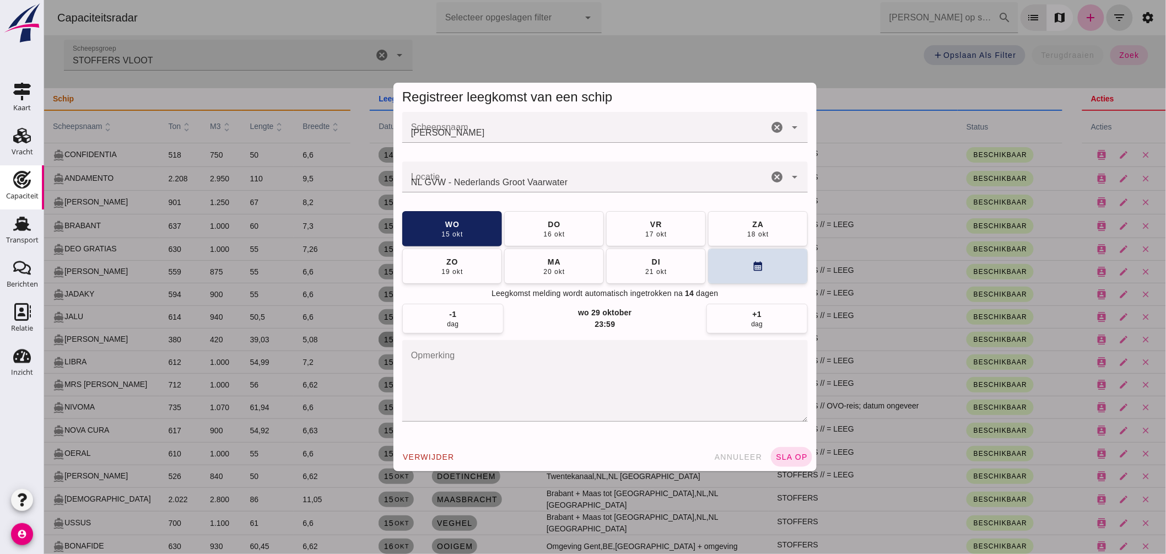
scroll to position [0, 0]
click at [536, 185] on input "Locatie" at bounding box center [585, 182] width 366 height 13
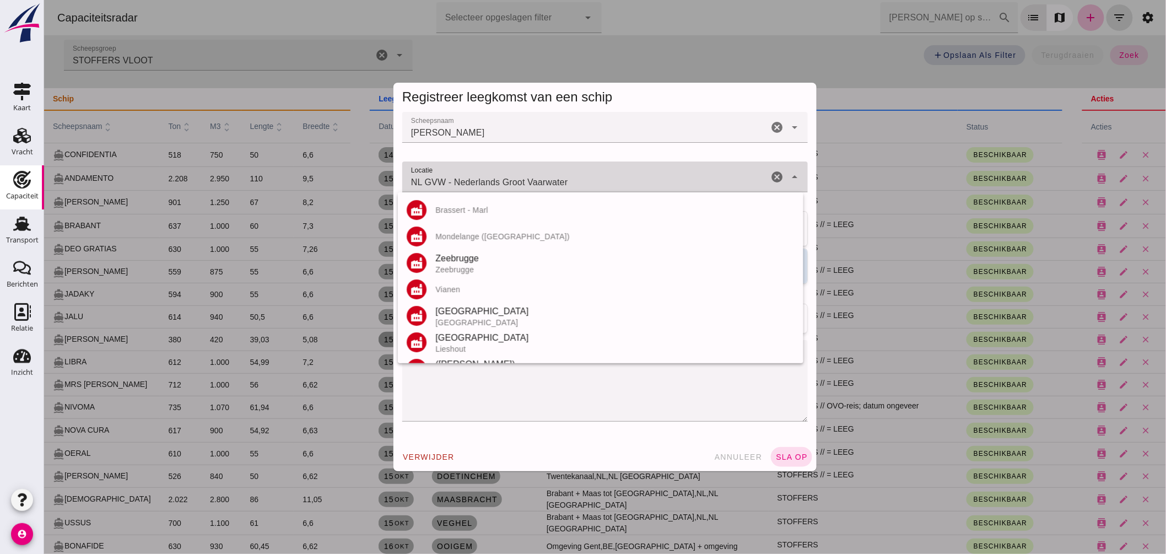
click at [536, 185] on input "NL GVW - Nederlands Groot Vaarwater" at bounding box center [585, 182] width 366 height 13
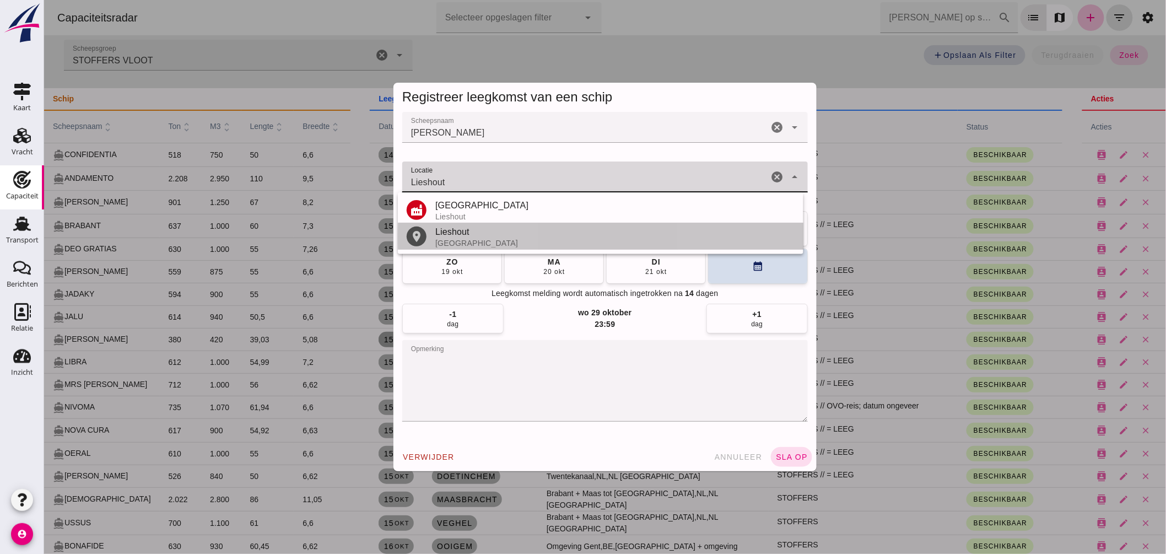
click at [457, 235] on div "Lieshout" at bounding box center [614, 231] width 359 height 13
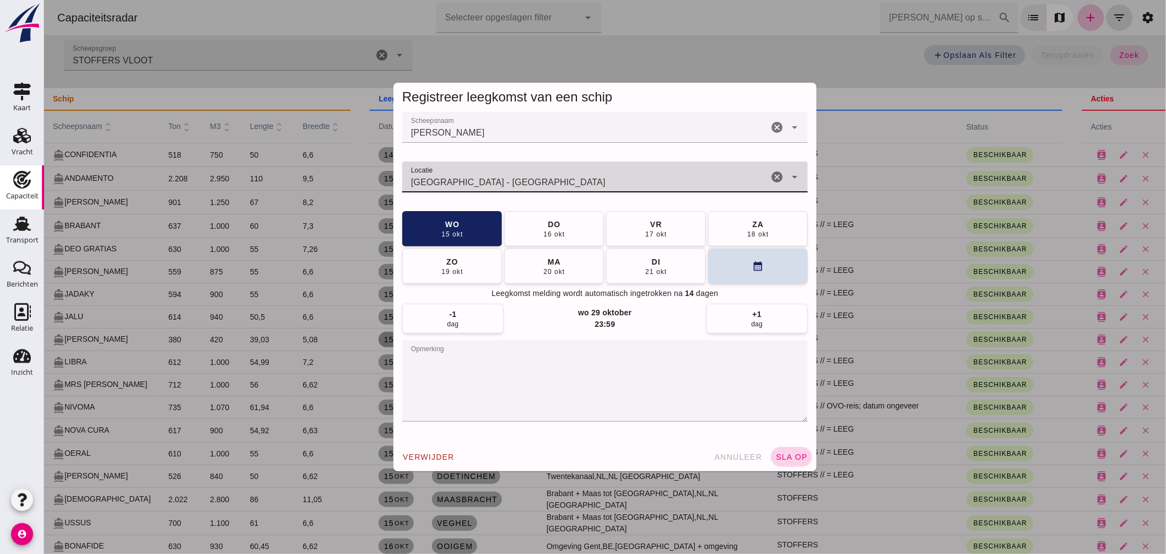
type input "Lieshout - Noord-Brabant"
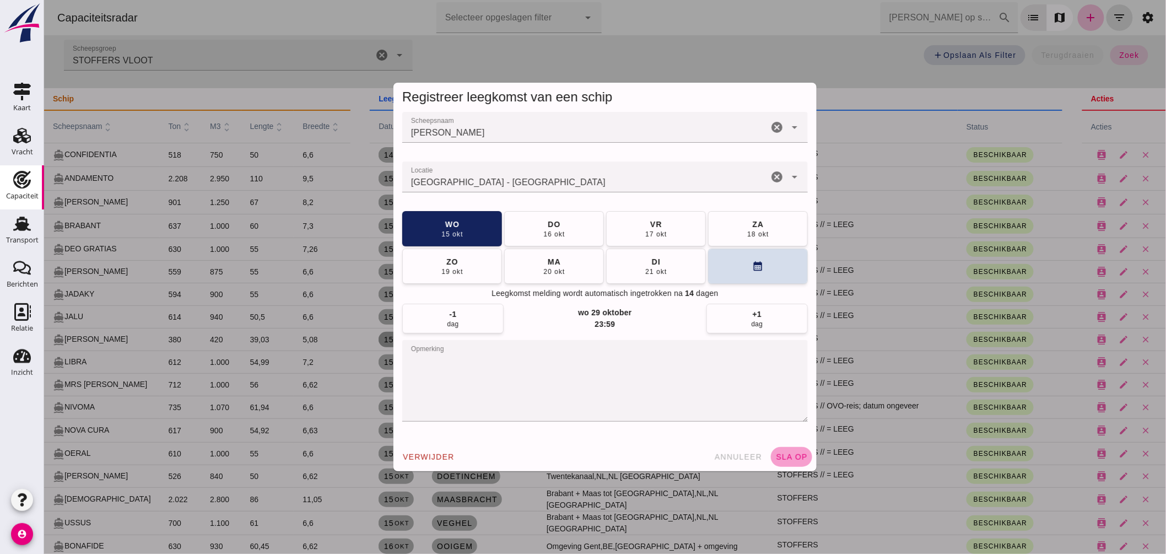
click at [780, 456] on span "sla op" at bounding box center [791, 456] width 33 height 9
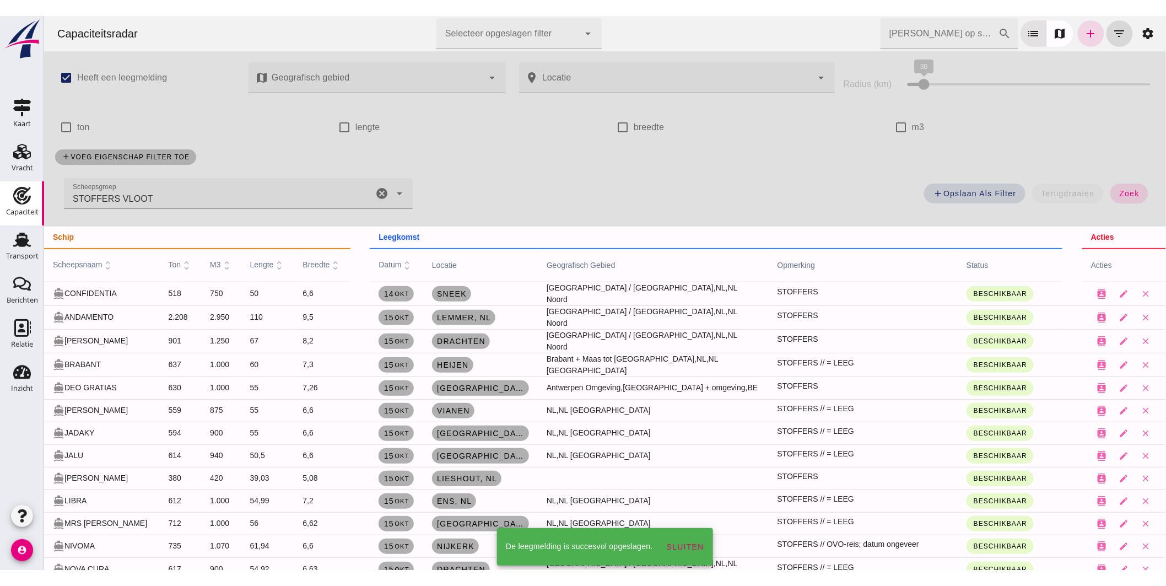
scroll to position [122, 0]
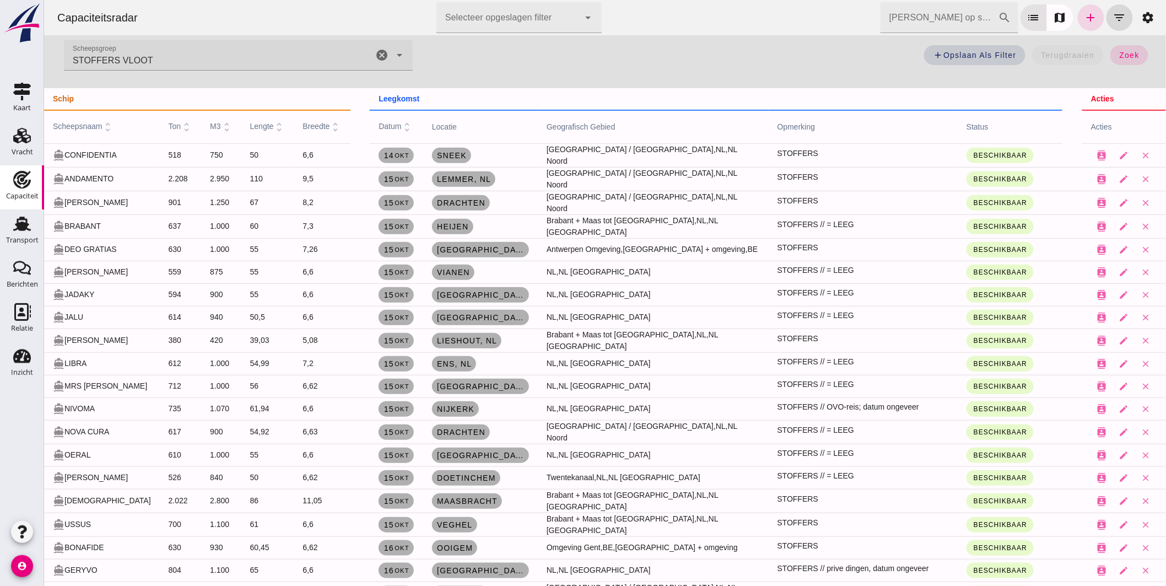
click at [28, 553] on icon "account_circle" at bounding box center [22, 566] width 22 height 22
click at [70, 544] on link "person Mijn profiel" at bounding box center [74, 535] width 82 height 26
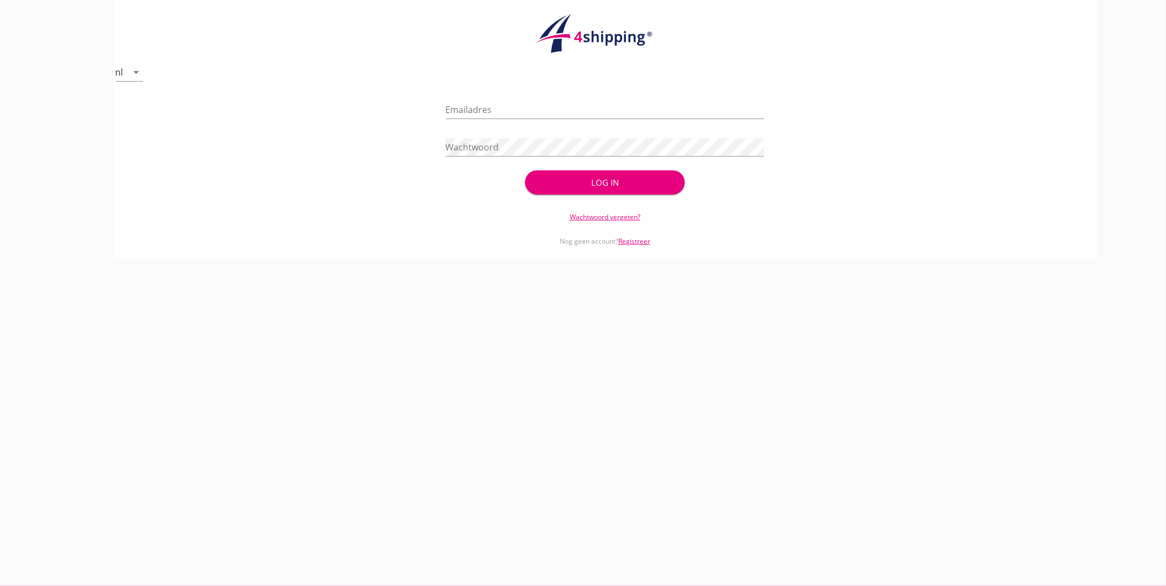
type input "jasper@stoffersbevrachtingen.nl"
click at [72, 549] on div "cancel You are impersonating another user. nl arrow_drop_down check_circle Uw a…" at bounding box center [605, 293] width 1122 height 586
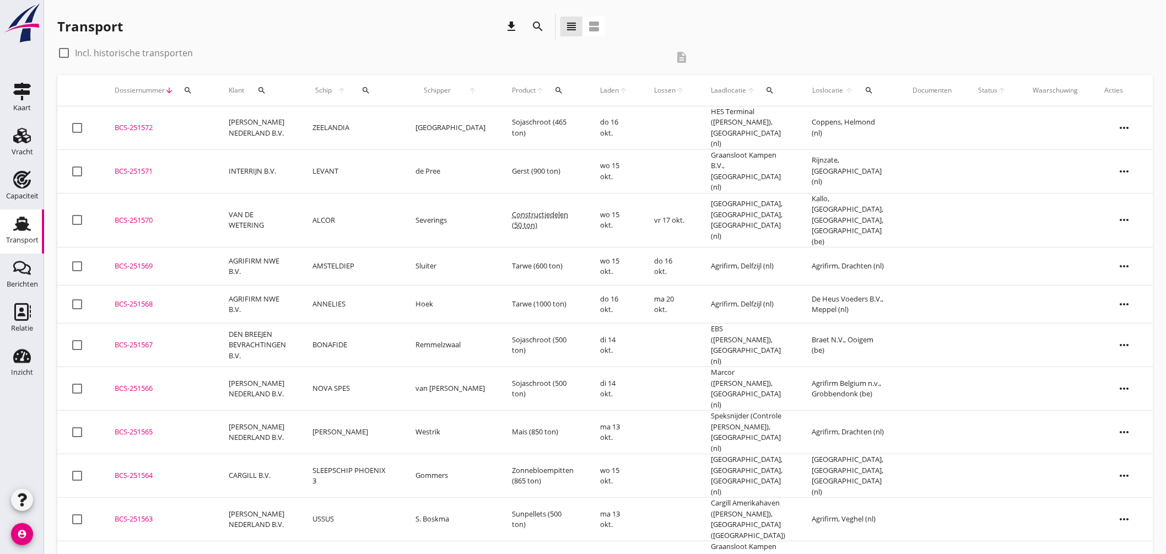
click at [31, 223] on div "Transport" at bounding box center [22, 224] width 26 height 18
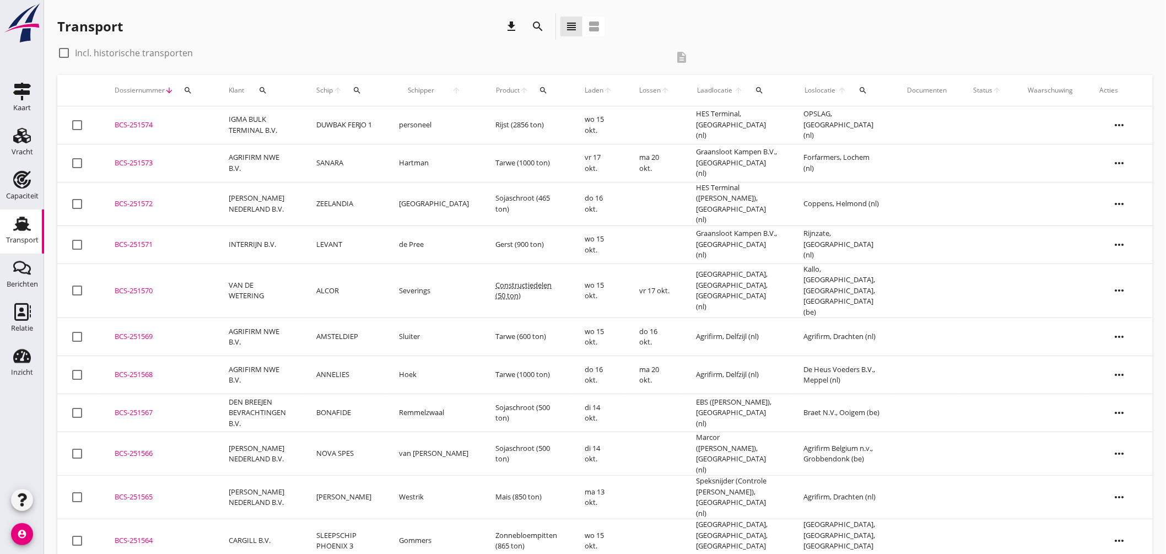
click at [362, 87] on icon "search" at bounding box center [357, 90] width 9 height 9
click at [427, 116] on input "Zoek op (scheeps)naam" at bounding box center [420, 123] width 115 height 18
type input "d"
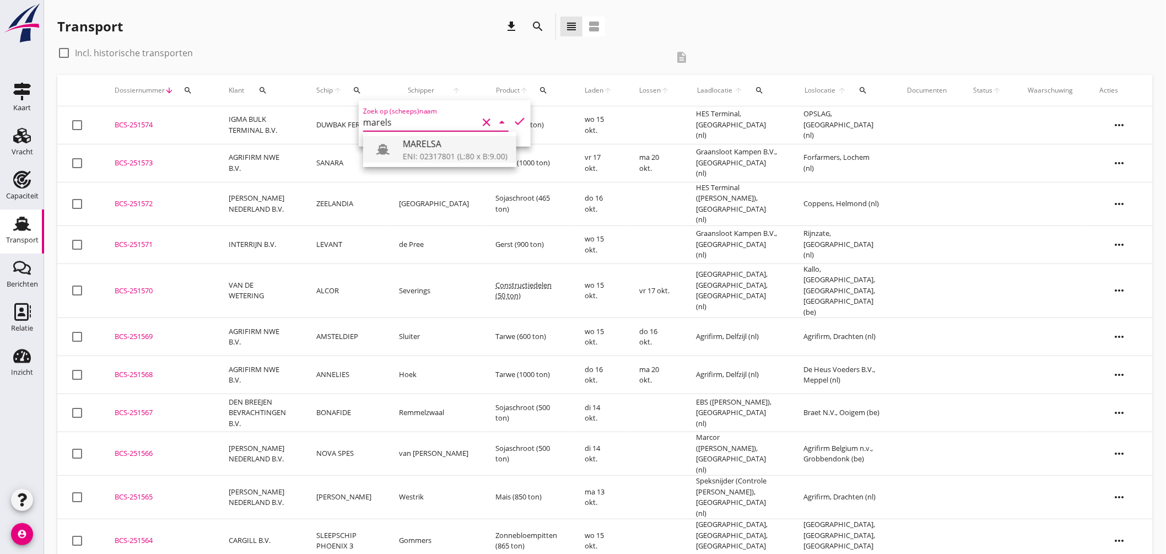
click at [434, 142] on div "MARELSA" at bounding box center [455, 143] width 105 height 13
click at [516, 118] on icon "check" at bounding box center [519, 121] width 13 height 13
type input "MARELSA"
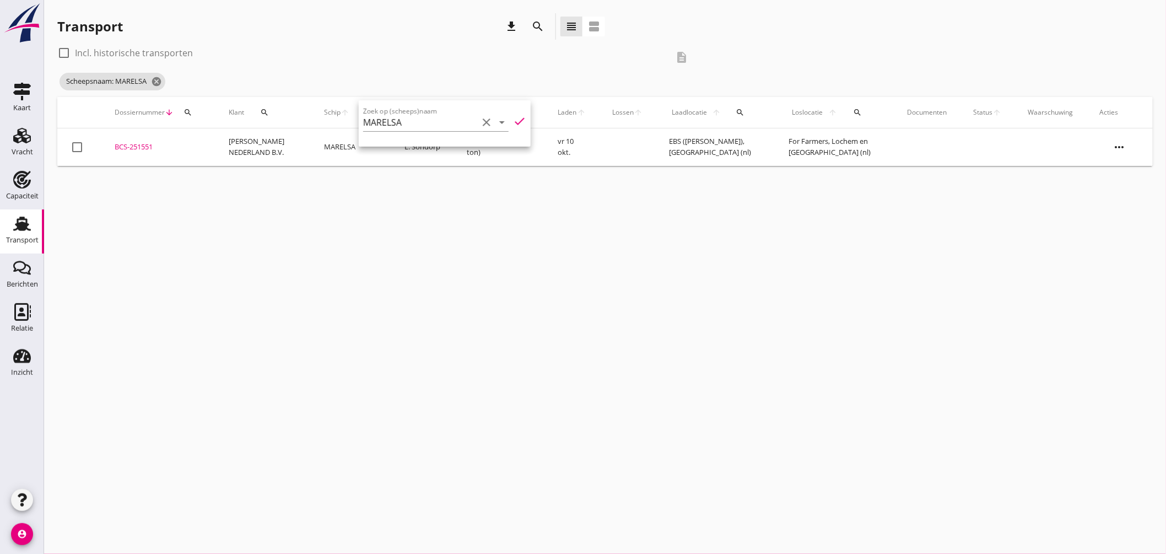
click at [152, 145] on div "BCS-251551" at bounding box center [159, 147] width 88 height 11
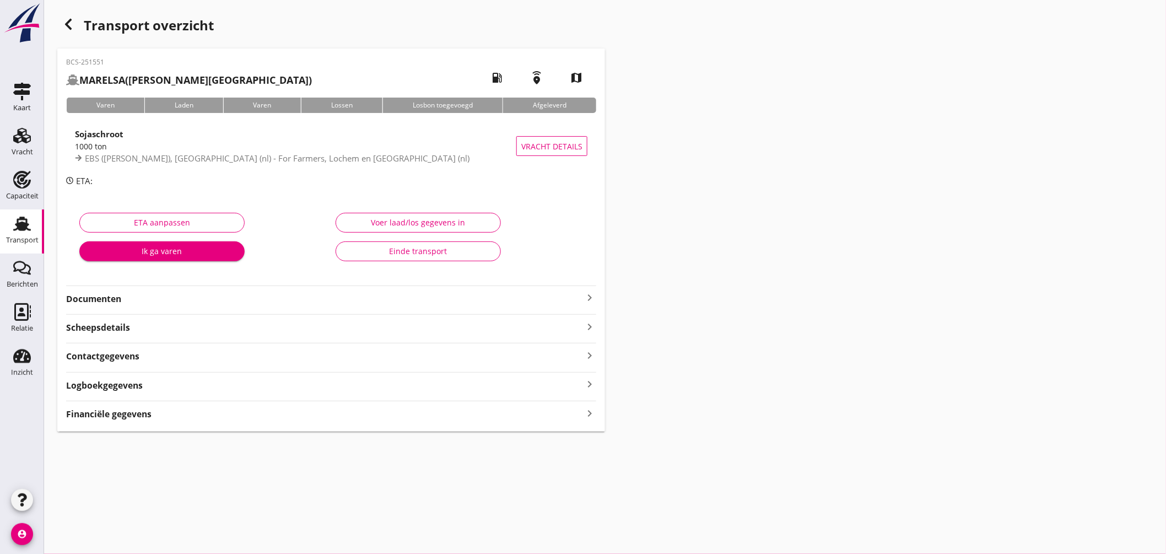
click at [588, 298] on icon "keyboard_arrow_right" at bounding box center [589, 297] width 13 height 13
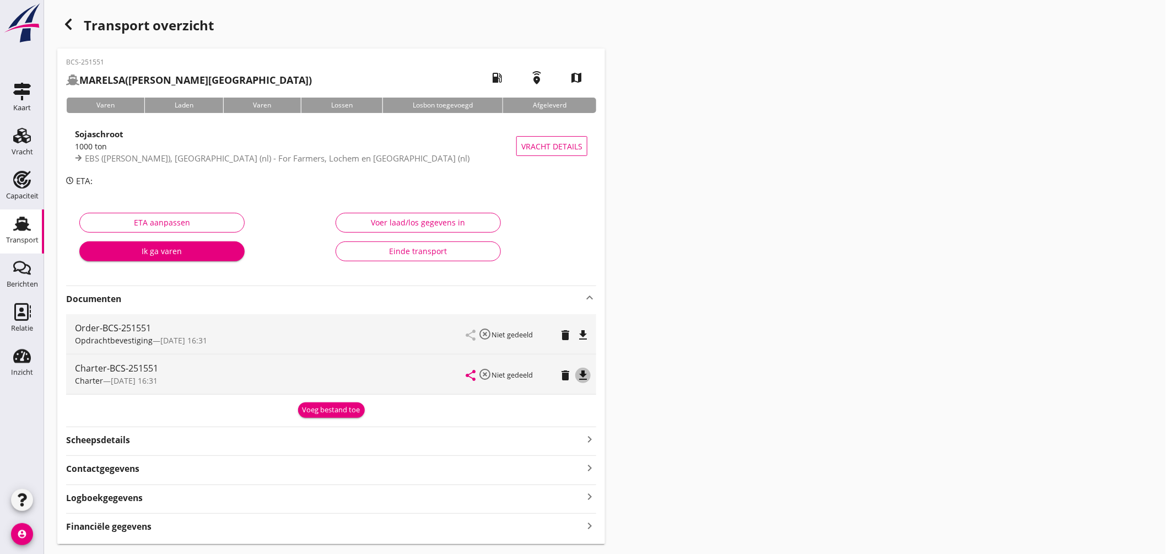
click at [584, 375] on icon "file_download" at bounding box center [582, 375] width 13 height 13
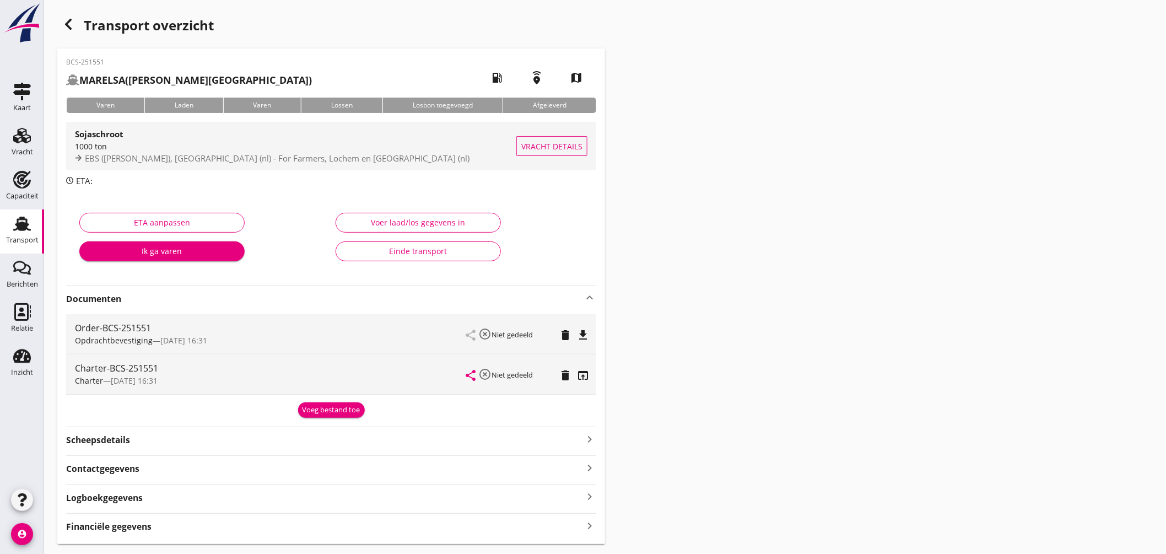
click at [321, 138] on div "Sojaschroot" at bounding box center [295, 133] width 441 height 13
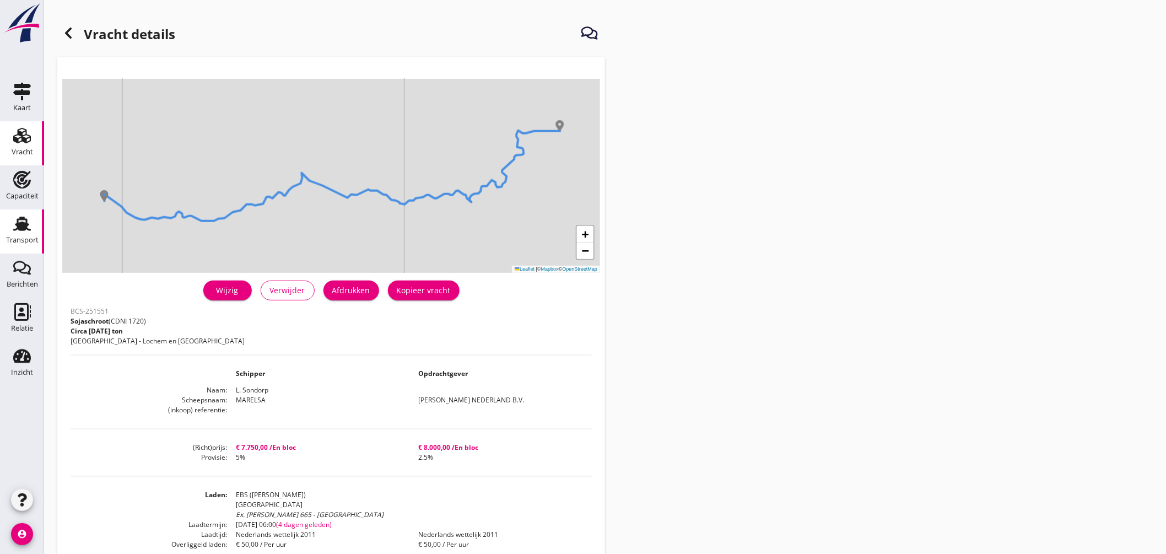
click at [24, 211] on link "Transport Transport" at bounding box center [22, 231] width 44 height 44
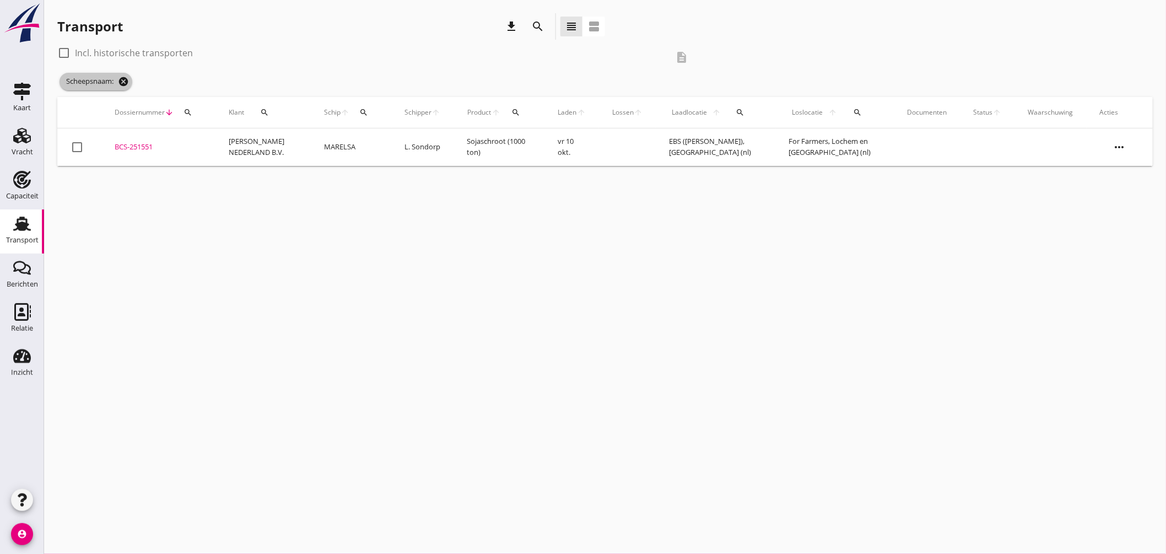
click at [123, 80] on icon "cancel" at bounding box center [123, 81] width 11 height 11
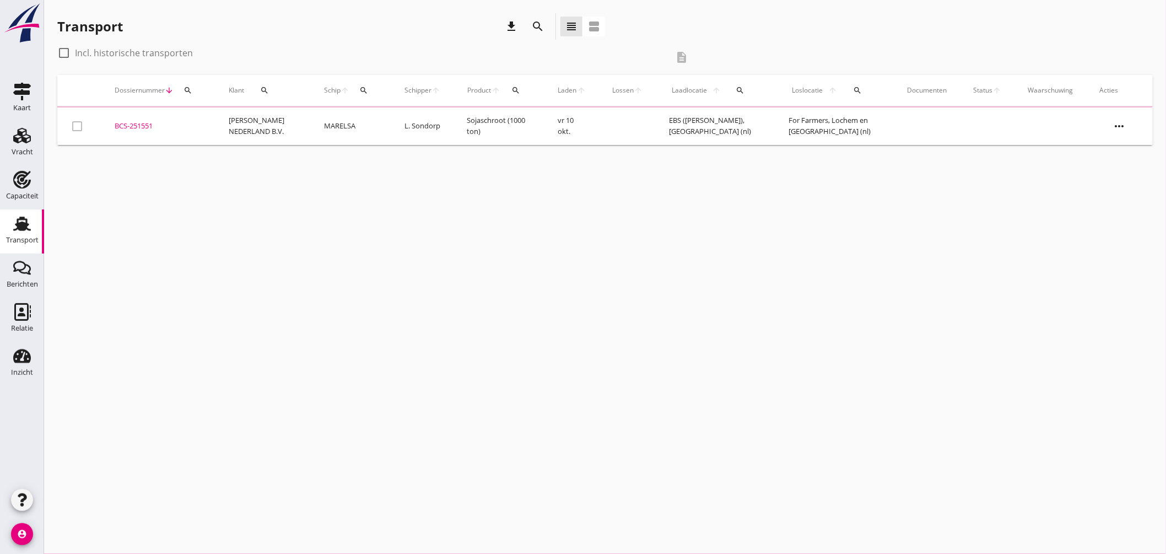
click at [365, 91] on div "search" at bounding box center [364, 90] width 20 height 9
click at [400, 114] on input "Zoek op (scheeps)naam" at bounding box center [411, 123] width 115 height 18
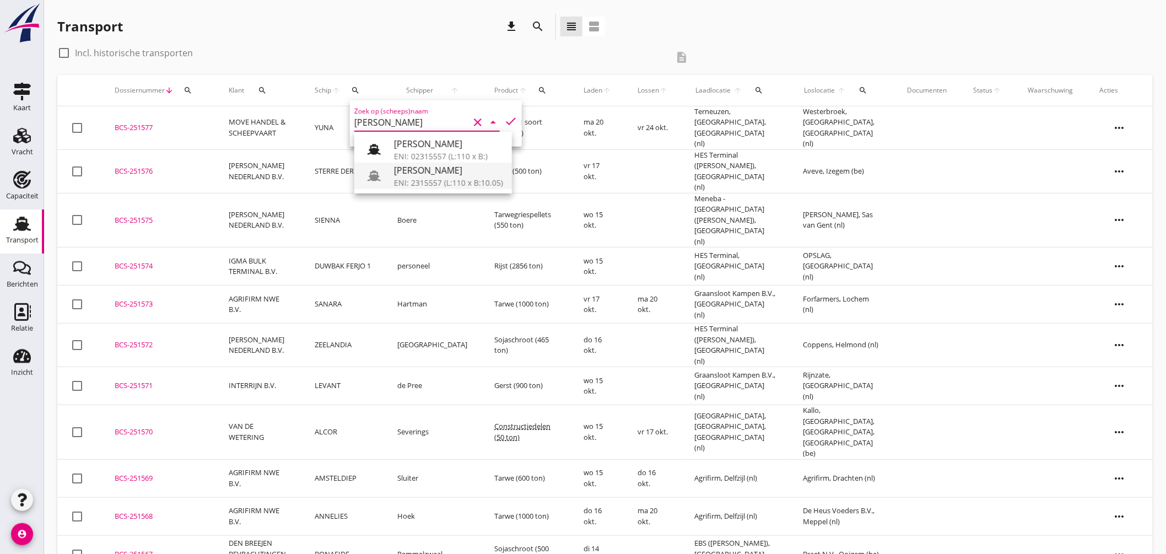
click at [425, 167] on div "[PERSON_NAME]" at bounding box center [448, 170] width 109 height 13
click at [504, 115] on icon "check" at bounding box center [510, 121] width 13 height 13
type input "[PERSON_NAME]"
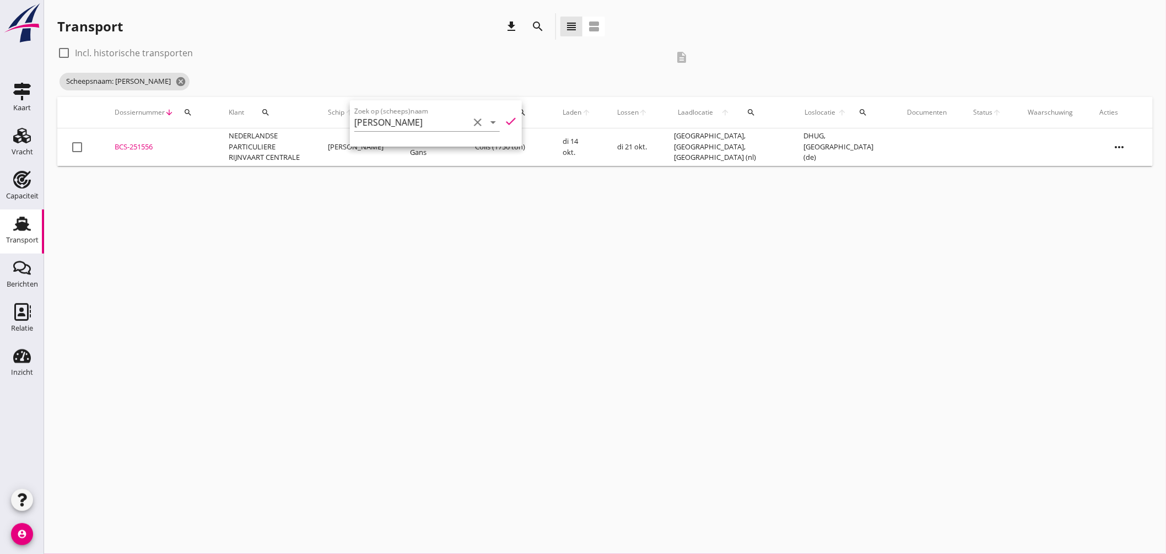
click at [423, 210] on div "cancel You are impersonating another user. Transport download search view_headl…" at bounding box center [605, 277] width 1122 height 554
click at [256, 147] on td "NEDERLANDSE PARTICULIERE RIJNVAART CENTRALE" at bounding box center [264, 146] width 99 height 37
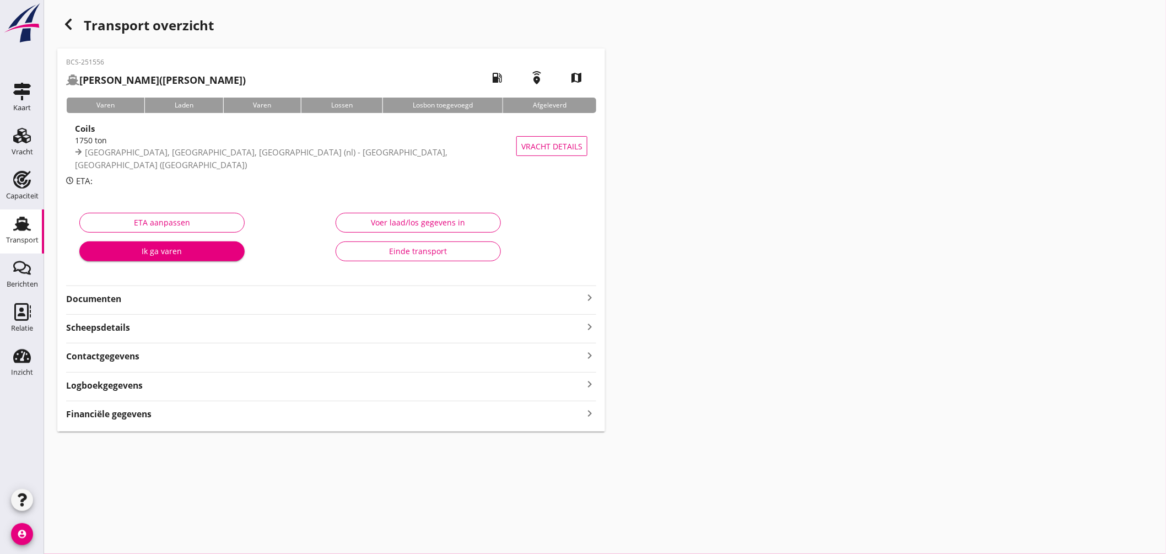
click at [590, 294] on icon "keyboard_arrow_right" at bounding box center [589, 297] width 13 height 13
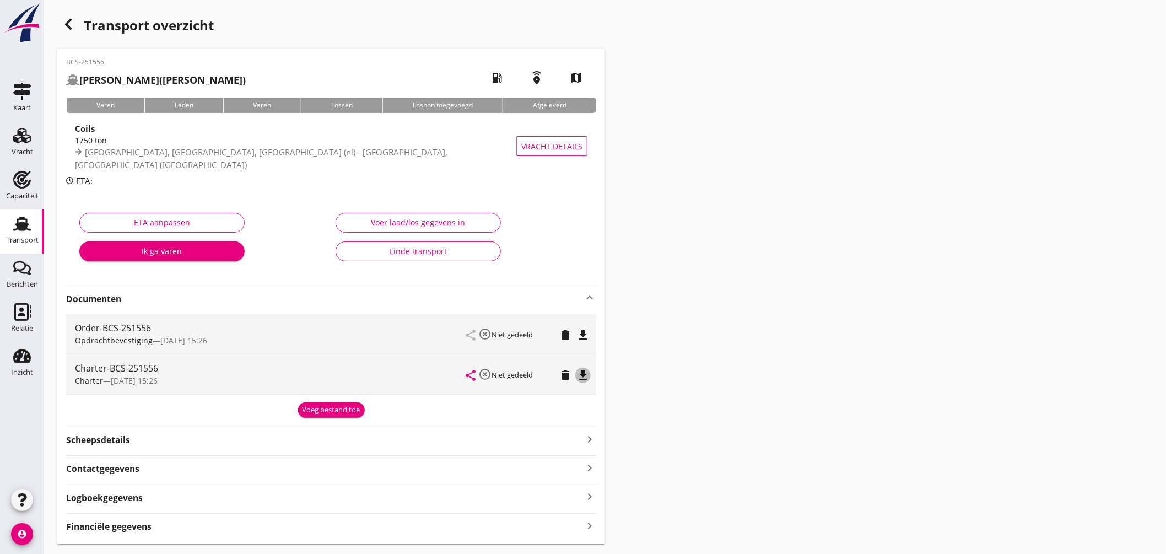
click at [584, 369] on icon "file_download" at bounding box center [582, 375] width 13 height 13
click at [26, 223] on use at bounding box center [22, 224] width 18 height 14
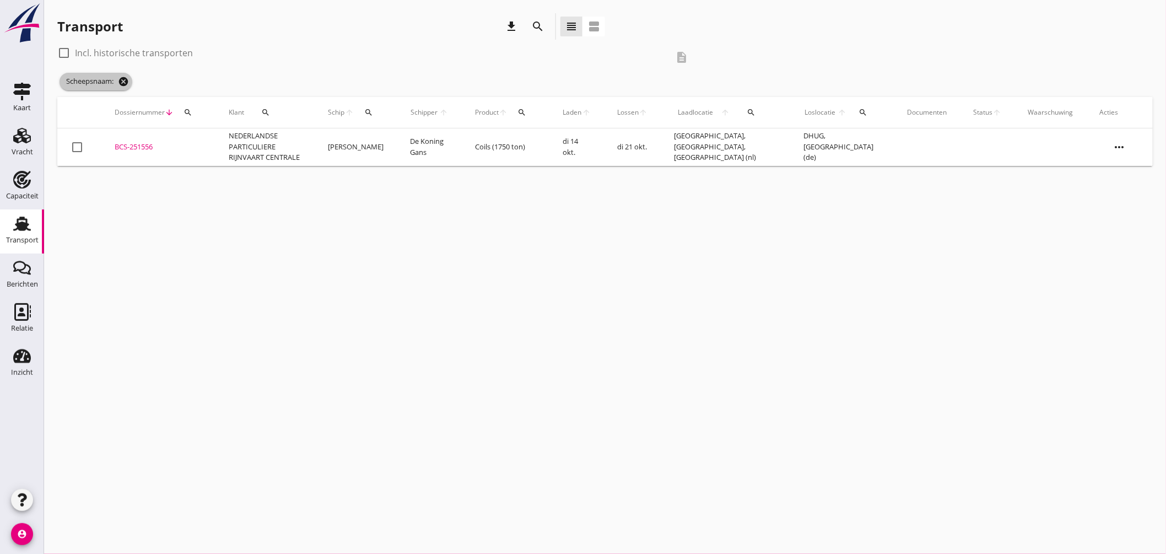
click at [124, 82] on icon "cancel" at bounding box center [123, 81] width 11 height 11
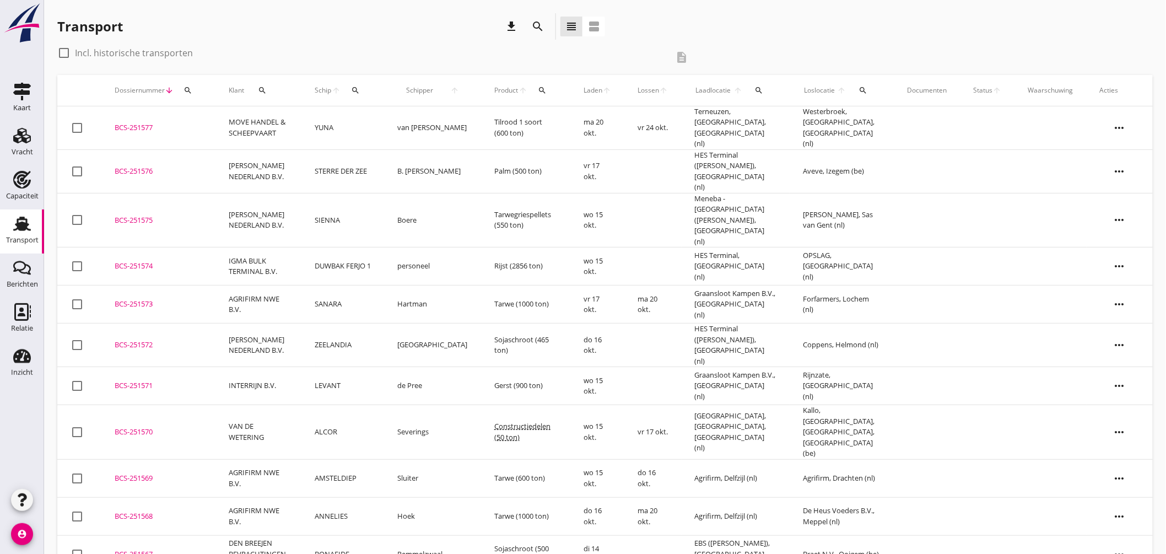
click at [146, 122] on div "BCS-251577" at bounding box center [159, 127] width 88 height 11
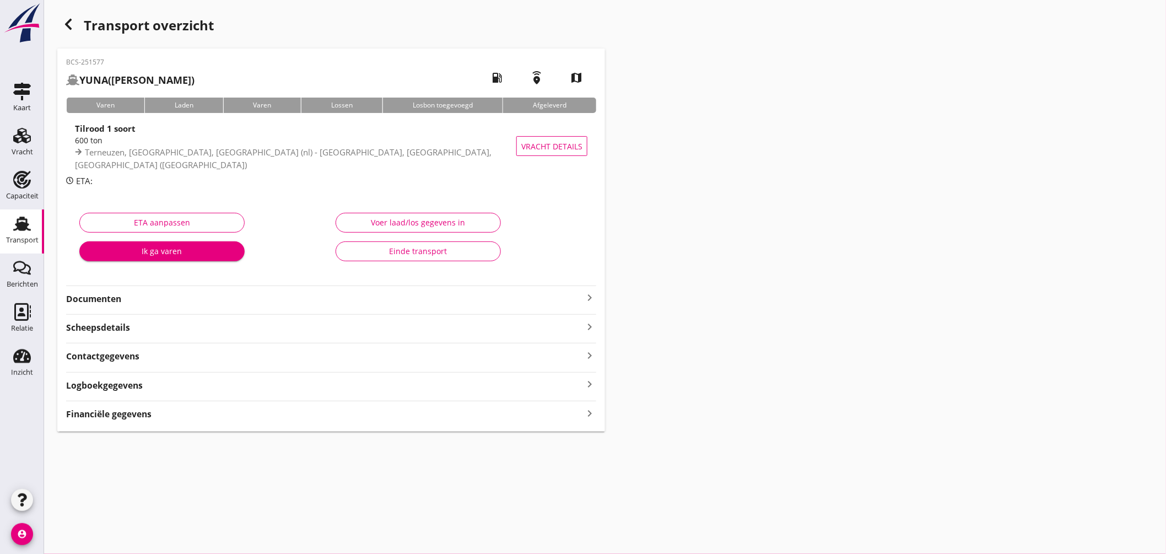
click at [590, 296] on icon "keyboard_arrow_right" at bounding box center [589, 297] width 13 height 13
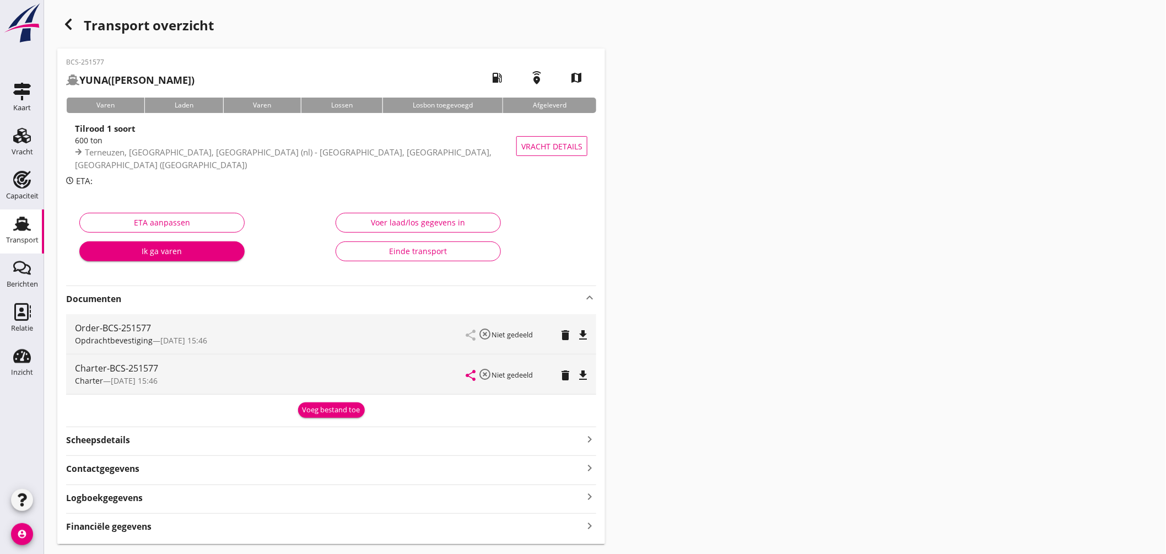
click at [581, 373] on icon "file_download" at bounding box center [582, 375] width 13 height 13
click at [21, 226] on use at bounding box center [22, 224] width 18 height 14
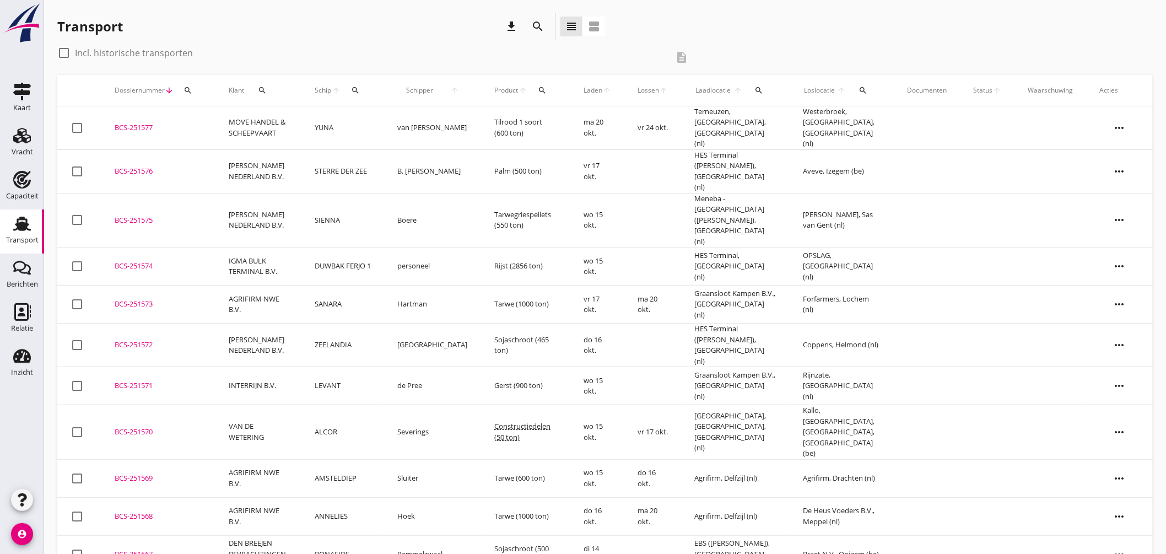
click at [26, 231] on icon "Transport" at bounding box center [22, 224] width 18 height 18
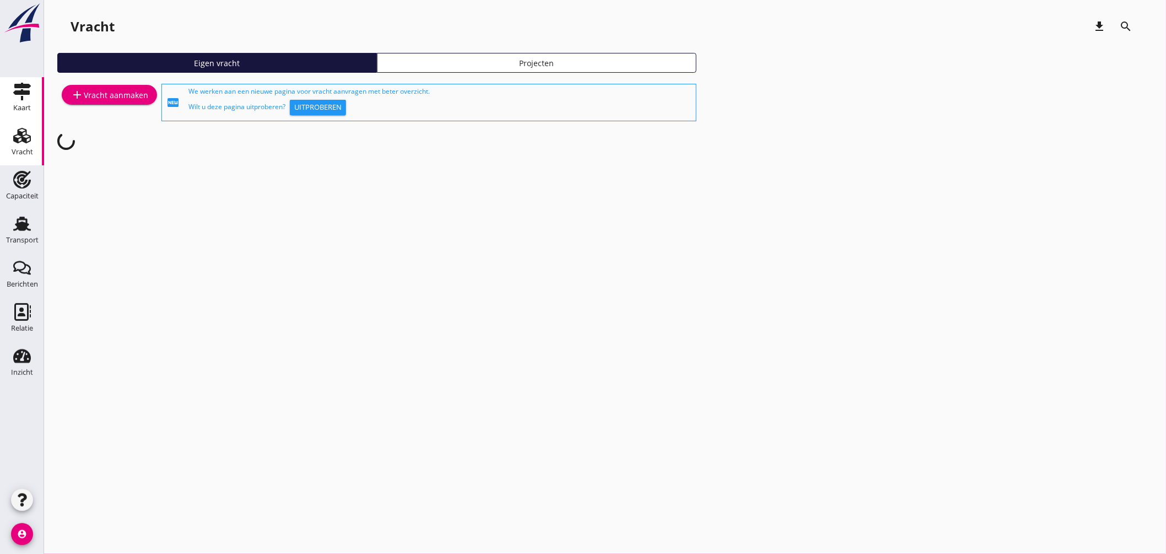
click at [25, 88] on icon "Kaart" at bounding box center [22, 92] width 18 height 18
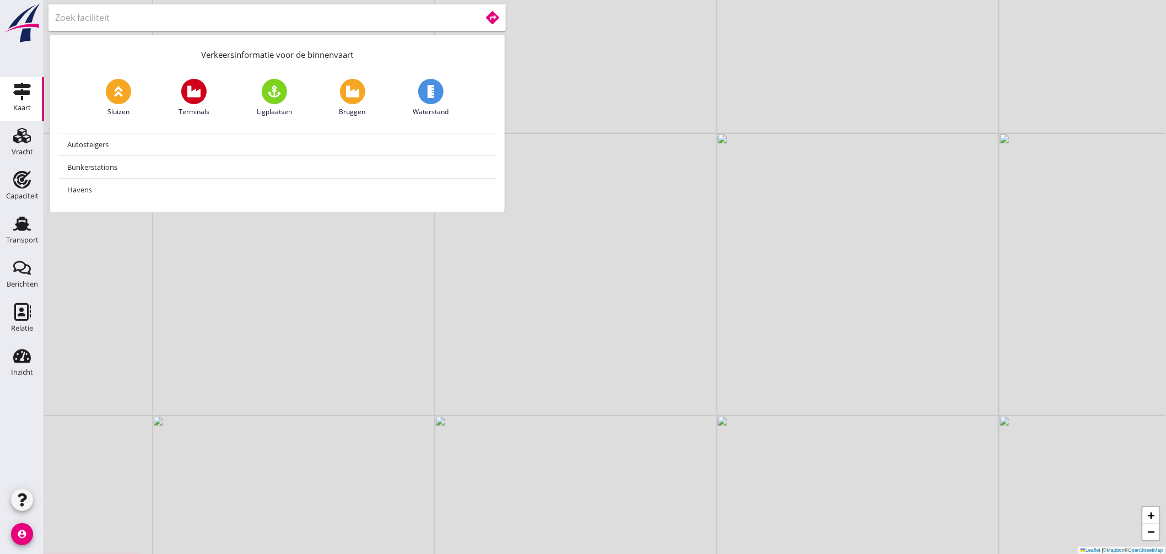
click at [236, 19] on input "text" at bounding box center [260, 18] width 411 height 18
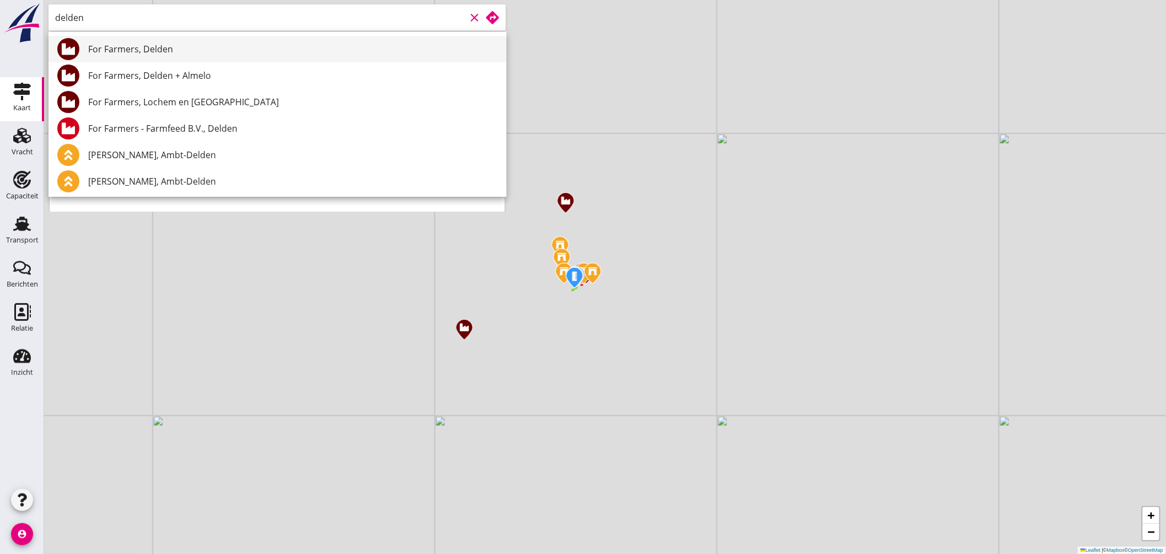
click at [167, 45] on div "For Farmers, Delden" at bounding box center [292, 48] width 409 height 13
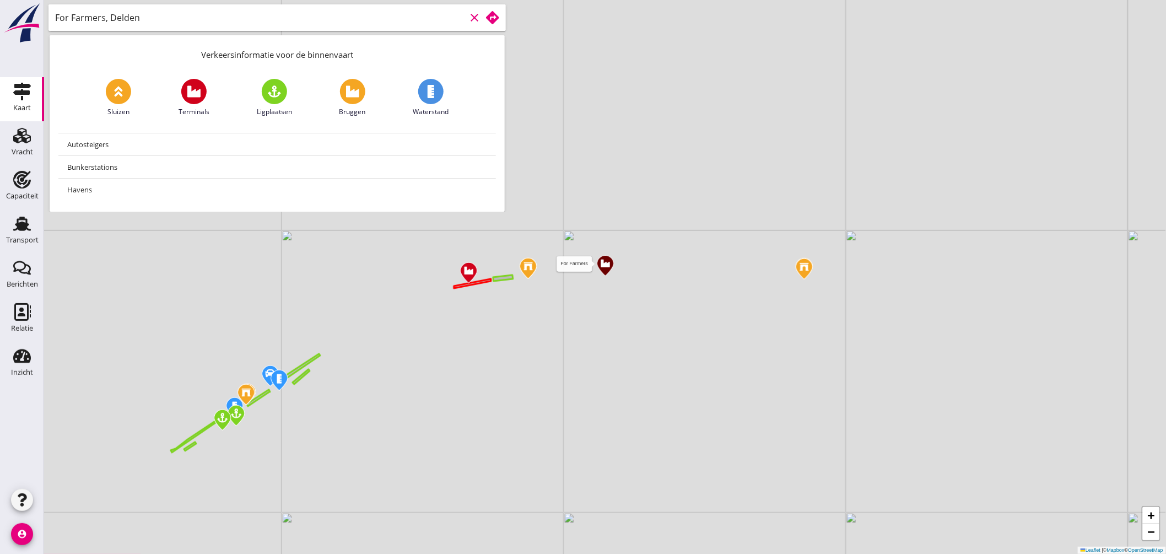
type input "For Farmers, Delden"
click at [601, 265] on img at bounding box center [605, 265] width 19 height 23
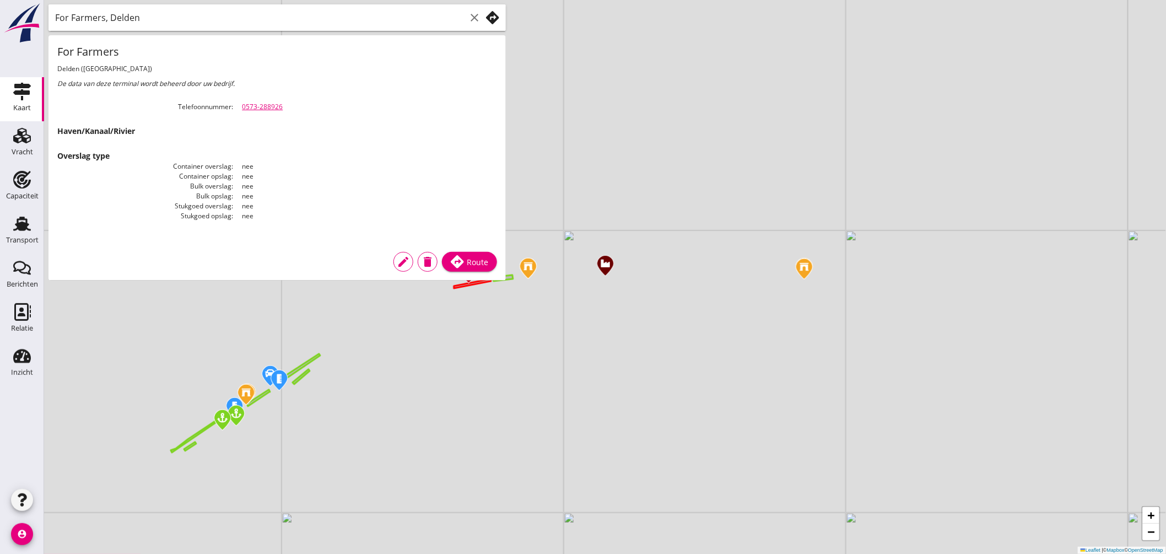
click at [624, 206] on div "+ − Leaflet | © Mapbox © OpenStreetMap" at bounding box center [605, 277] width 1122 height 554
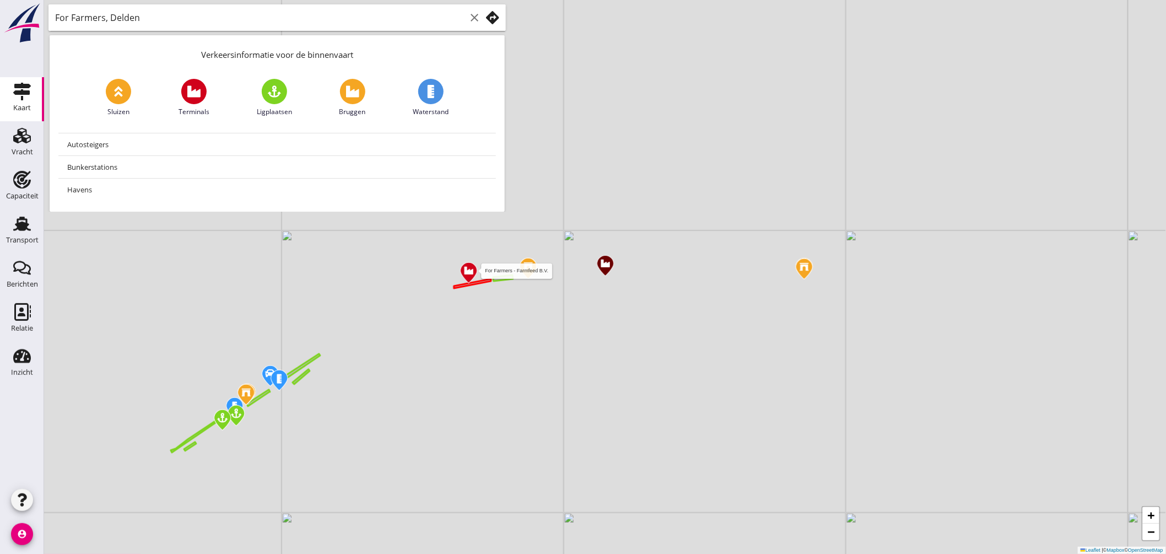
click at [471, 273] on img at bounding box center [468, 272] width 19 height 23
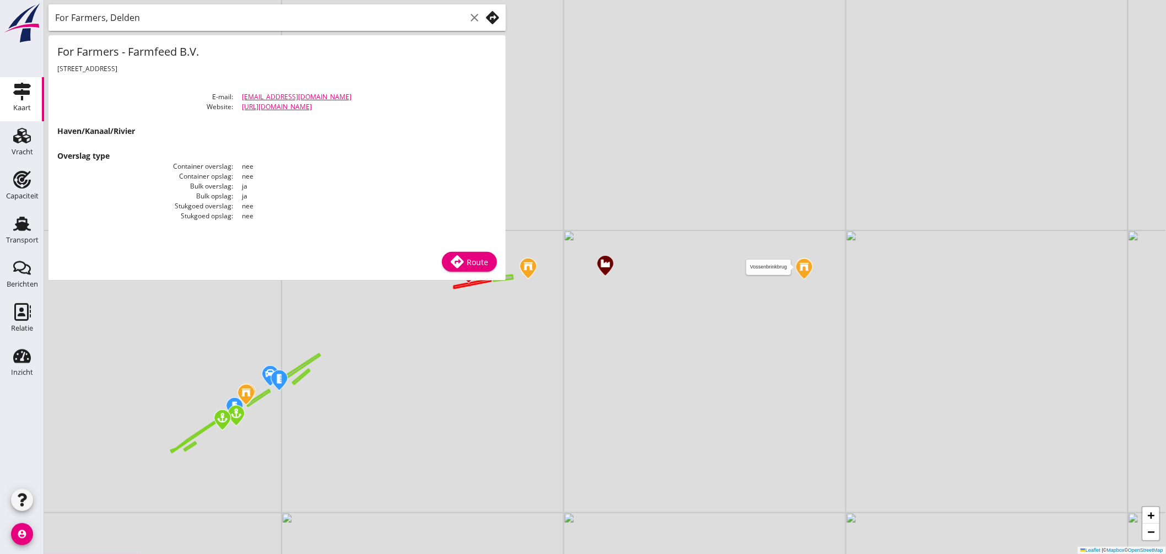
click at [806, 268] on img at bounding box center [804, 268] width 19 height 23
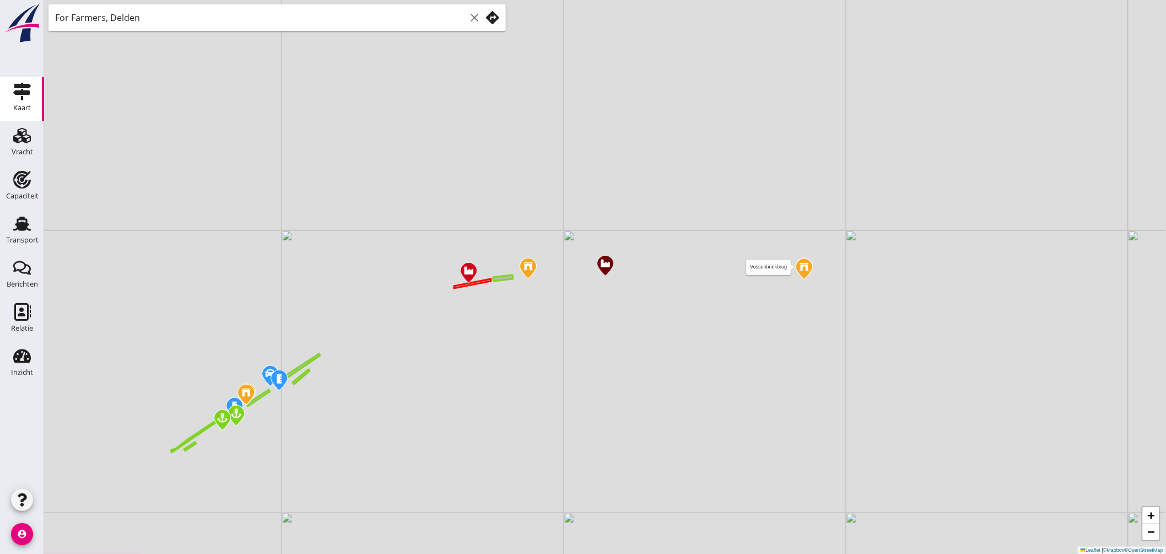
click at [803, 268] on img at bounding box center [804, 268] width 19 height 23
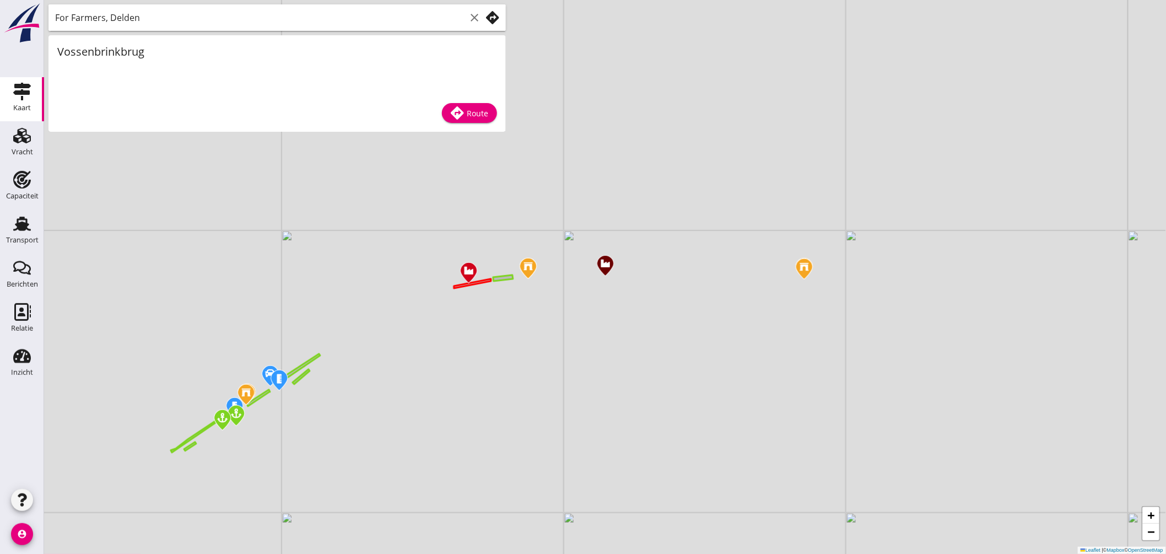
click at [677, 310] on div "+ − Leaflet | © Mapbox © OpenStreetMap" at bounding box center [605, 277] width 1122 height 554
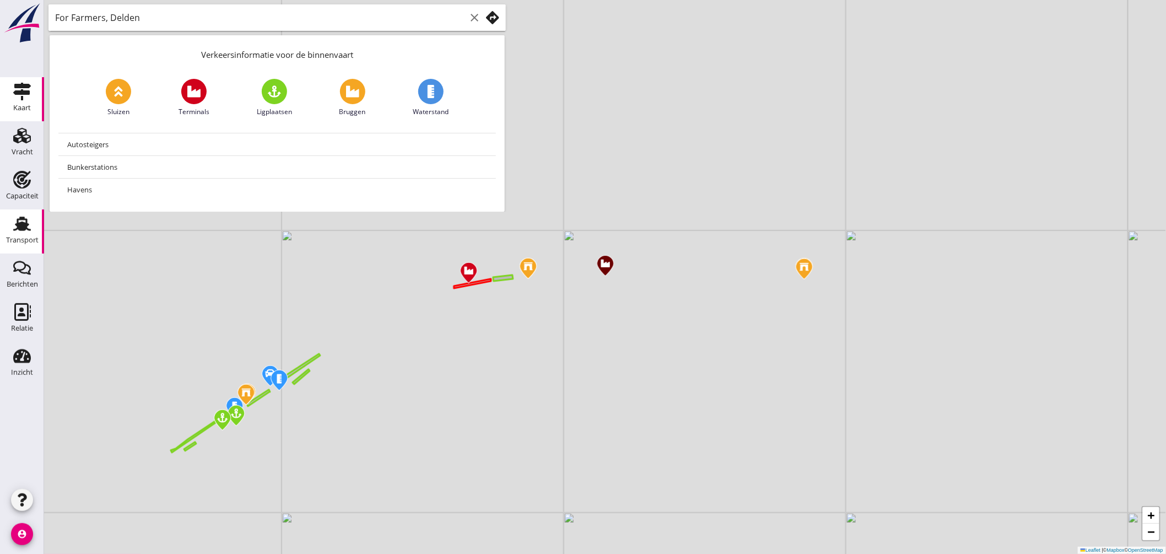
click at [25, 222] on use at bounding box center [22, 224] width 18 height 14
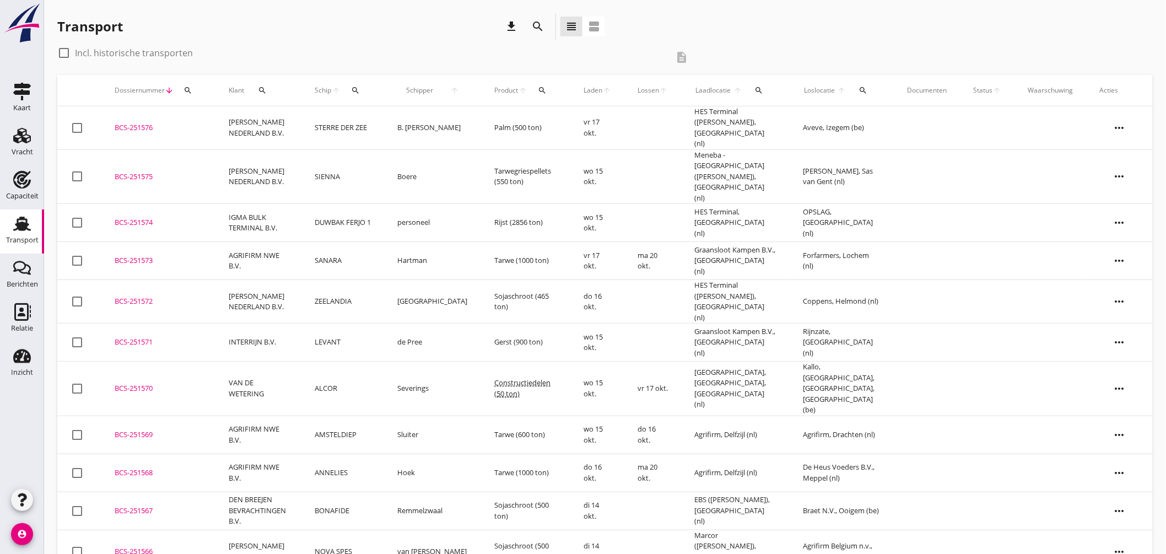
click at [862, 90] on icon "search" at bounding box center [863, 90] width 9 height 9
click at [894, 123] on input "text" at bounding box center [928, 123] width 115 height 18
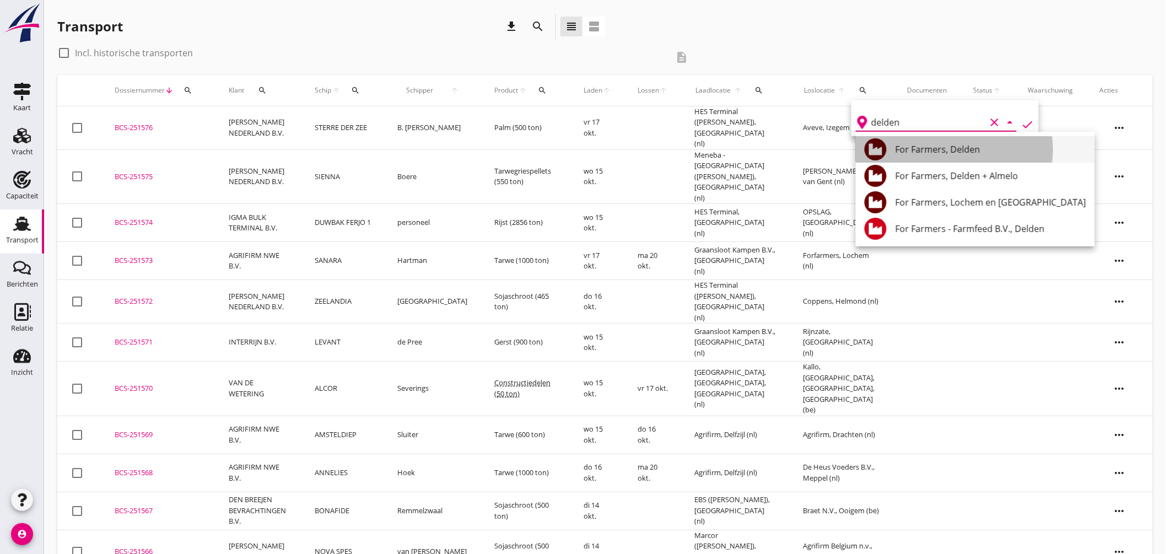
click at [954, 150] on div "For Farmers, Delden" at bounding box center [991, 149] width 191 height 13
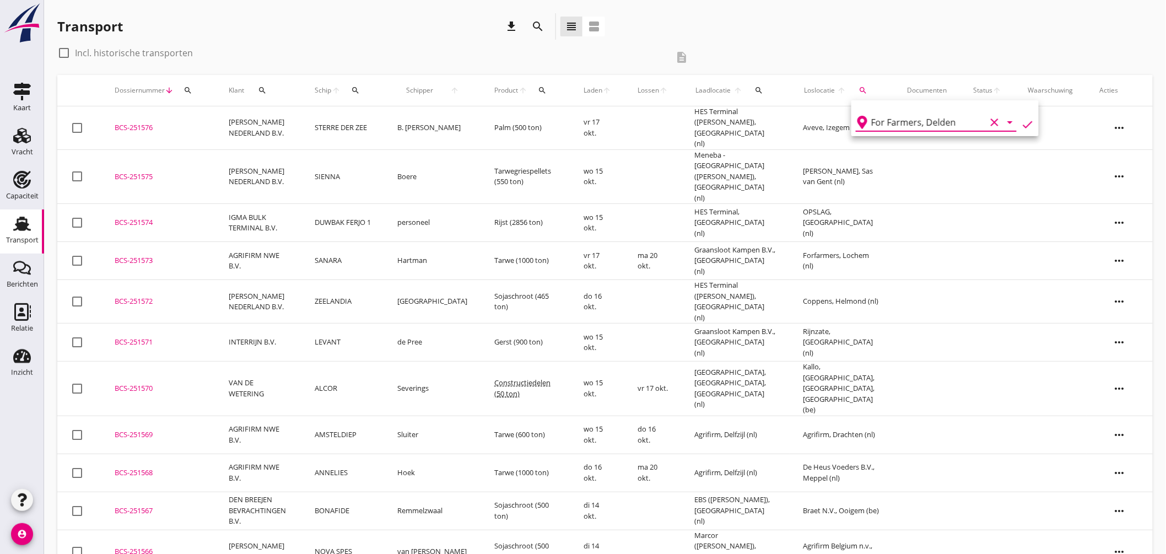
click at [1021, 122] on icon "check" at bounding box center [1027, 124] width 13 height 13
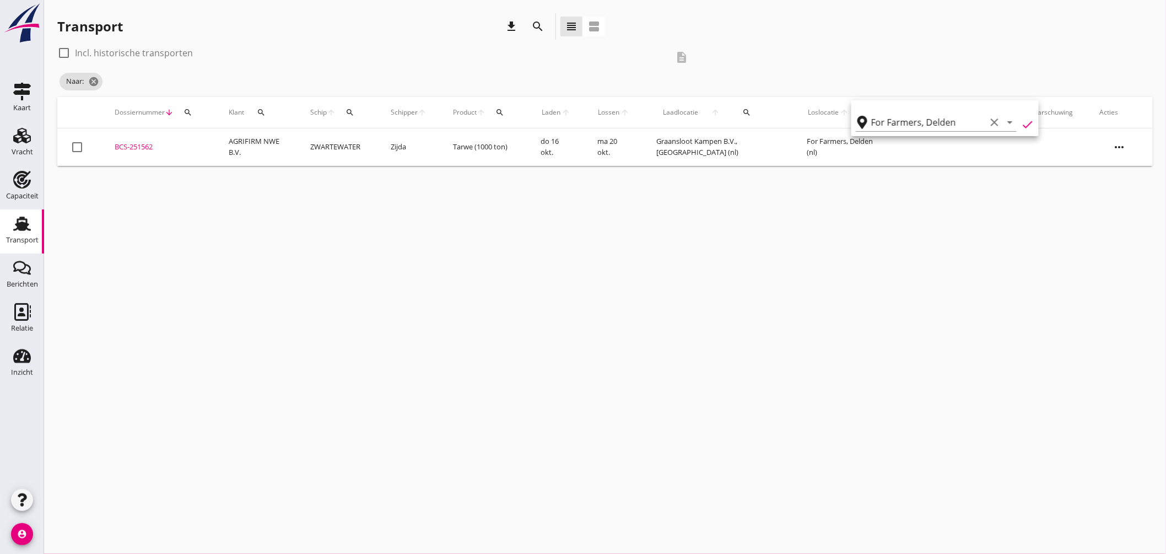
type input "For Farmers"
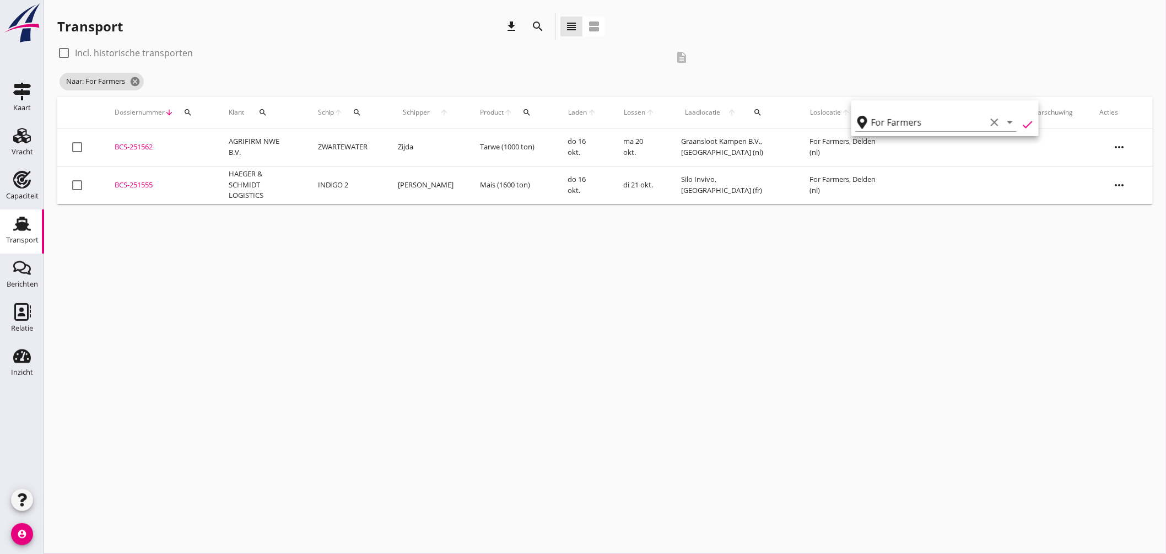
click at [139, 48] on label "Incl. historische transporten" at bounding box center [134, 52] width 118 height 11
checkbox input "true"
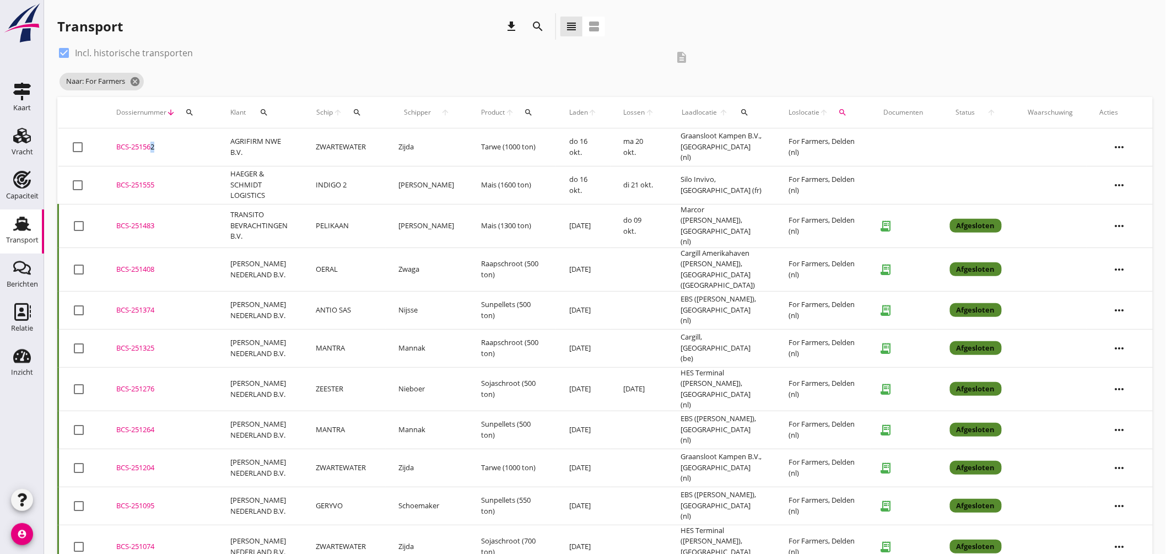
drag, startPoint x: 149, startPoint y: 147, endPoint x: 282, endPoint y: 155, distance: 132.5
click at [150, 147] on div "BCS-251562" at bounding box center [160, 147] width 88 height 11
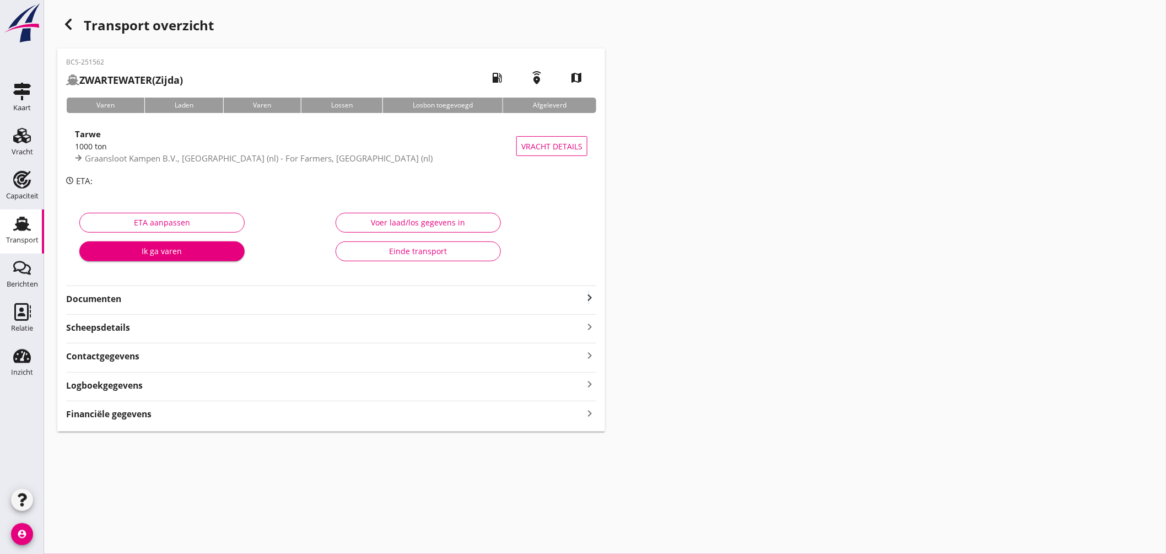
click at [589, 295] on icon "keyboard_arrow_right" at bounding box center [589, 297] width 13 height 13
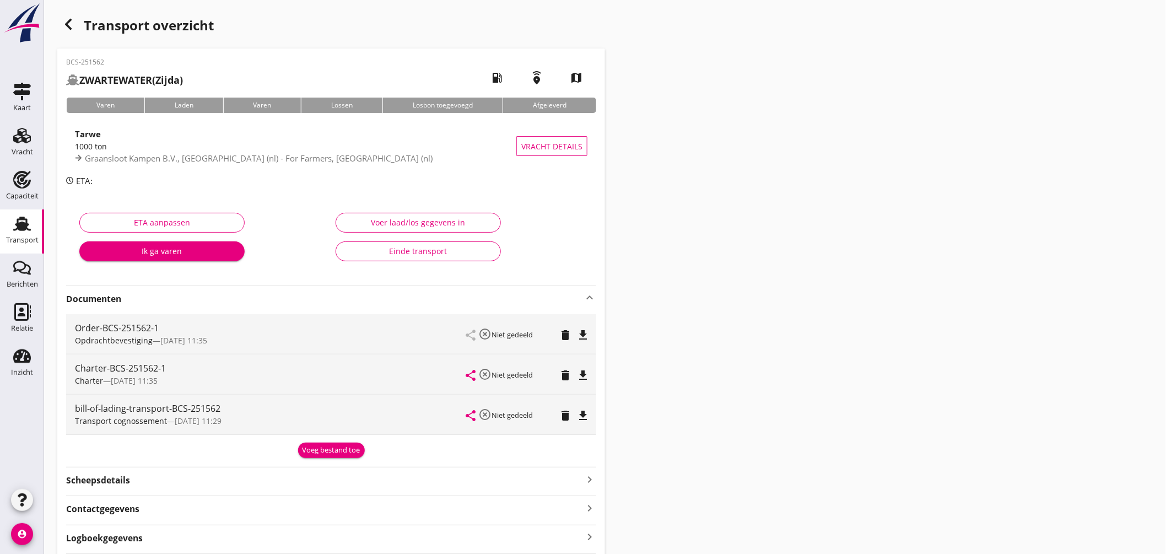
click at [581, 372] on icon "file_download" at bounding box center [582, 375] width 13 height 13
click at [18, 220] on use at bounding box center [22, 224] width 18 height 14
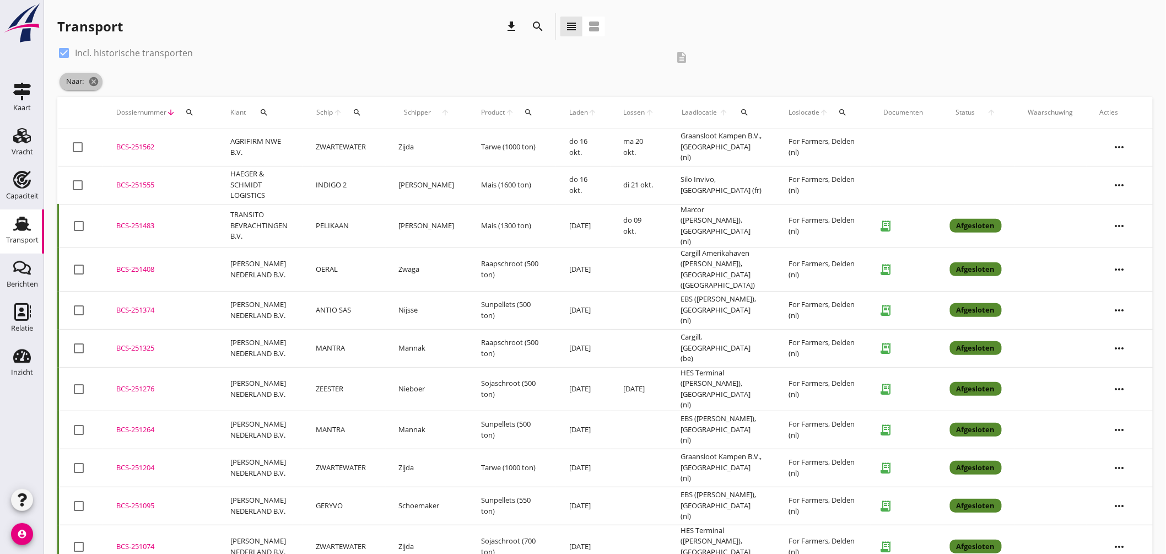
click at [97, 80] on icon "cancel" at bounding box center [93, 81] width 11 height 11
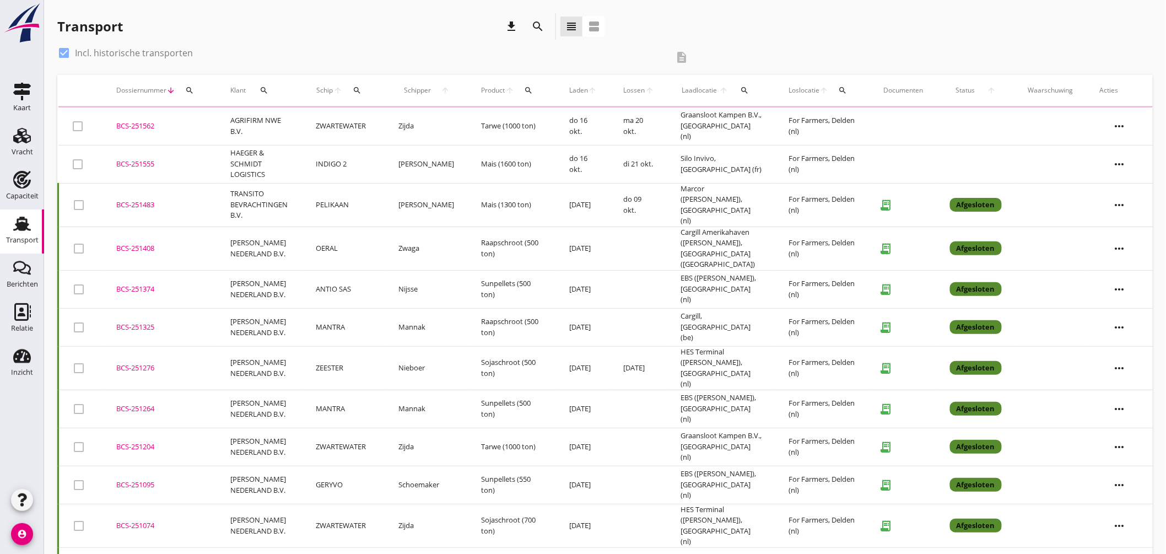
drag, startPoint x: 61, startPoint y: 52, endPoint x: 95, endPoint y: 61, distance: 35.3
click at [61, 52] on div at bounding box center [64, 53] width 19 height 19
checkbox input "false"
click at [354, 91] on div "search" at bounding box center [357, 90] width 20 height 9
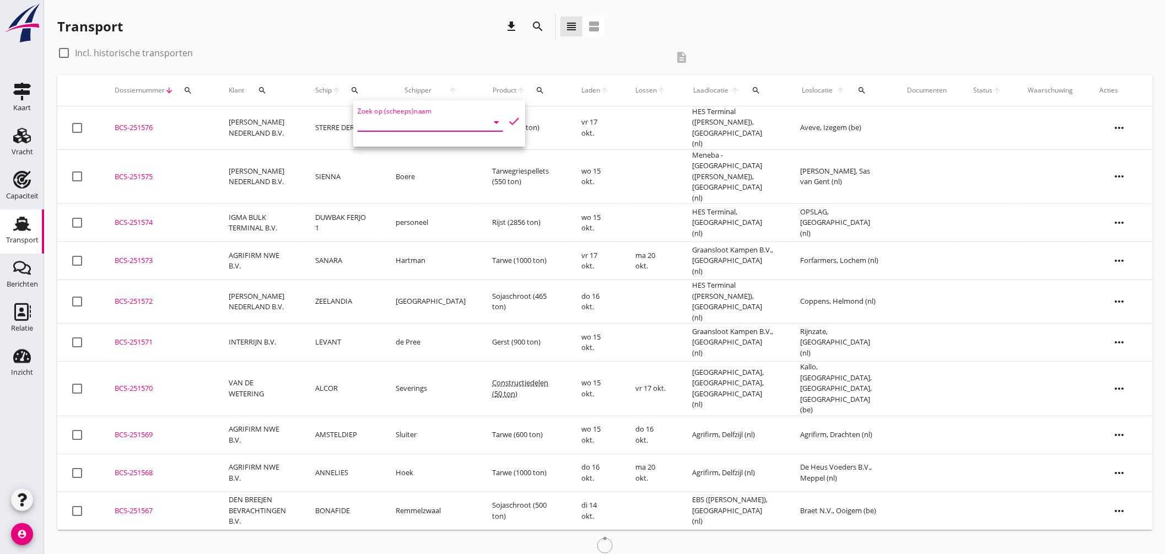
click at [393, 122] on input "Zoek op (scheeps)naam" at bounding box center [415, 123] width 115 height 18
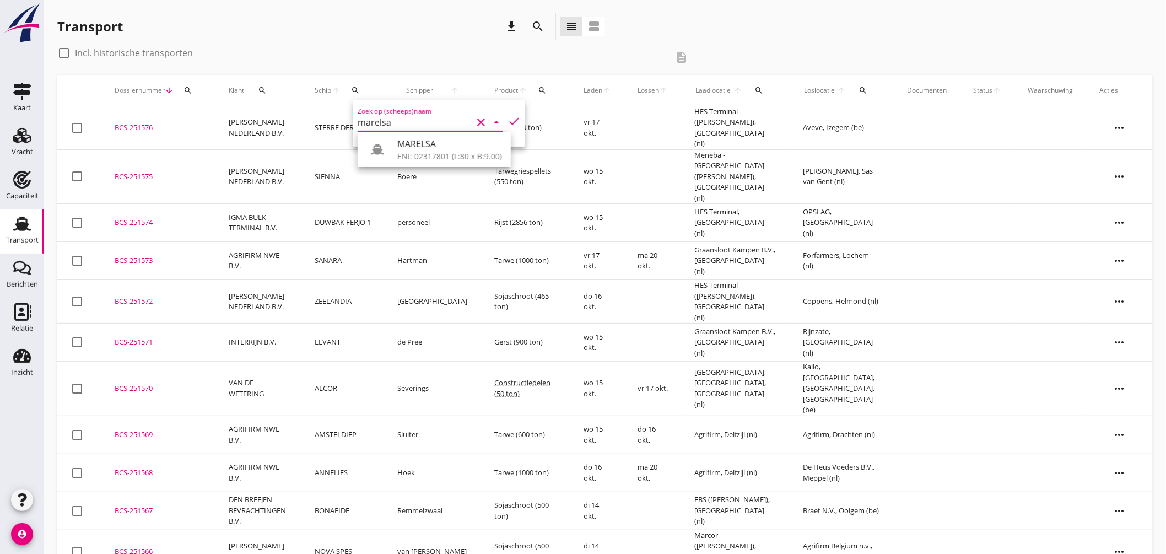
click at [417, 154] on div "ENI: 02317801 (L:80 x B:9.00)" at bounding box center [449, 156] width 105 height 12
click at [511, 115] on icon "check" at bounding box center [514, 121] width 13 height 13
type input "MARELSA"
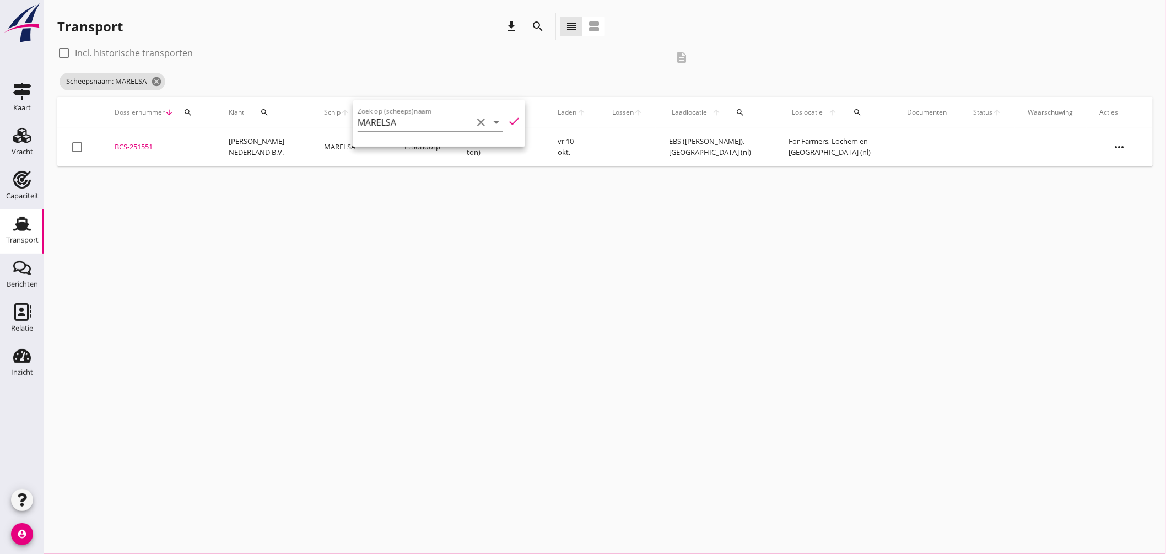
click at [560, 180] on div "cancel You are impersonating another user. Transport download search view_headl…" at bounding box center [605, 277] width 1122 height 554
click at [145, 147] on div "BCS-251551" at bounding box center [159, 147] width 88 height 11
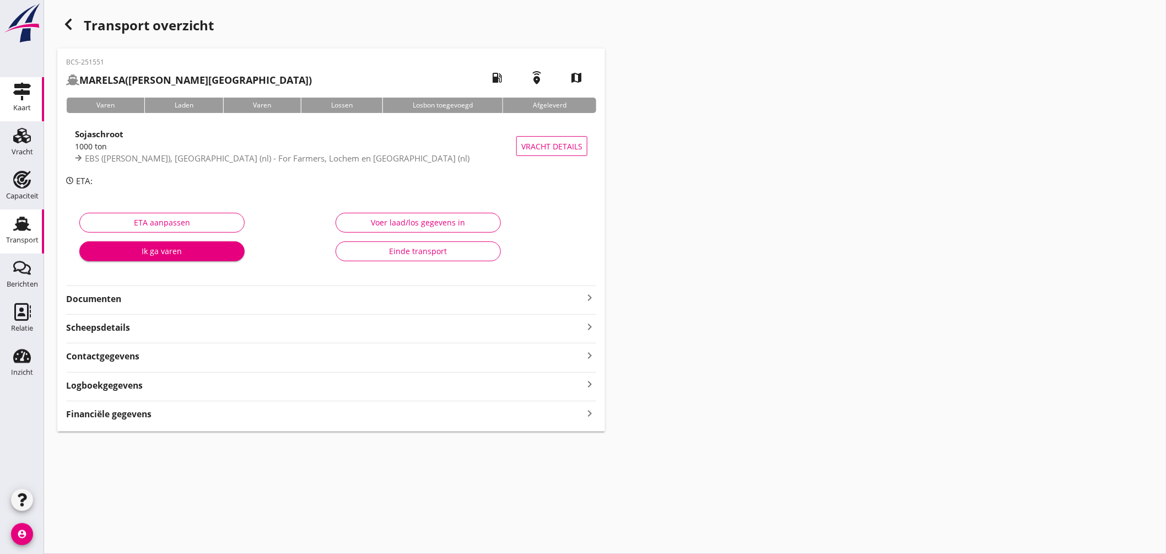
click at [12, 94] on div "Kaart" at bounding box center [22, 92] width 26 height 18
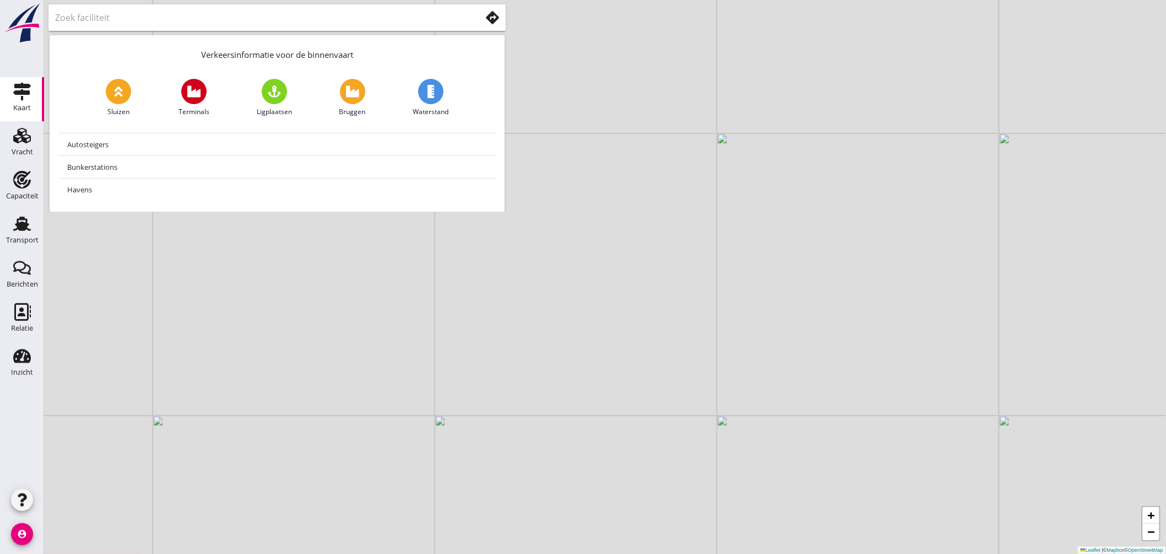
click at [213, 26] on div at bounding box center [276, 17] width 457 height 26
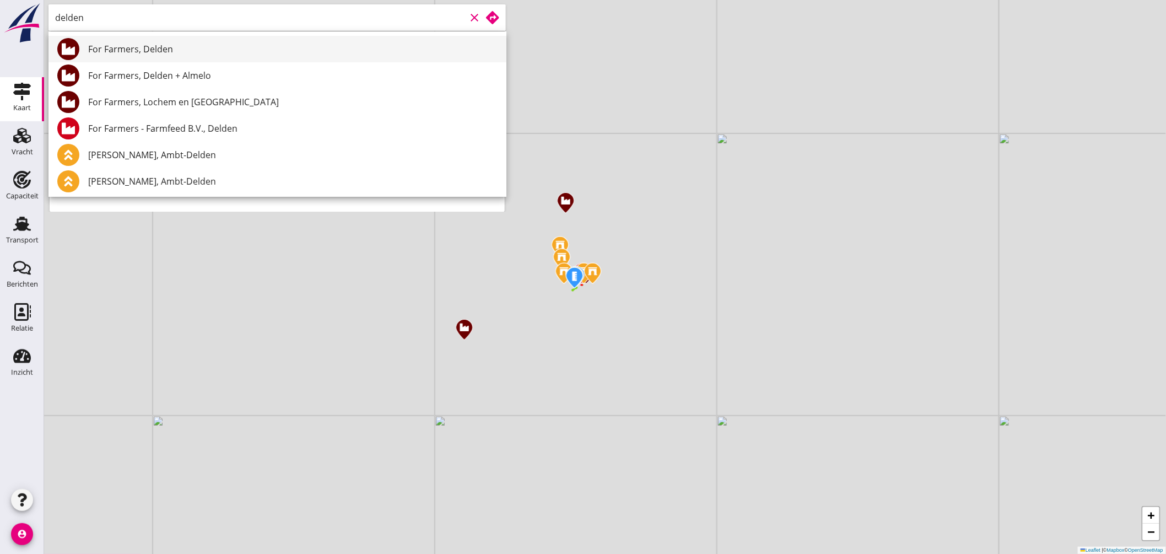
click at [151, 39] on div "For Farmers, Delden" at bounding box center [292, 49] width 409 height 26
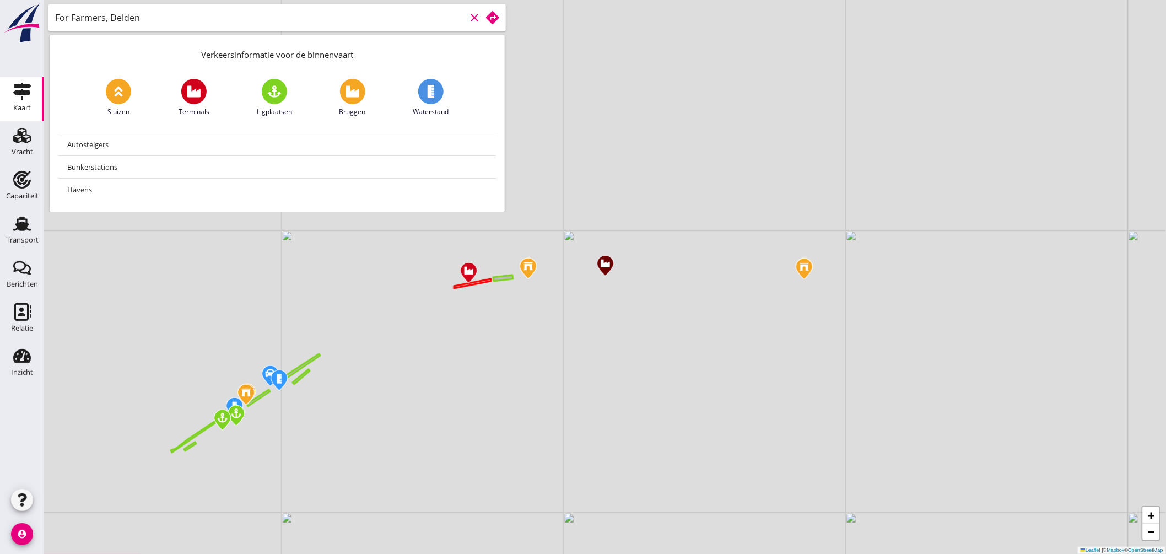
type input "For Farmers, Delden"
click at [607, 272] on img at bounding box center [605, 265] width 19 height 23
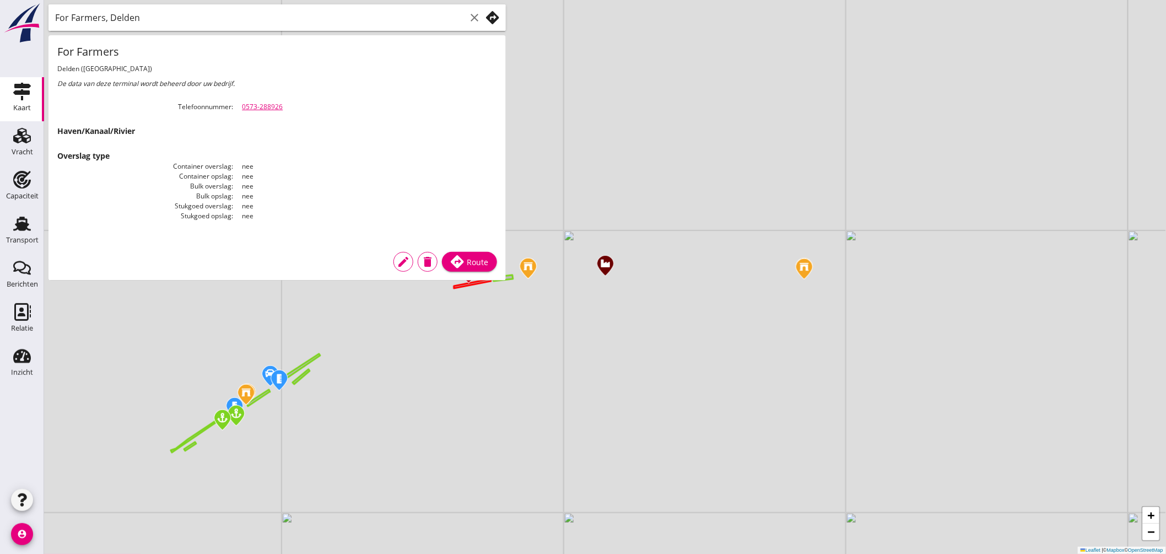
click at [403, 263] on icon "edit" at bounding box center [403, 261] width 13 height 13
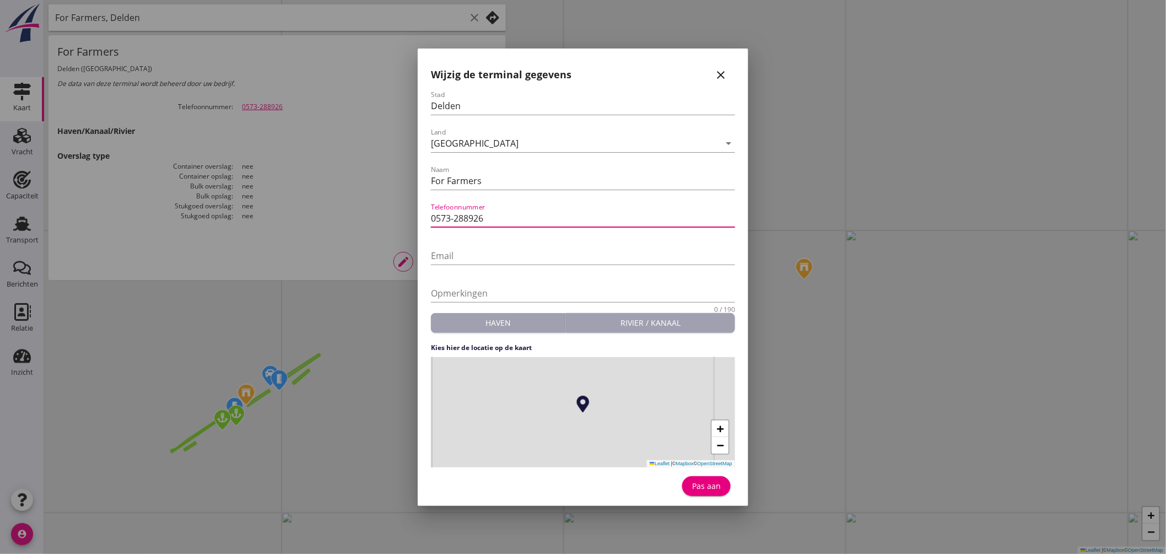
click at [492, 218] on input "0573-288926" at bounding box center [583, 218] width 304 height 18
type input "074-3777917"
click at [709, 478] on button "Pas aan" at bounding box center [706, 486] width 48 height 20
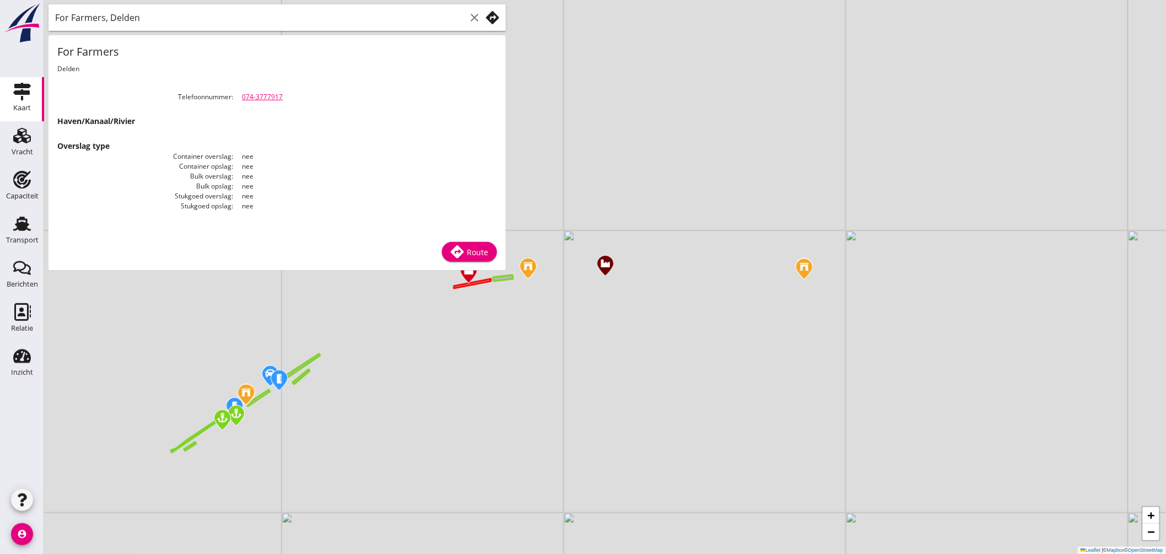
click at [609, 337] on div "+ − Leaflet | © Mapbox © OpenStreetMap" at bounding box center [605, 277] width 1122 height 554
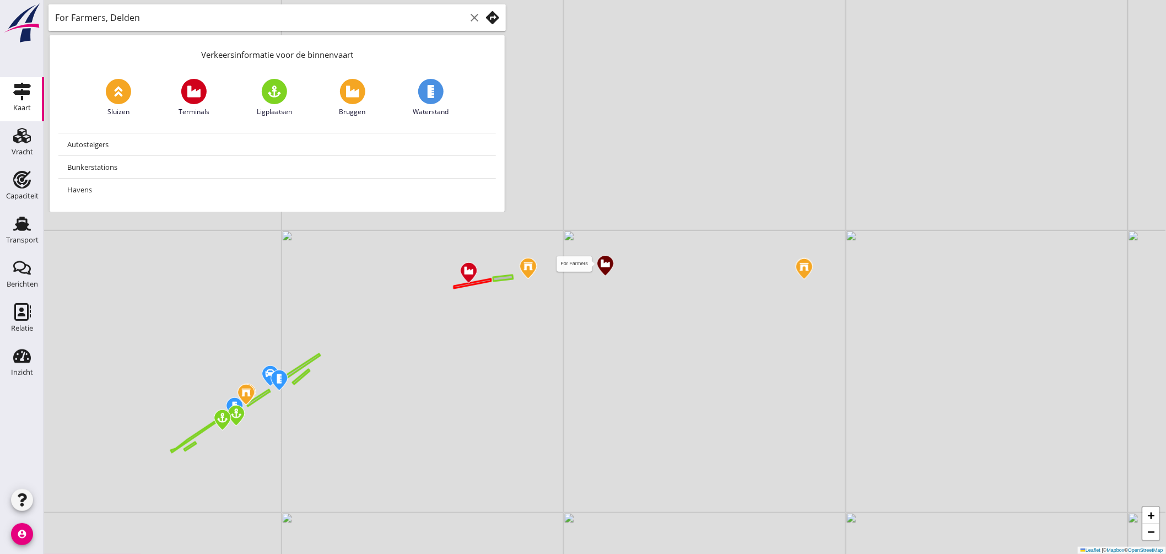
click at [601, 261] on img at bounding box center [605, 265] width 19 height 23
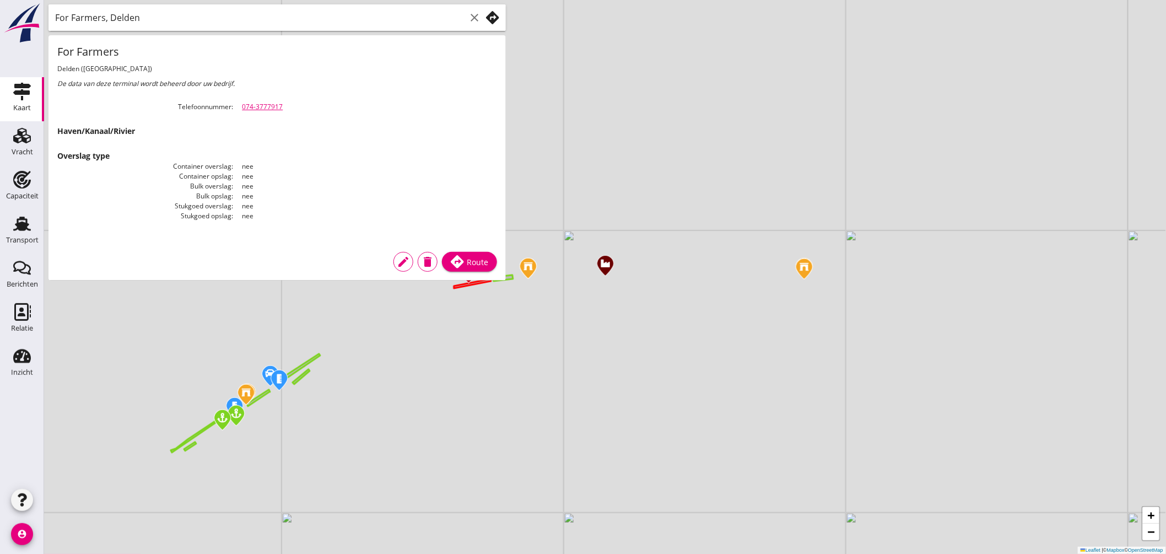
click at [636, 188] on div "+ − Leaflet | © Mapbox © OpenStreetMap" at bounding box center [605, 277] width 1122 height 554
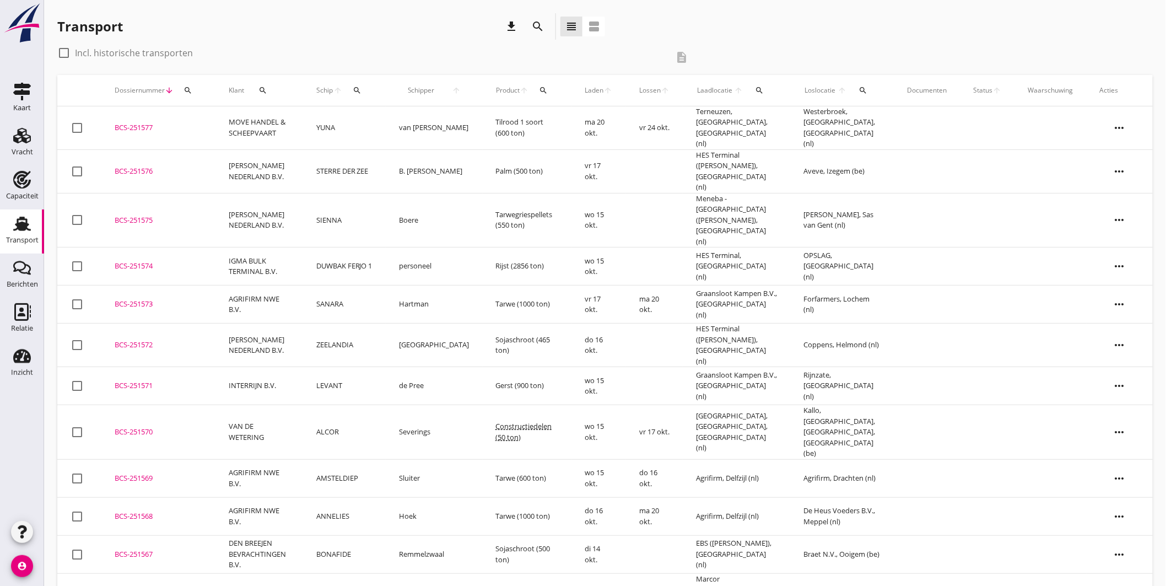
click at [23, 560] on icon "account_circle" at bounding box center [22, 566] width 22 height 22
click at [76, 554] on link "logout Uitloggen" at bounding box center [74, 561] width 82 height 26
